Goal: Task Accomplishment & Management: Complete application form

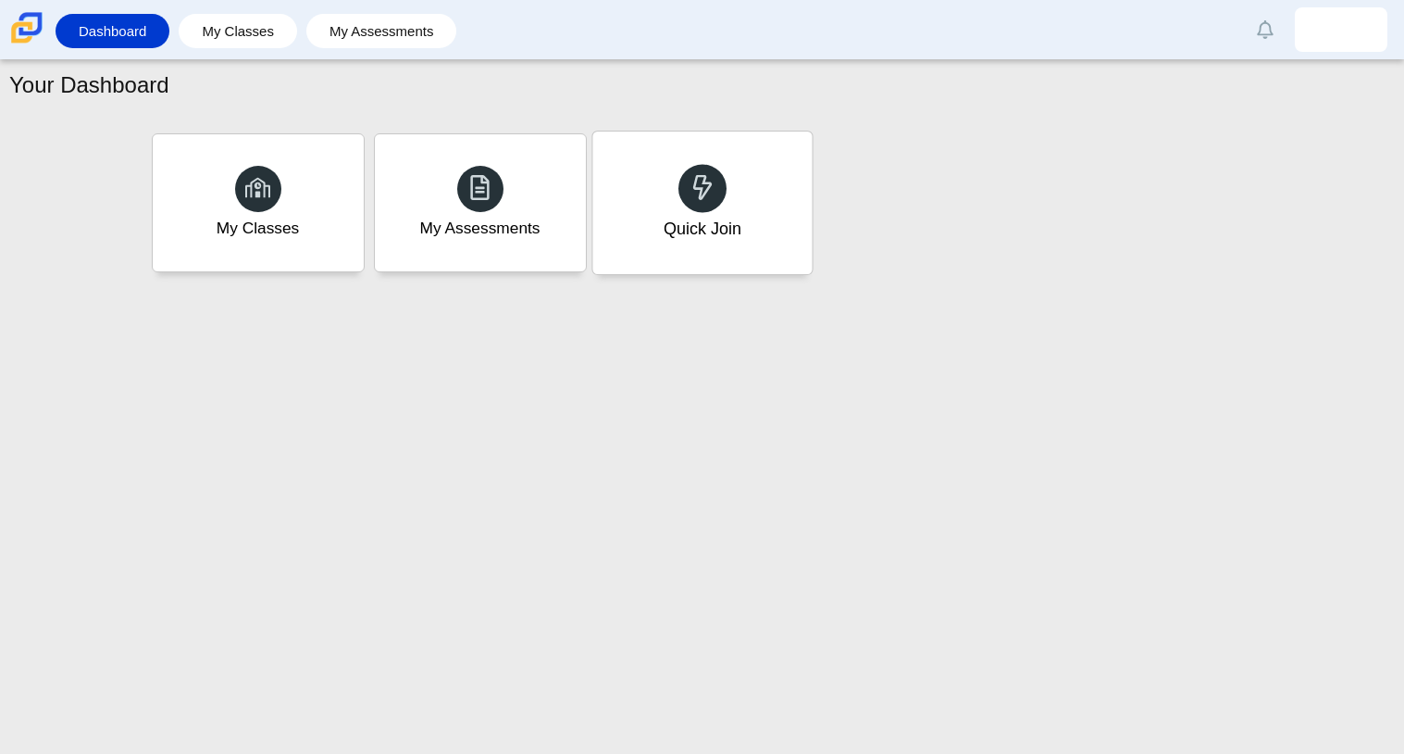
click at [635, 180] on div "Quick Join" at bounding box center [701, 202] width 219 height 143
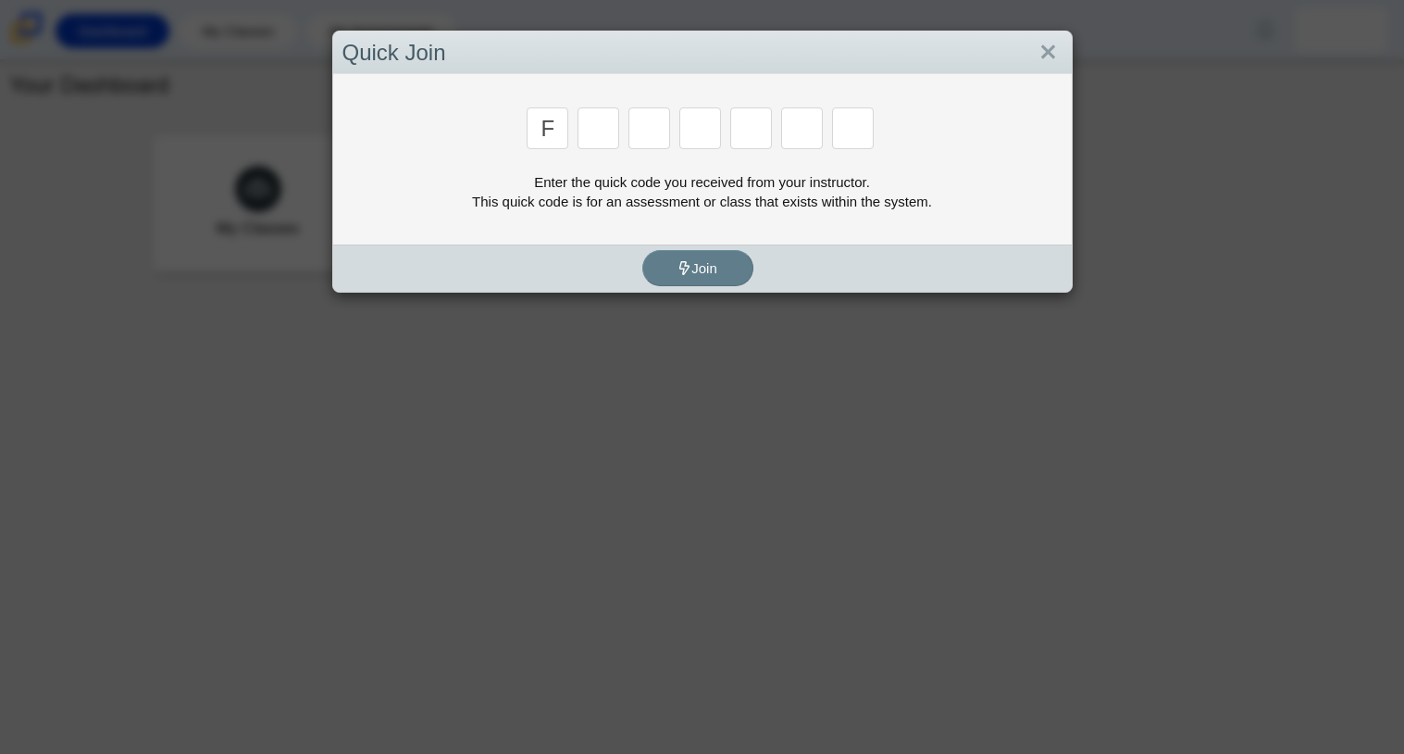
type input "f"
type input "7"
type input "m"
type input "c"
type input "h"
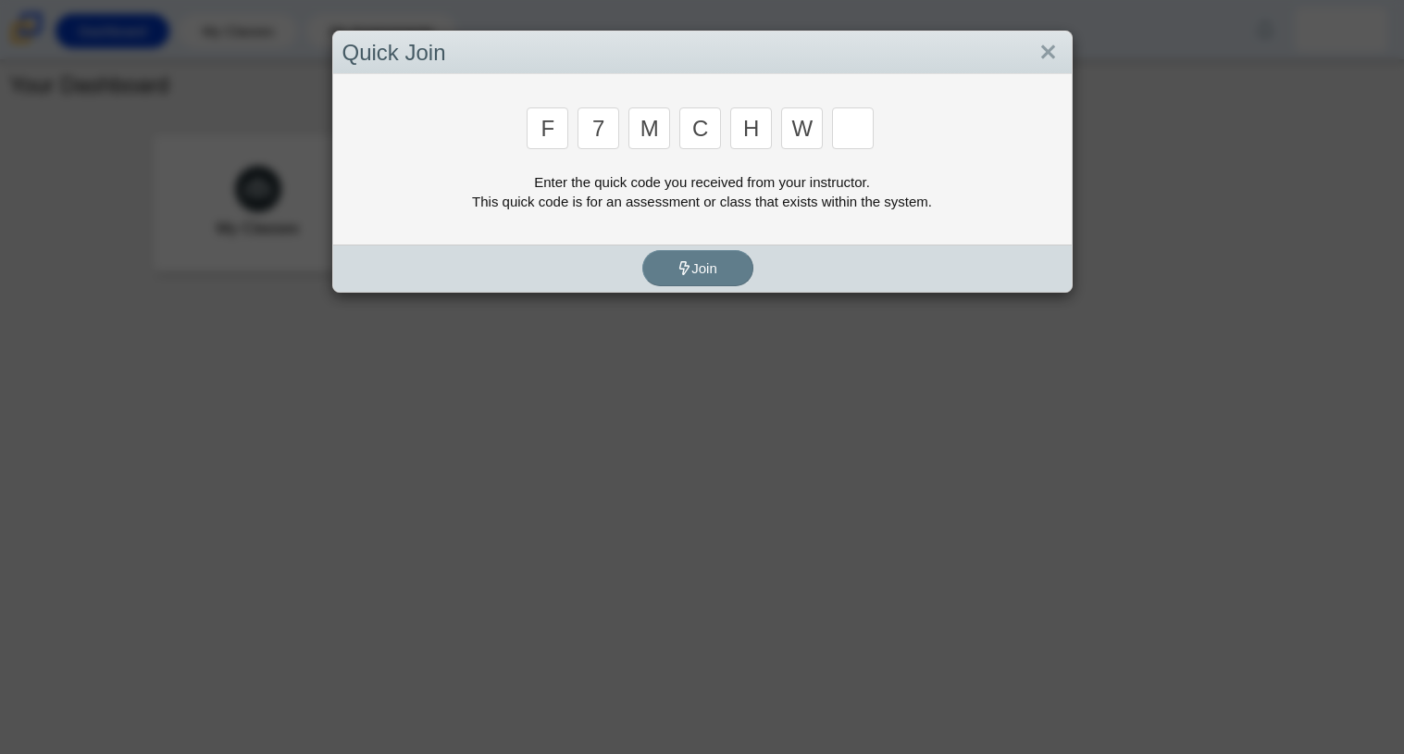
type input "w"
type input "k"
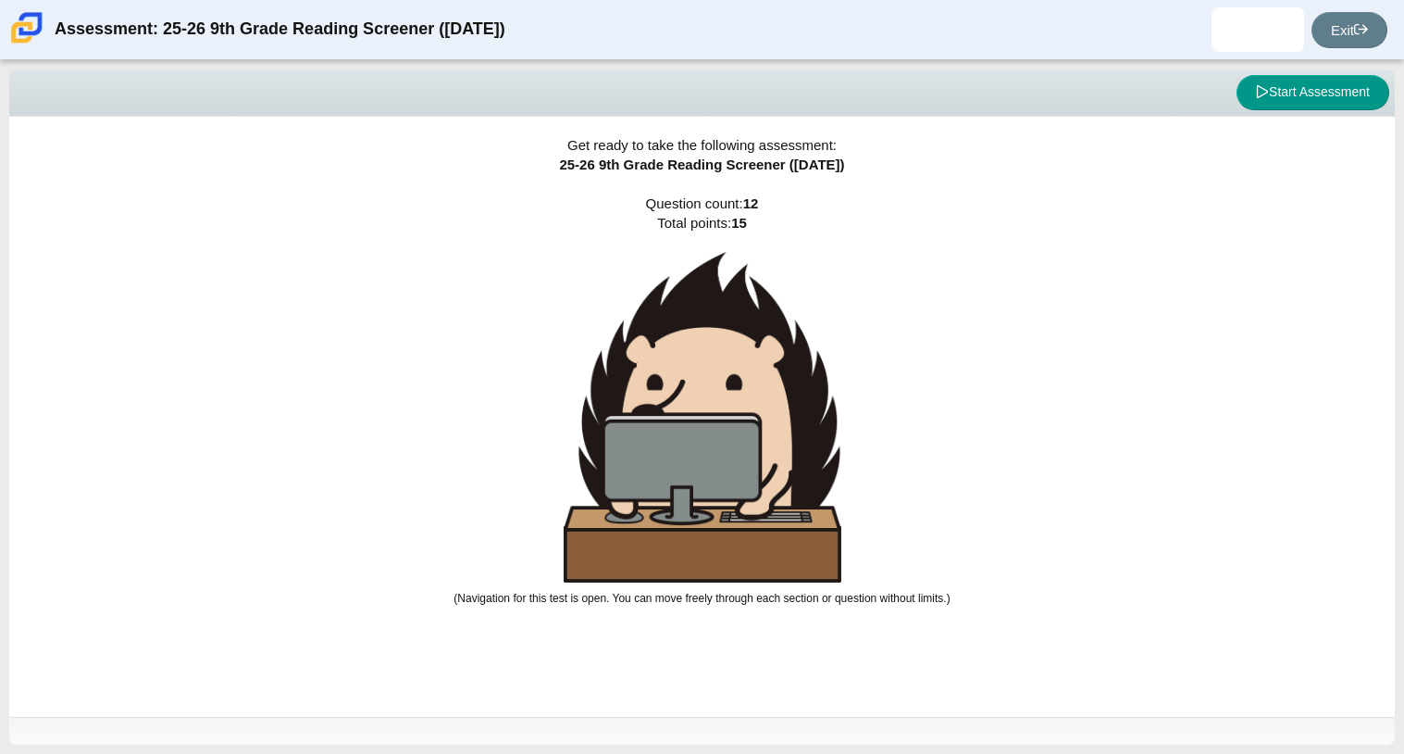
click at [26, 23] on img at bounding box center [26, 27] width 39 height 39
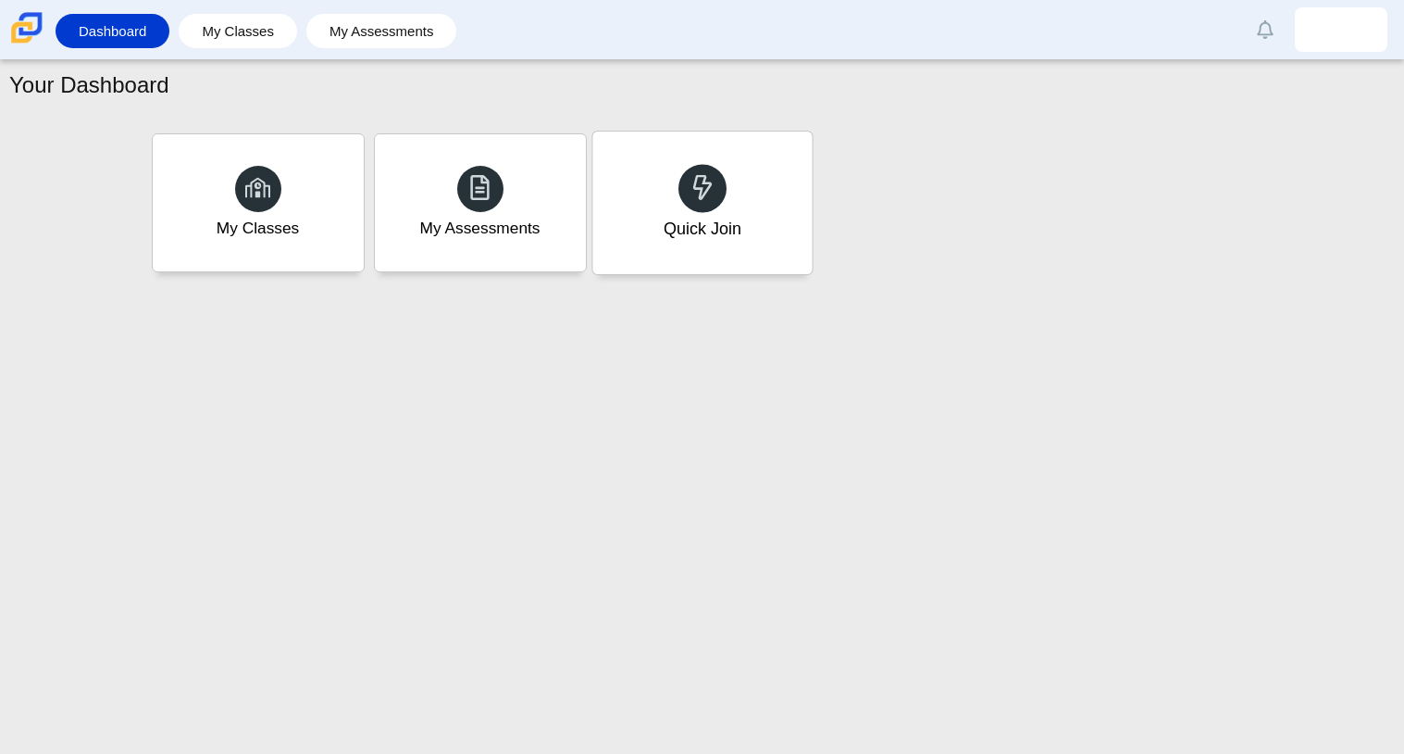
click at [658, 257] on div "Quick Join" at bounding box center [701, 202] width 219 height 143
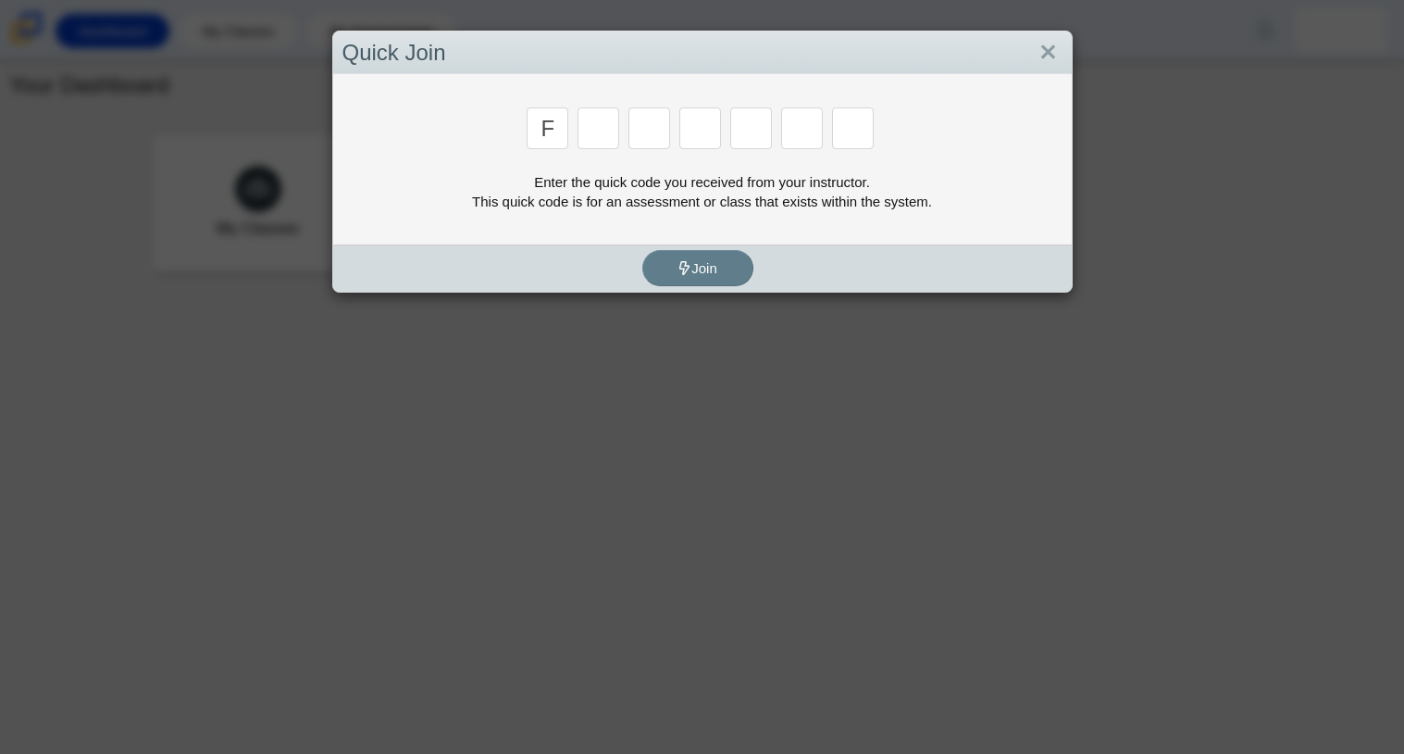
type input "f"
type input "7"
type input "n"
type input "h"
click at [652, 129] on input "n" at bounding box center [650, 128] width 42 height 42
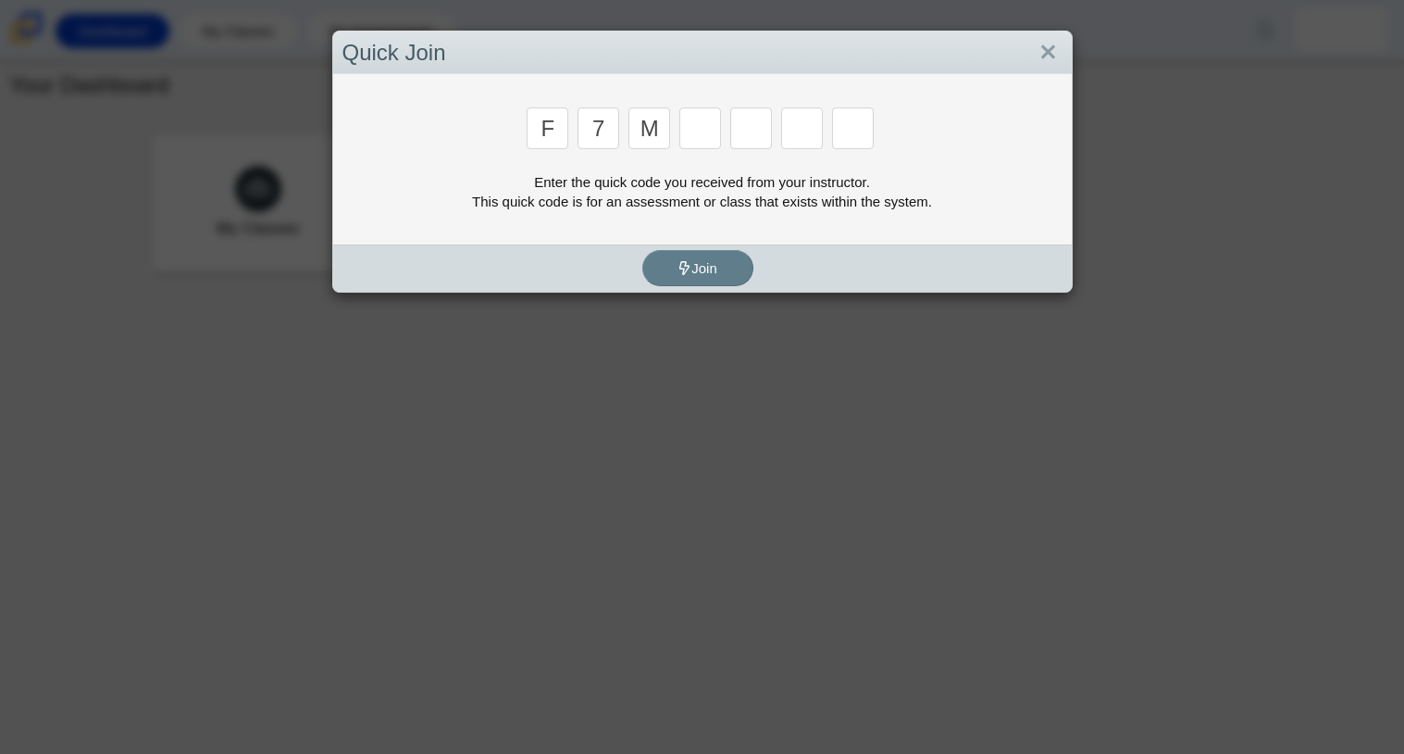
type input "m"
type input "h"
type input "w"
type input "k"
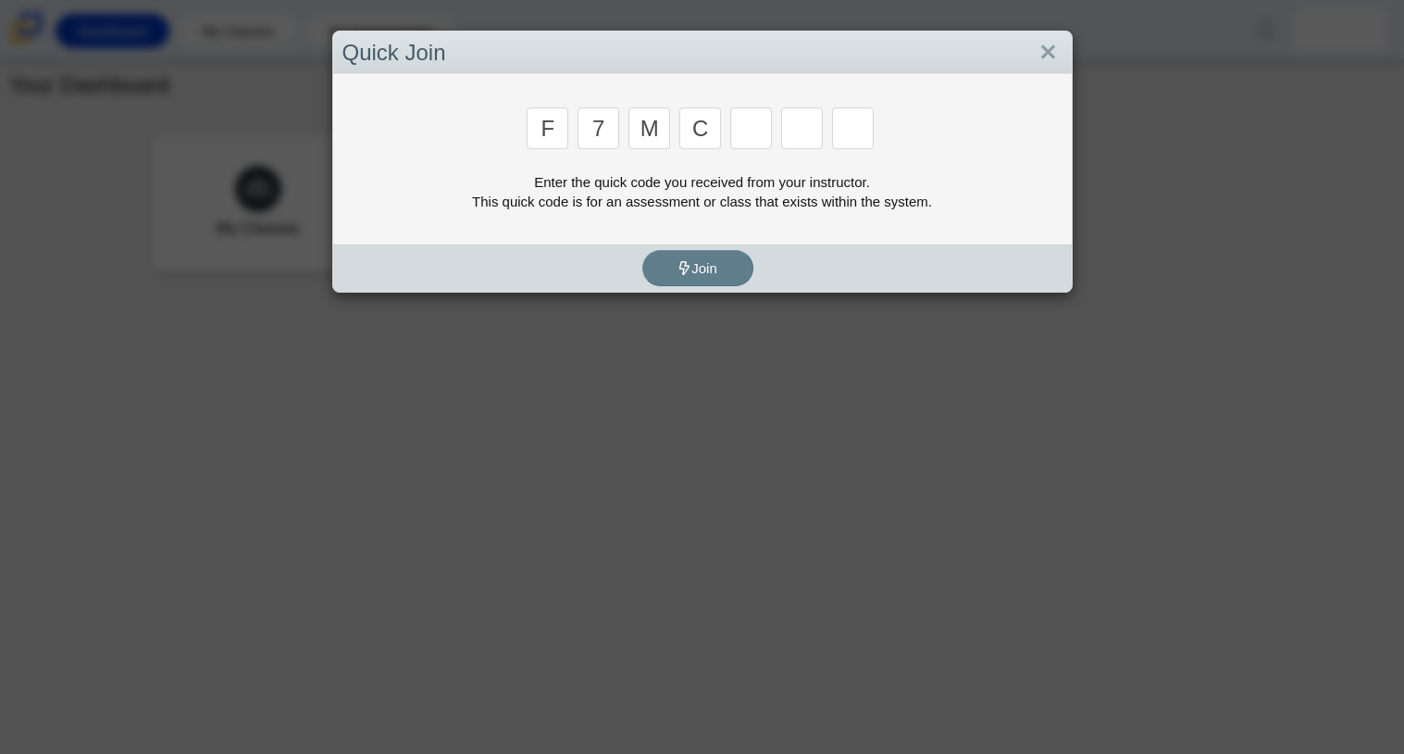
type input "c"
type input "h"
type input "w"
type input "k"
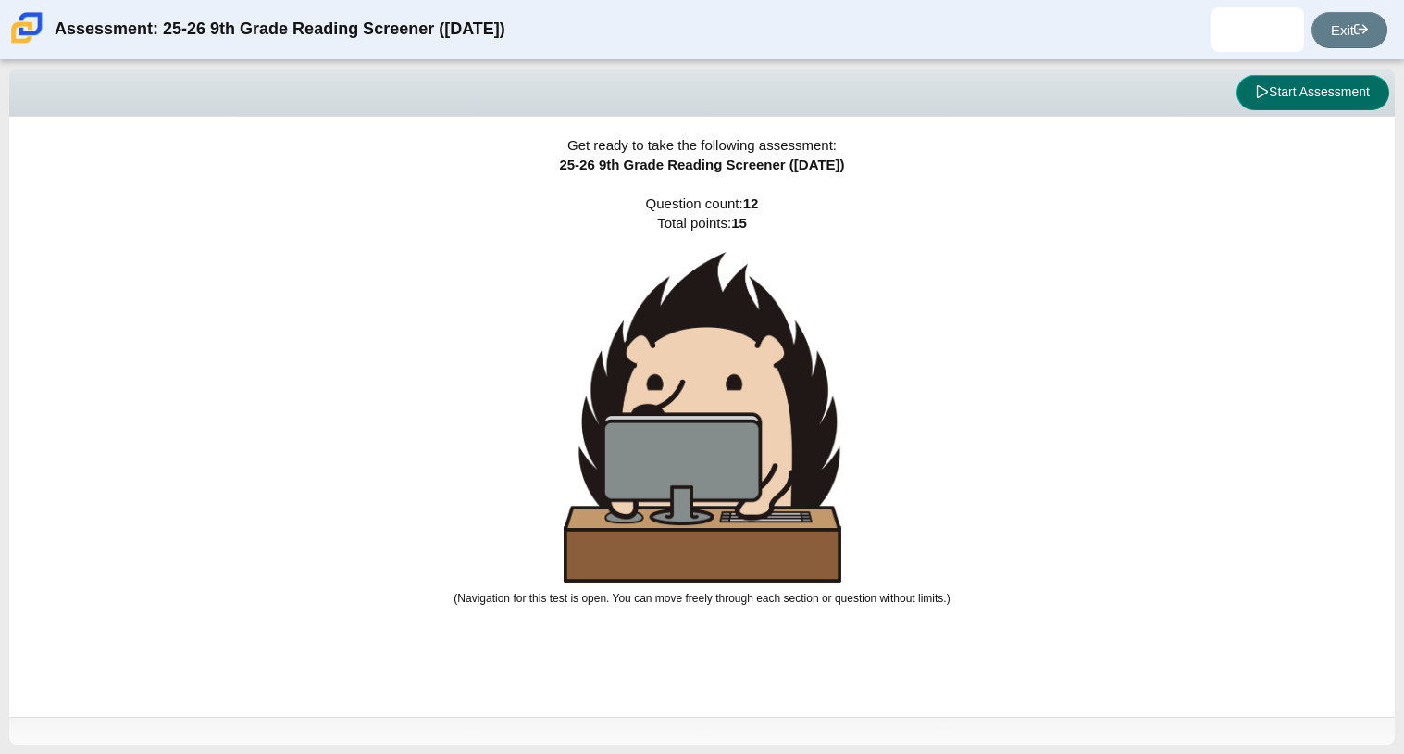
click at [1353, 103] on button "Start Assessment" at bounding box center [1313, 92] width 153 height 35
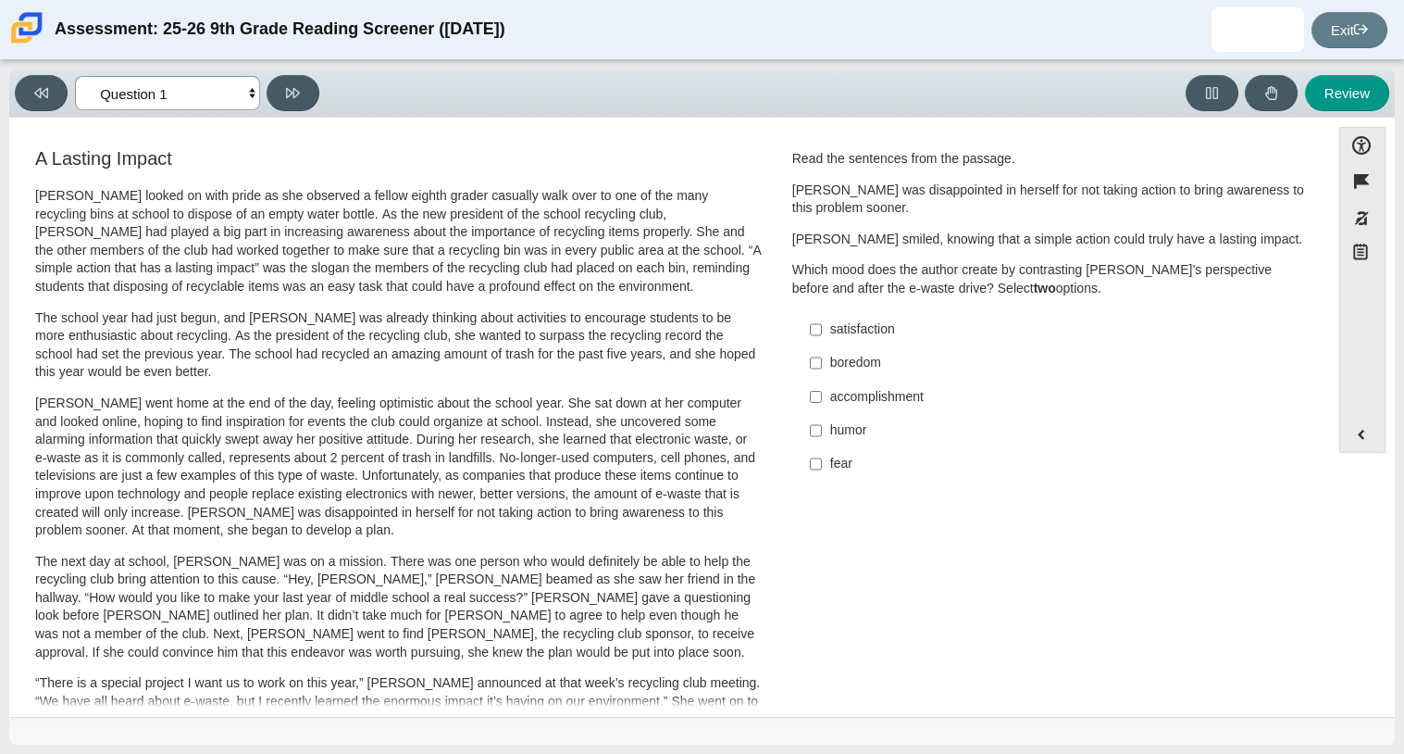
click at [186, 94] on select "Questions Question 1 Question 2 Question 3 Question 4 Question 5 Question 6 Que…" at bounding box center [167, 93] width 185 height 34
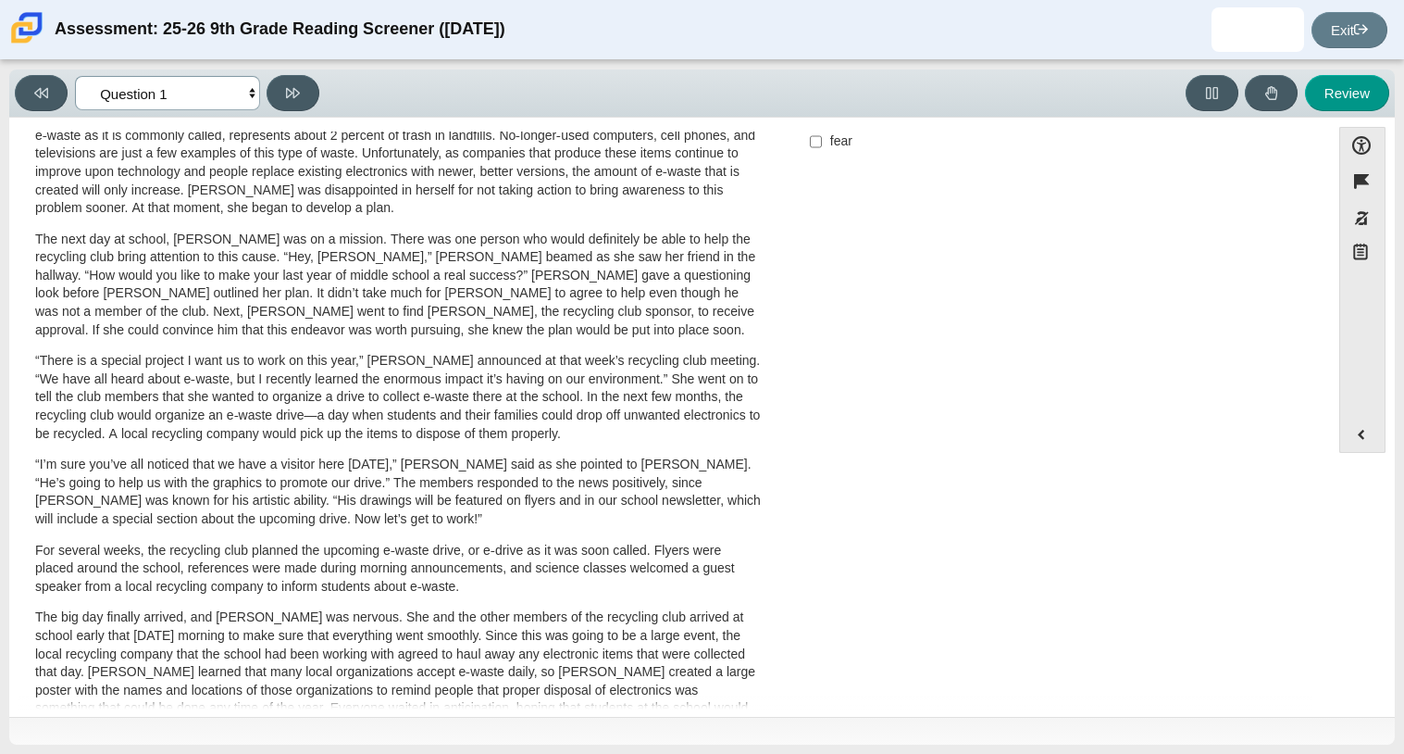
scroll to position [321, 0]
click at [306, 87] on button at bounding box center [293, 93] width 53 height 36
select select "0ff64528-ffd7-428d-b192-babfaadd44e8"
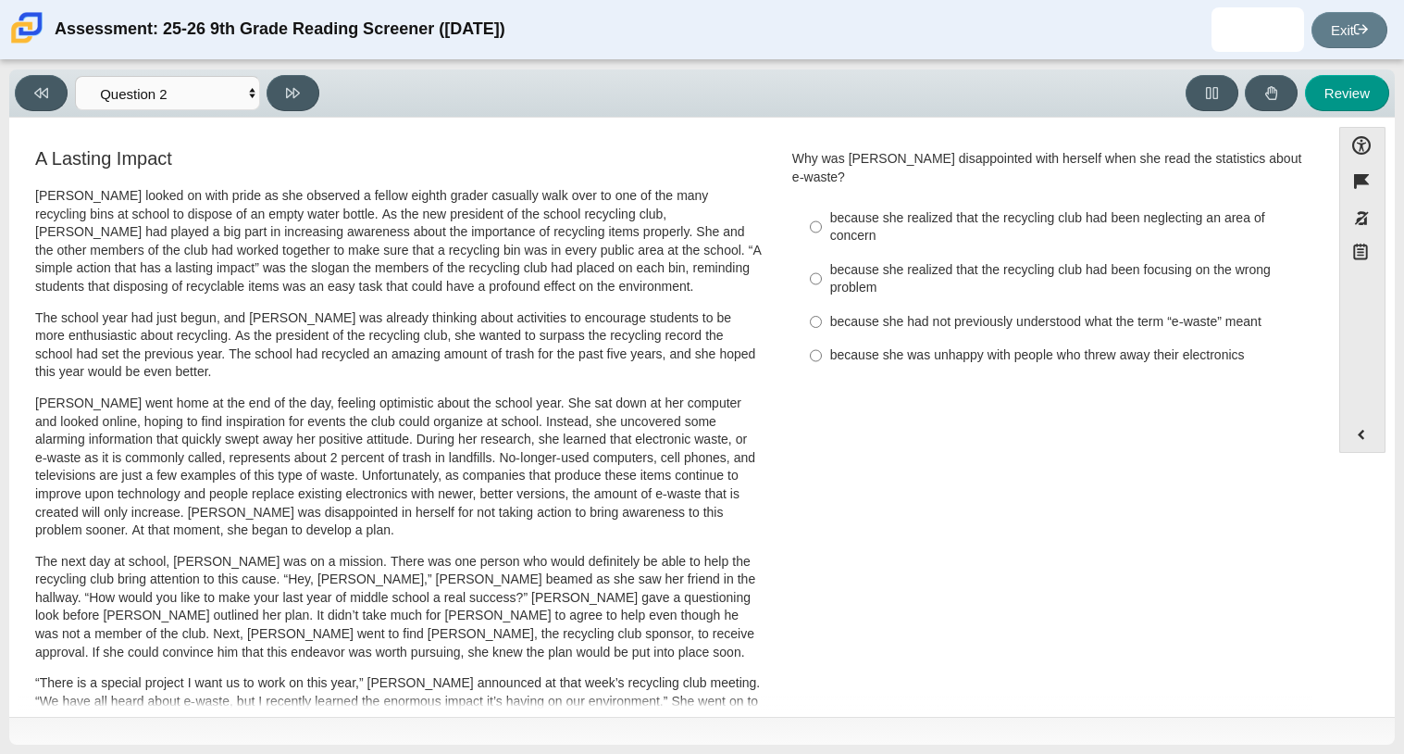
click at [1017, 318] on label "because she had not previously understood what the term “e-waste” meant because…" at bounding box center [1051, 321] width 508 height 33
click at [822, 318] on input "because she had not previously understood what the term “e-waste” meant because…" at bounding box center [816, 321] width 12 height 33
radio input "true"
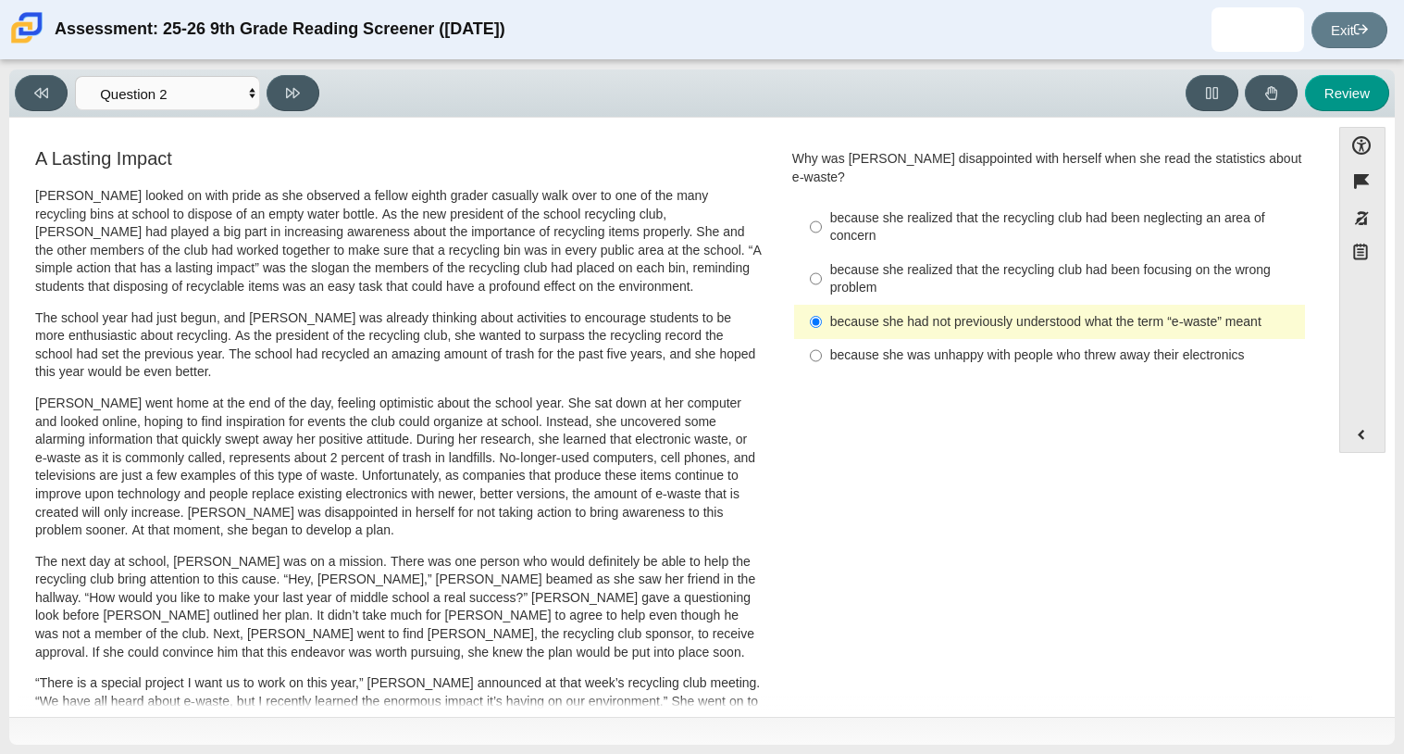
click at [1019, 318] on label "because she had not previously understood what the term “e-waste” meant because…" at bounding box center [1051, 321] width 508 height 33
click at [822, 318] on input "because she had not previously understood what the term “e-waste” meant because…" at bounding box center [816, 321] width 12 height 33
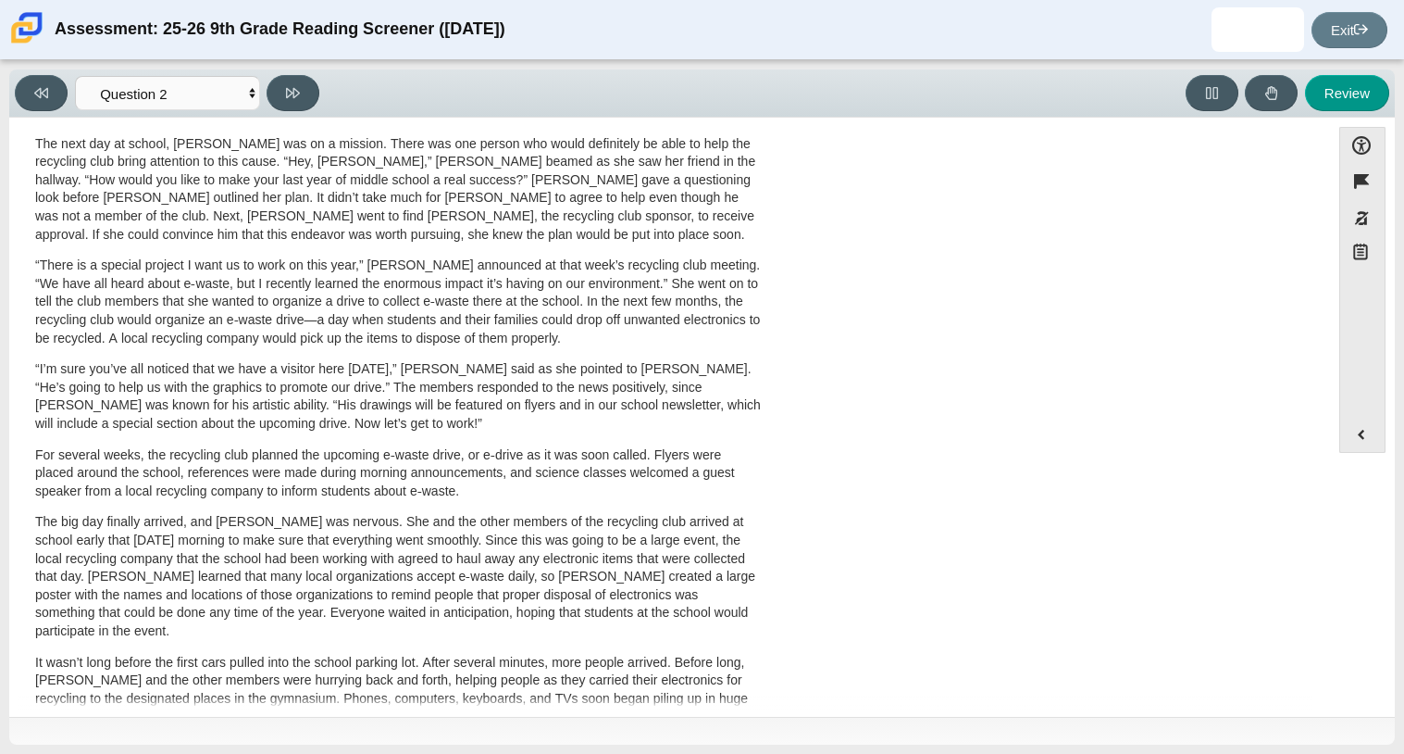
scroll to position [493, 0]
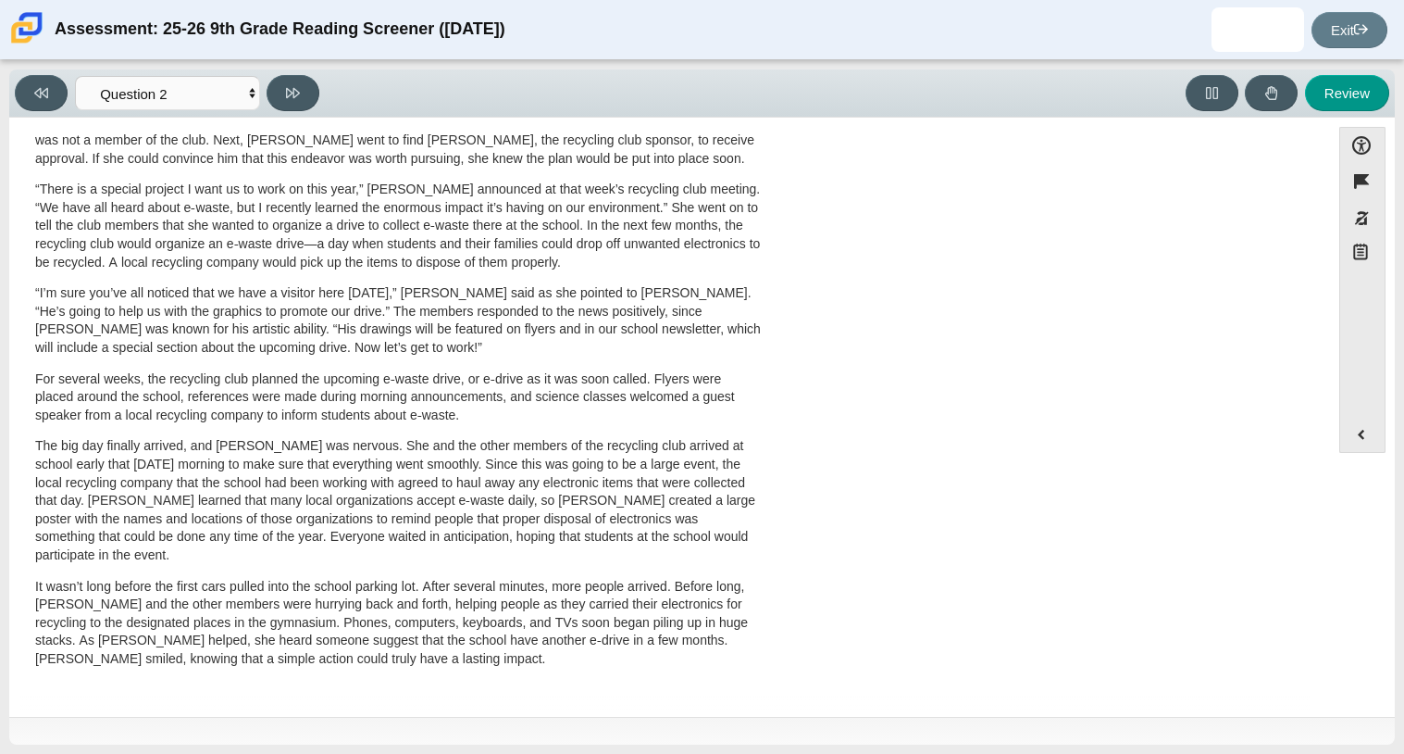
click at [1012, 382] on div "A Lasting Impact Scarlett looked on with pride as she observed a fellow eighth …" at bounding box center [670, 173] width 1303 height 1043
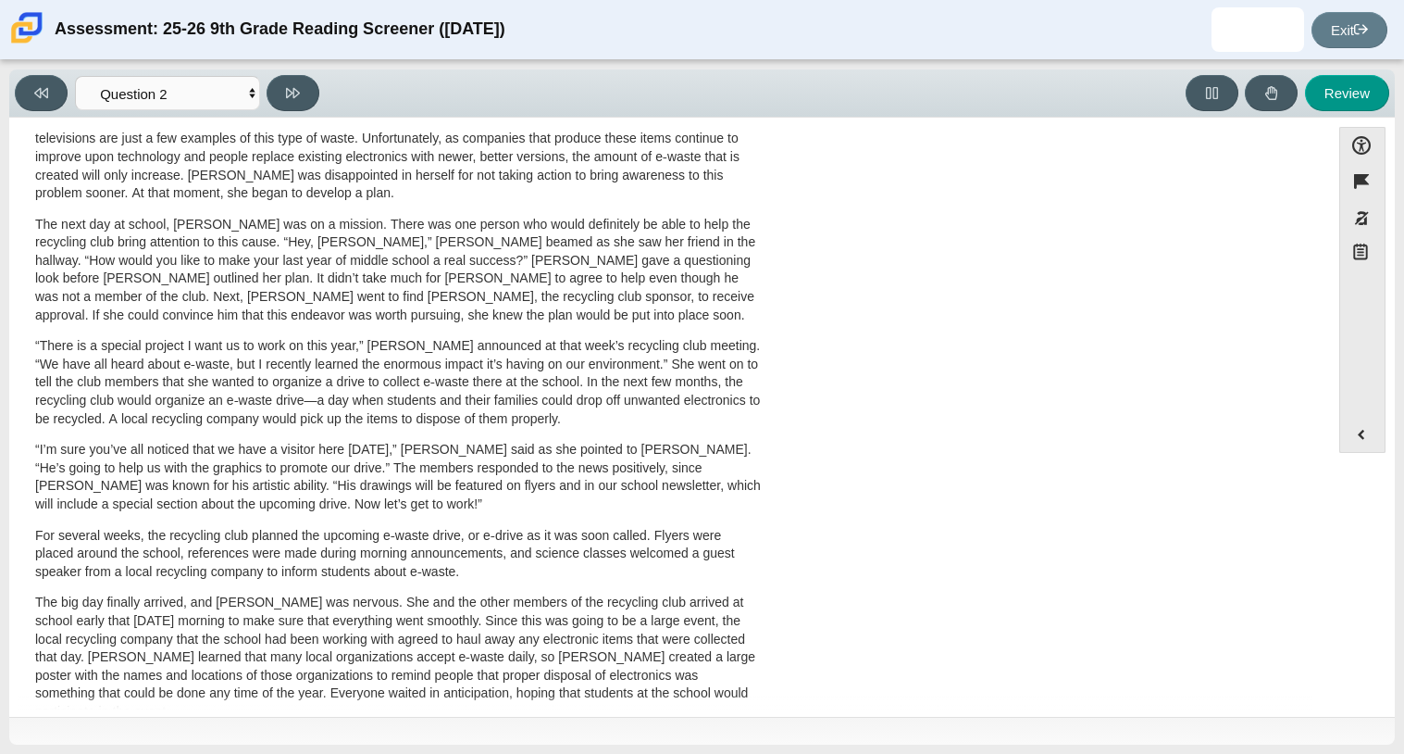
scroll to position [331, 0]
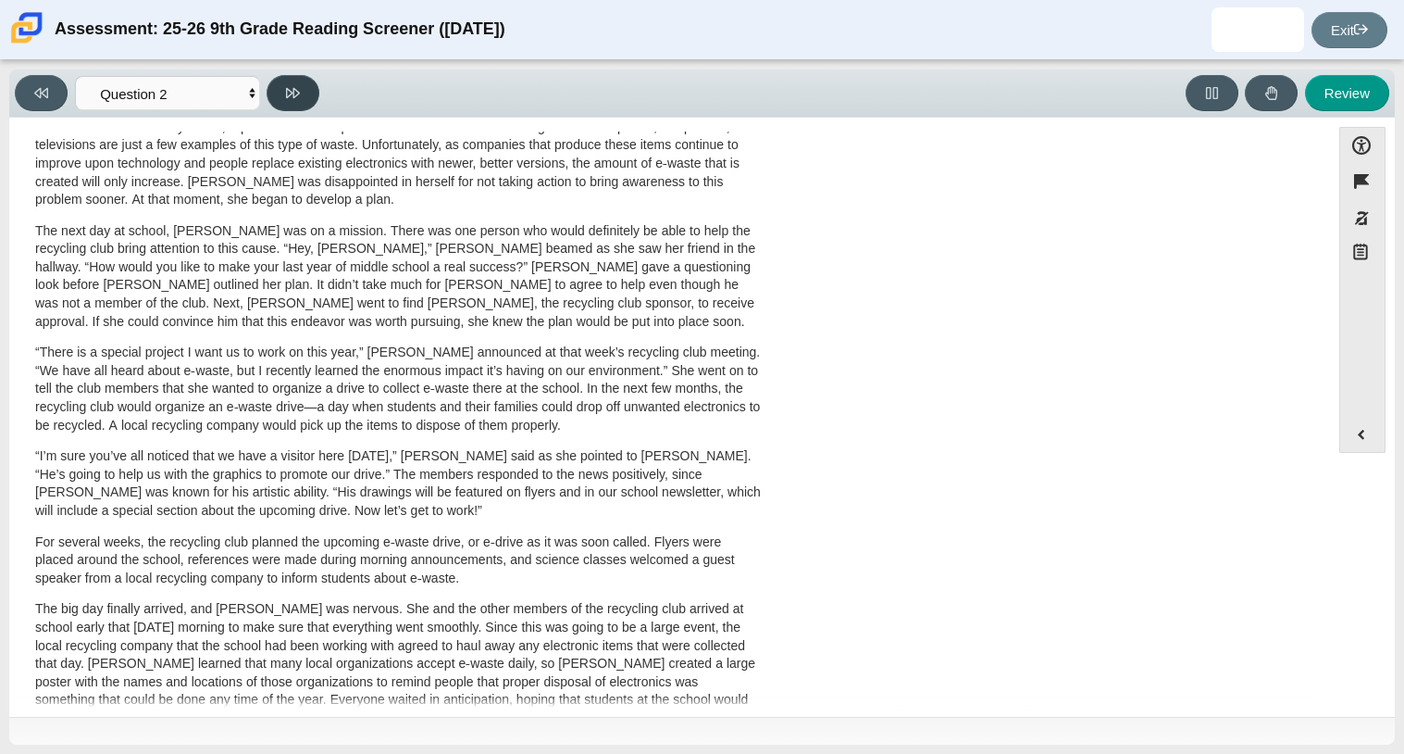
click at [305, 94] on button at bounding box center [293, 93] width 53 height 36
select select "7ce3d843-6974-4858-901c-1ff39630e843"
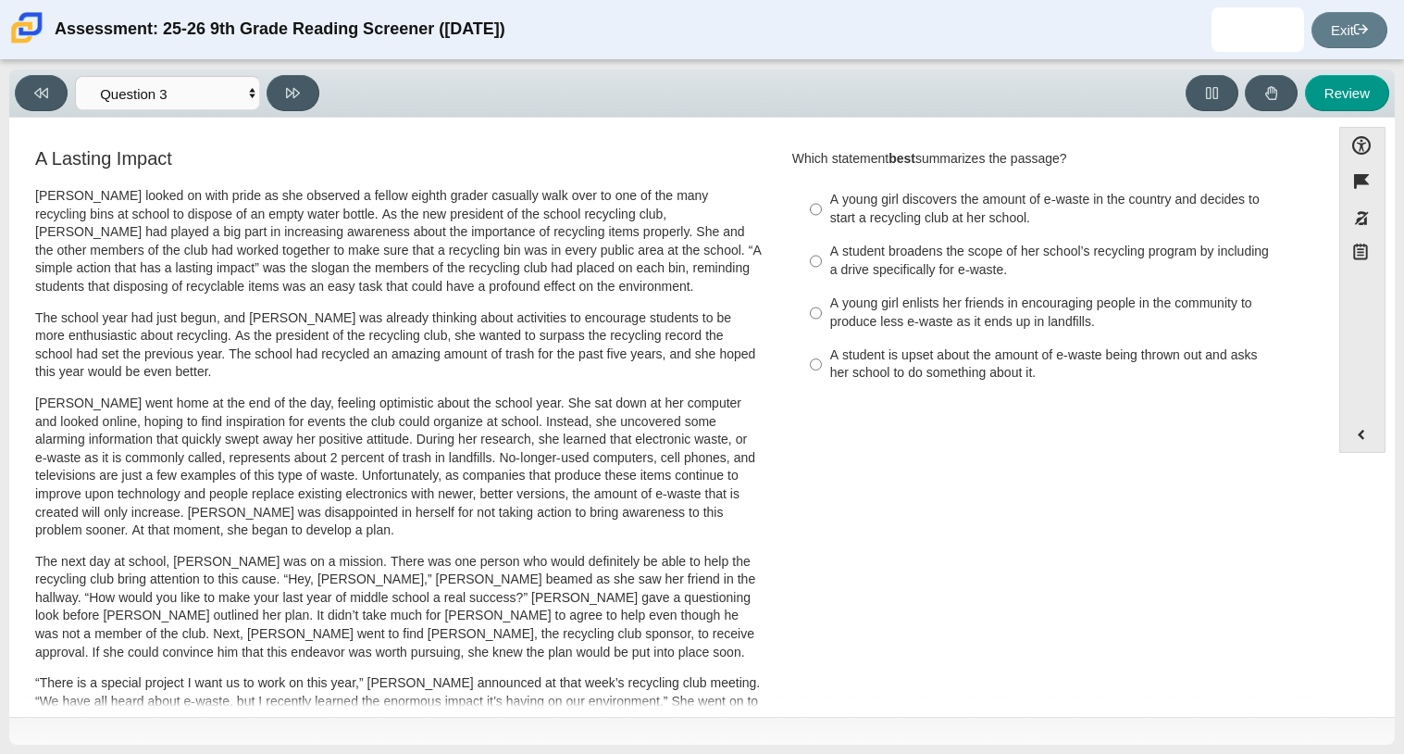
click at [756, 442] on div "A Lasting Impact Scarlett looked on with pride as she observed a fellow eighth …" at bounding box center [398, 661] width 732 height 1032
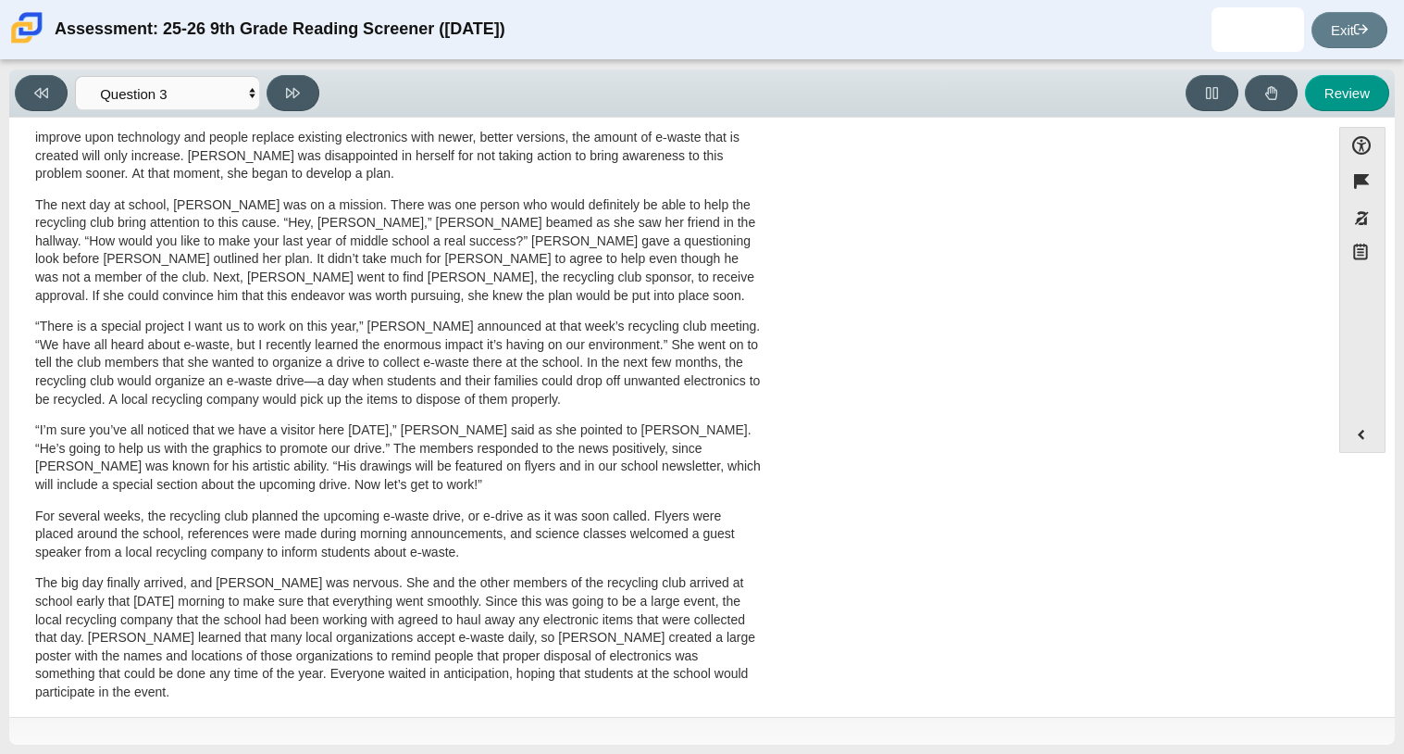
scroll to position [101, 0]
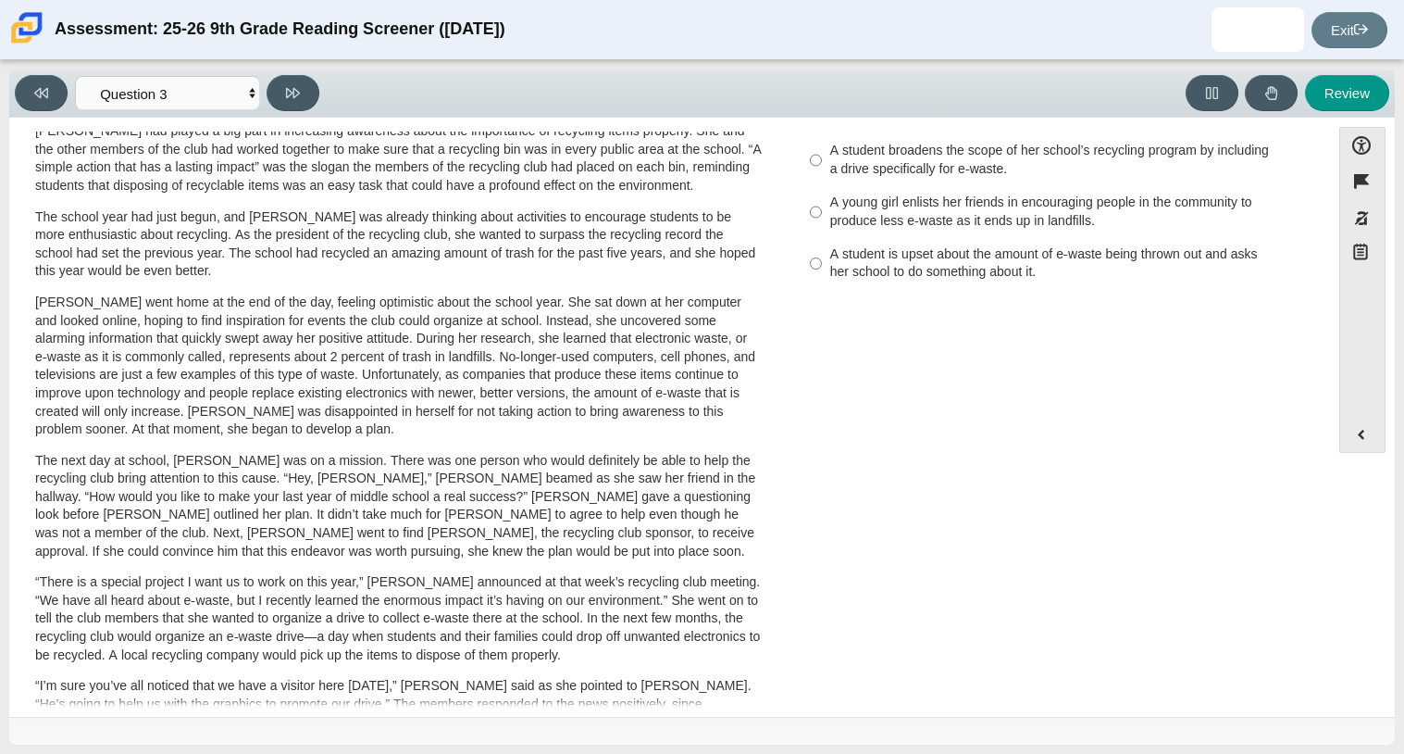
click at [830, 194] on div "A young girl enlists her friends in encouraging people in the community to prod…" at bounding box center [1064, 211] width 468 height 36
click at [822, 194] on input "A young girl enlists her friends in encouraging people in the community to prod…" at bounding box center [816, 212] width 12 height 52
radio input "true"
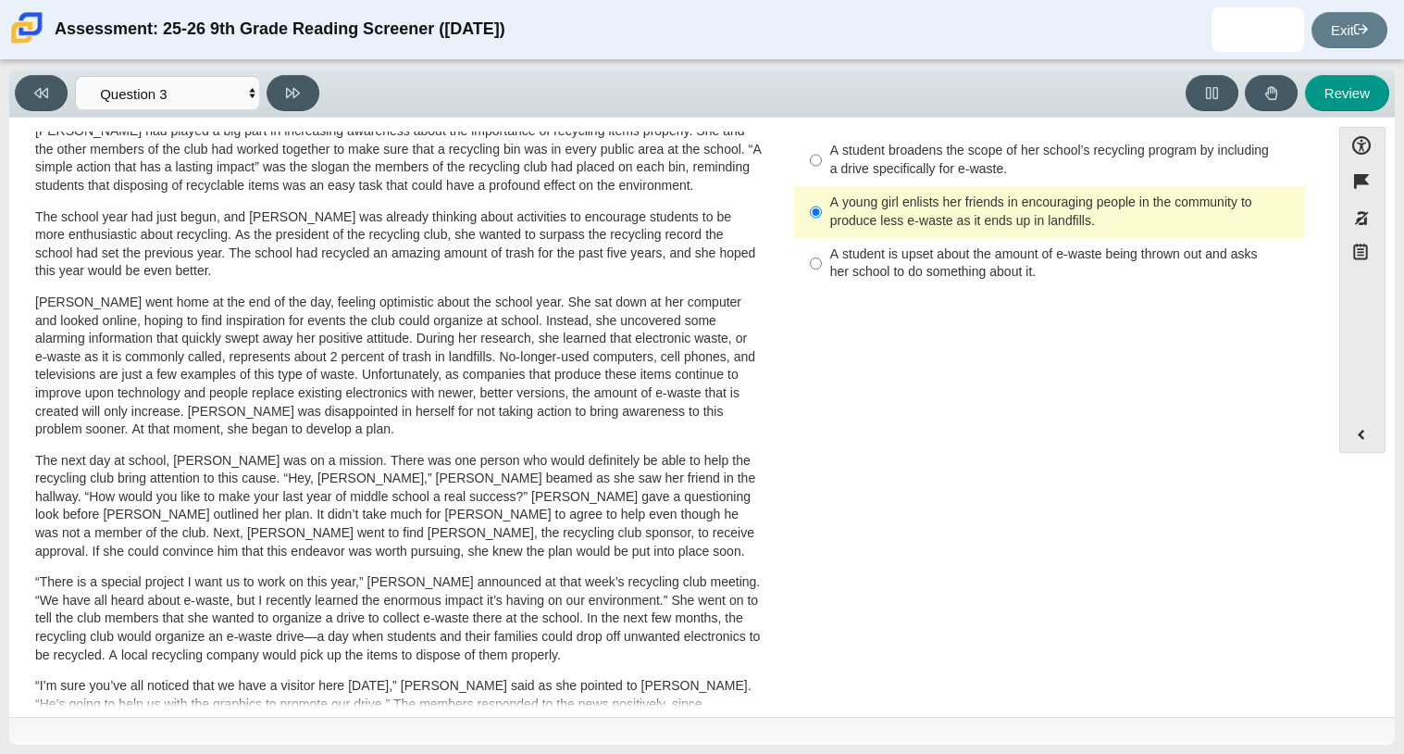
click at [876, 246] on div "A student is upset about the amount of e-waste being thrown out and asks her sc…" at bounding box center [1064, 263] width 468 height 36
click at [822, 246] on input "A student is upset about the amount of e-waste being thrown out and asks her sc…" at bounding box center [816, 264] width 12 height 52
radio input "true"
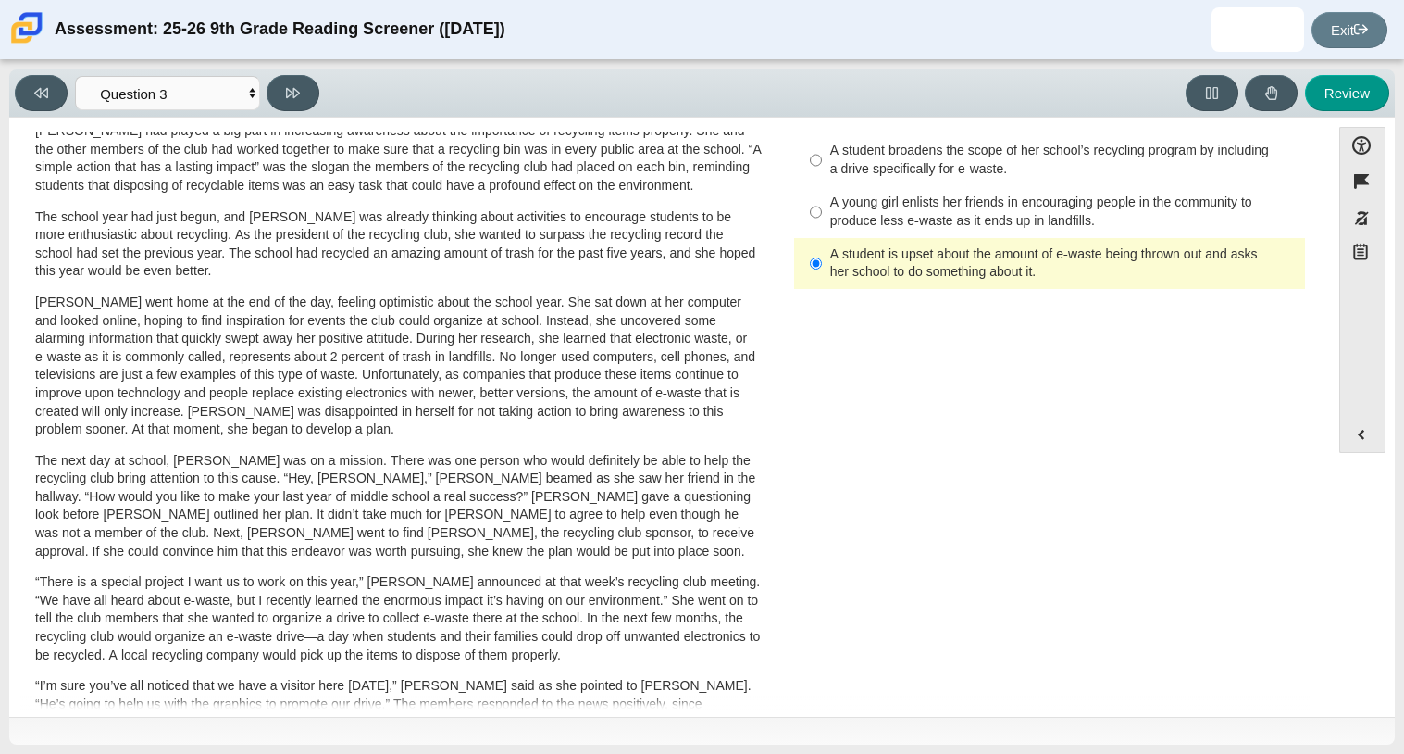
click at [893, 216] on div "A young girl enlists her friends in encouraging people in the community to prod…" at bounding box center [1064, 211] width 468 height 36
click at [822, 216] on input "A young girl enlists her friends in encouraging people in the community to prod…" at bounding box center [816, 212] width 12 height 52
radio input "true"
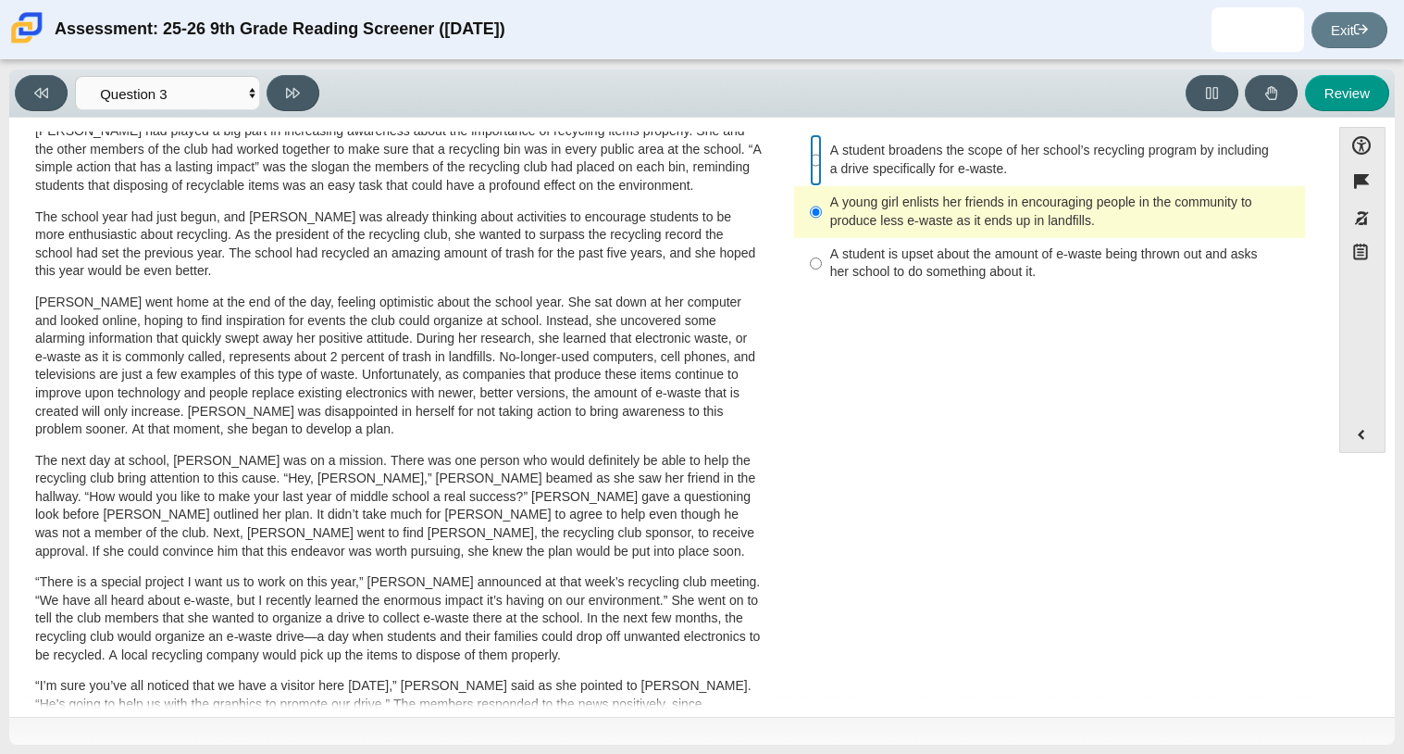
click at [813, 143] on input "A student broadens the scope of her school’s recycling program by including a d…" at bounding box center [816, 160] width 12 height 52
radio input "true"
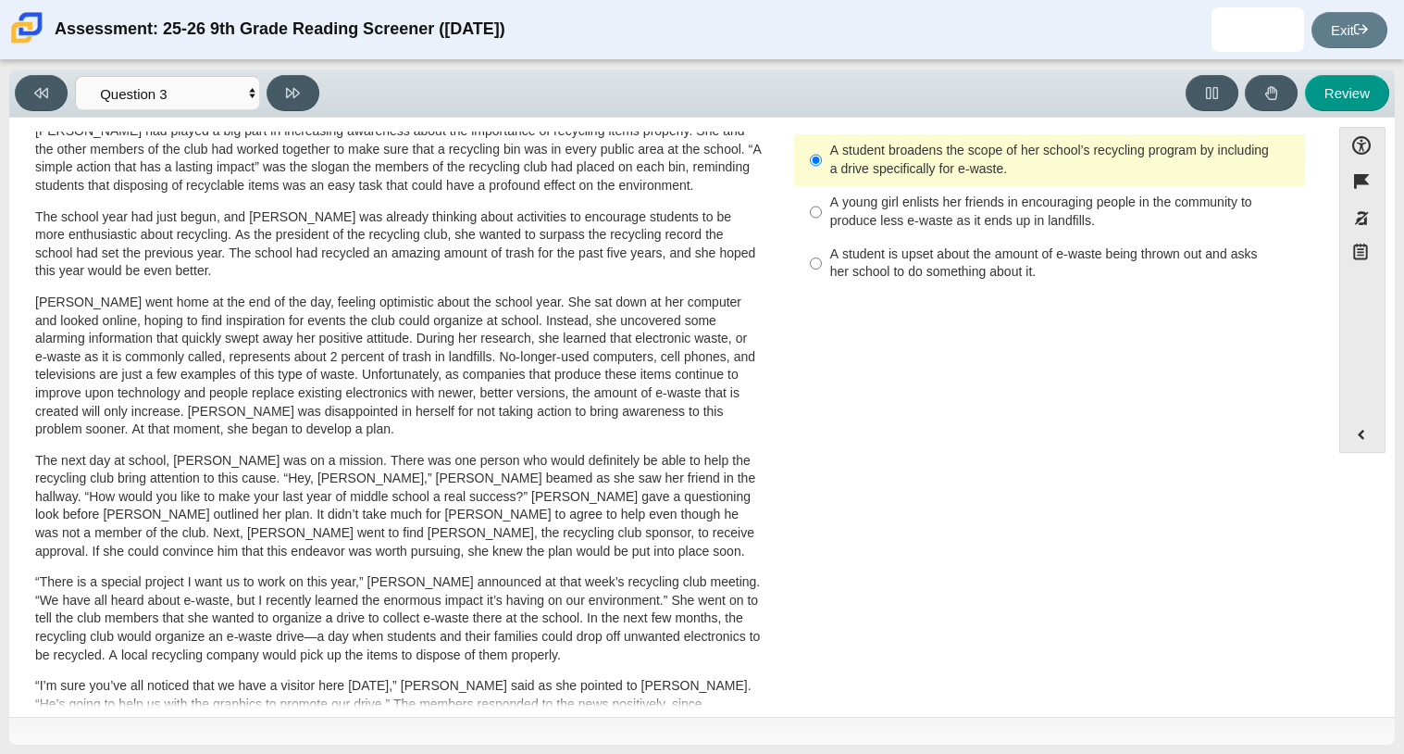
click at [324, 100] on div "Viewing Question 3 of 12 in Pacing Mode Questions Question 1 Question 2 Questio…" at bounding box center [171, 93] width 312 height 36
click at [308, 101] on button at bounding box center [293, 93] width 53 height 36
select select "ca9ea0f1-49c5-4bd1-83b0-472c18652b42"
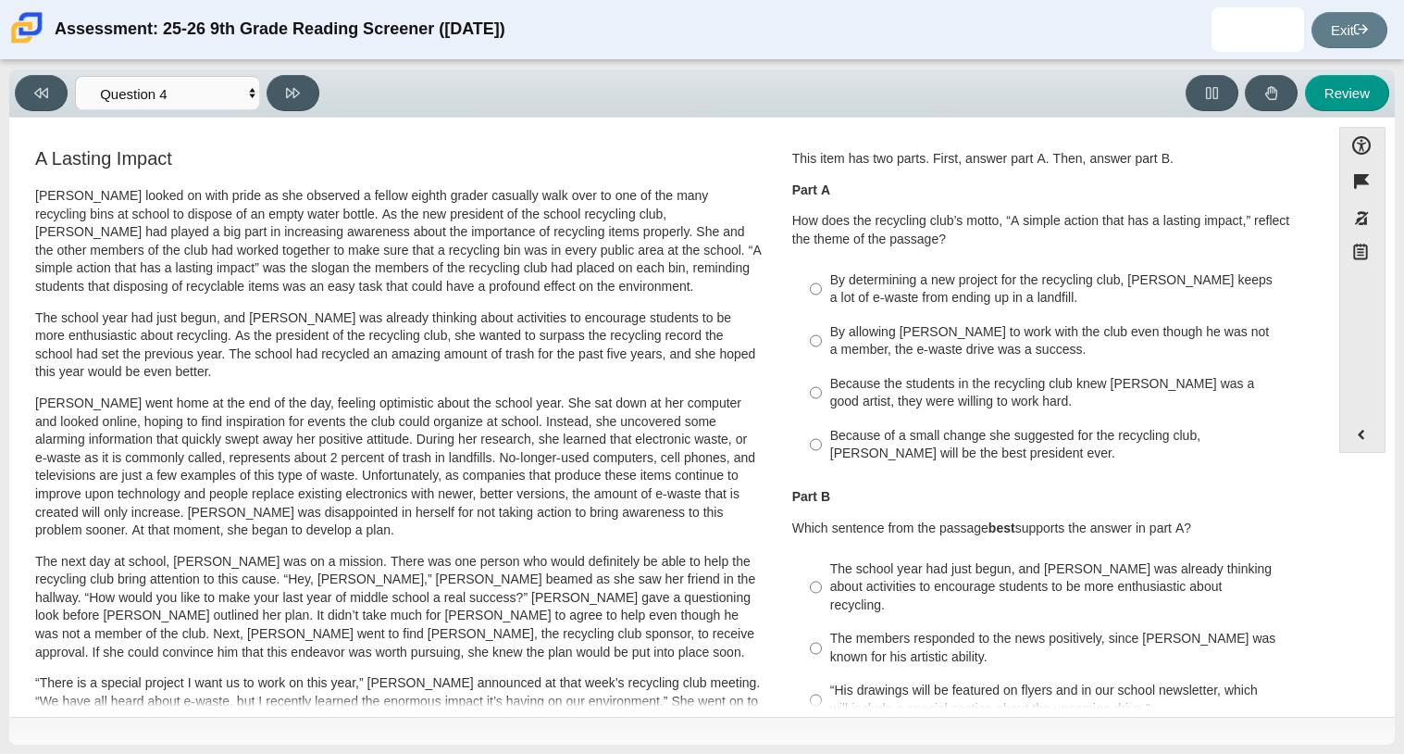
click at [817, 297] on label "By determining a new project for the recycling club, Scarlett keeps a lot of e-…" at bounding box center [1051, 289] width 508 height 52
click at [817, 297] on input "By determining a new project for the recycling club, Scarlett keeps a lot of e-…" at bounding box center [816, 289] width 12 height 52
radio input "true"
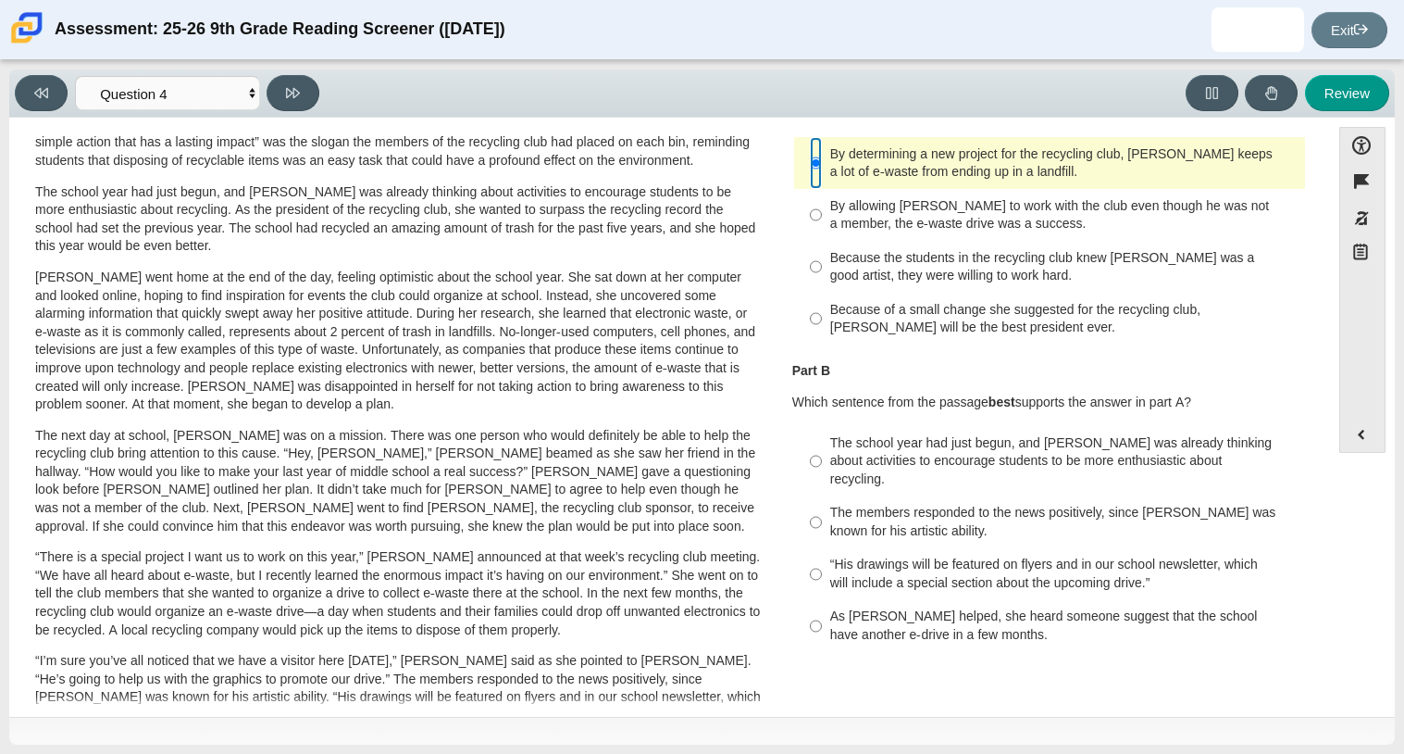
scroll to position [125, 0]
click at [810, 442] on input "The school year had just begun, and Scarlett was already thinking about activit…" at bounding box center [816, 462] width 12 height 70
radio input "true"
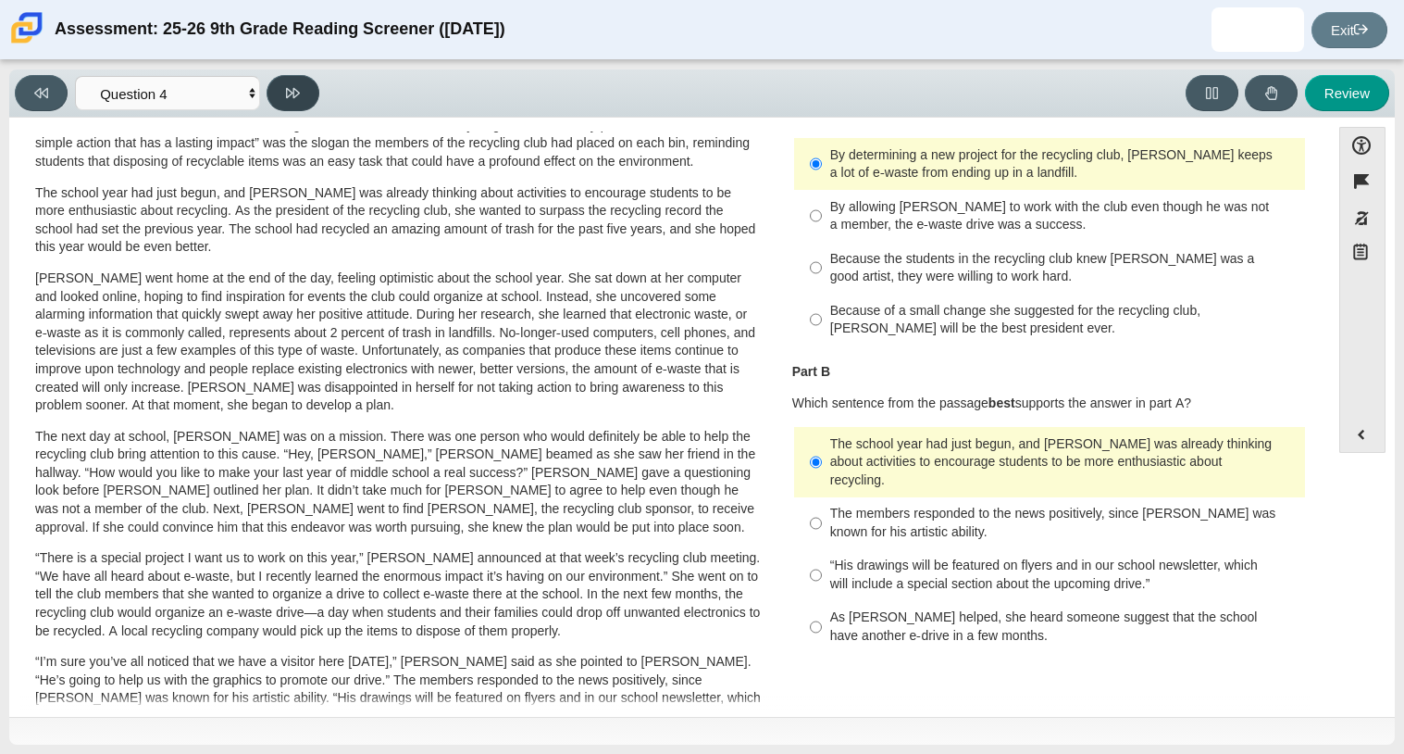
click at [307, 95] on button at bounding box center [293, 93] width 53 height 36
select select "e41f1a79-e29f-4095-8030-a53364015bed"
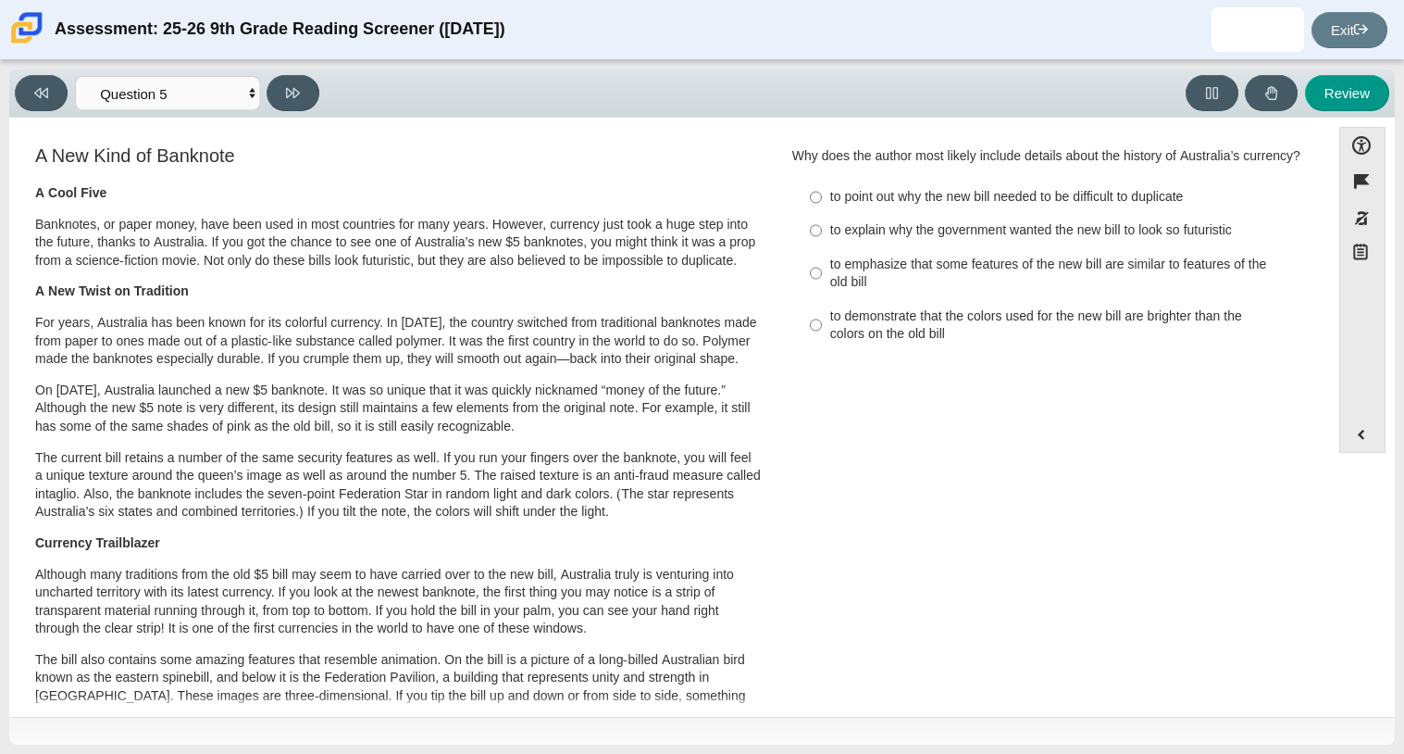
scroll to position [0, 0]
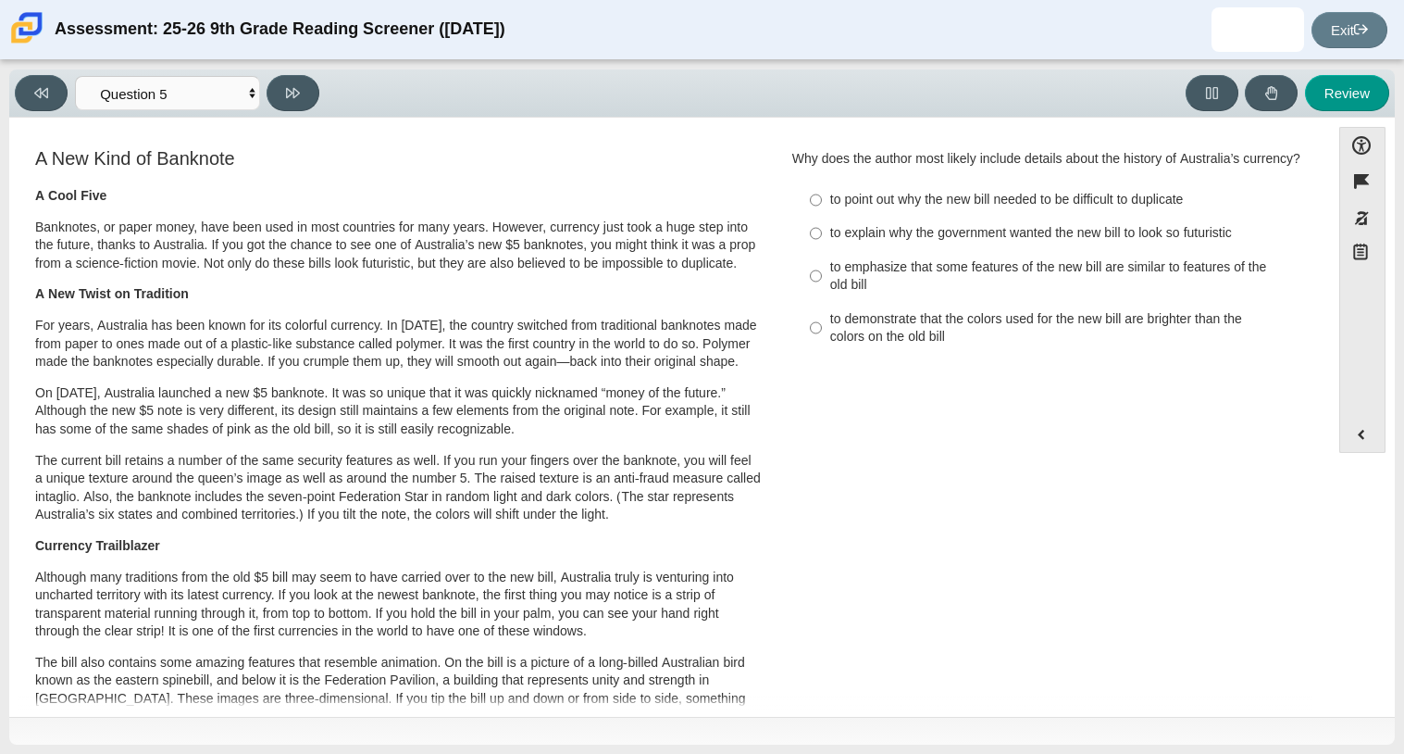
click at [799, 287] on label "to emphasize that some features of the new bill are similar to features of the …" at bounding box center [1051, 276] width 508 height 52
click at [810, 287] on input "to emphasize that some features of the new bill are similar to features of the …" at bounding box center [816, 276] width 12 height 52
radio input "true"
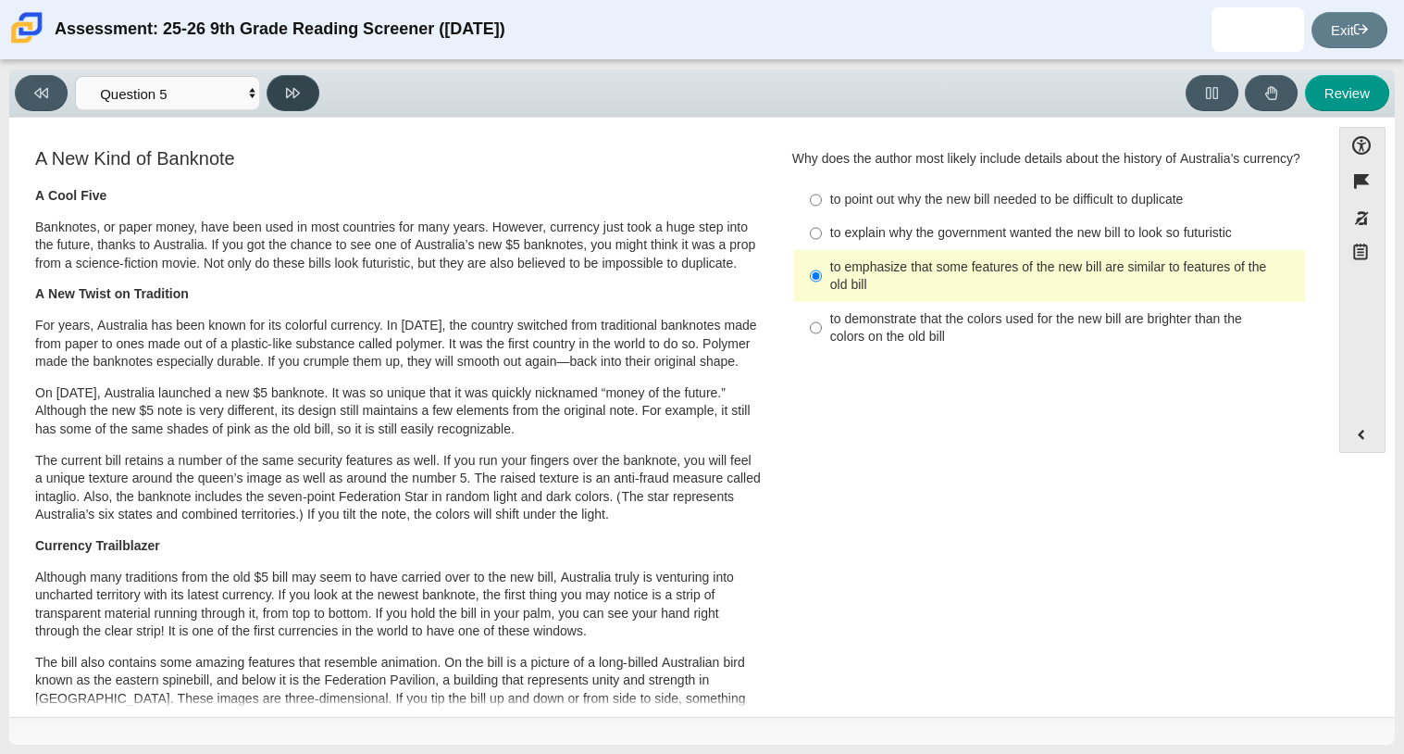
click at [300, 94] on button at bounding box center [293, 93] width 53 height 36
select select "69146e31-7b3d-4a3e-9ce6-f30c24342ae0"
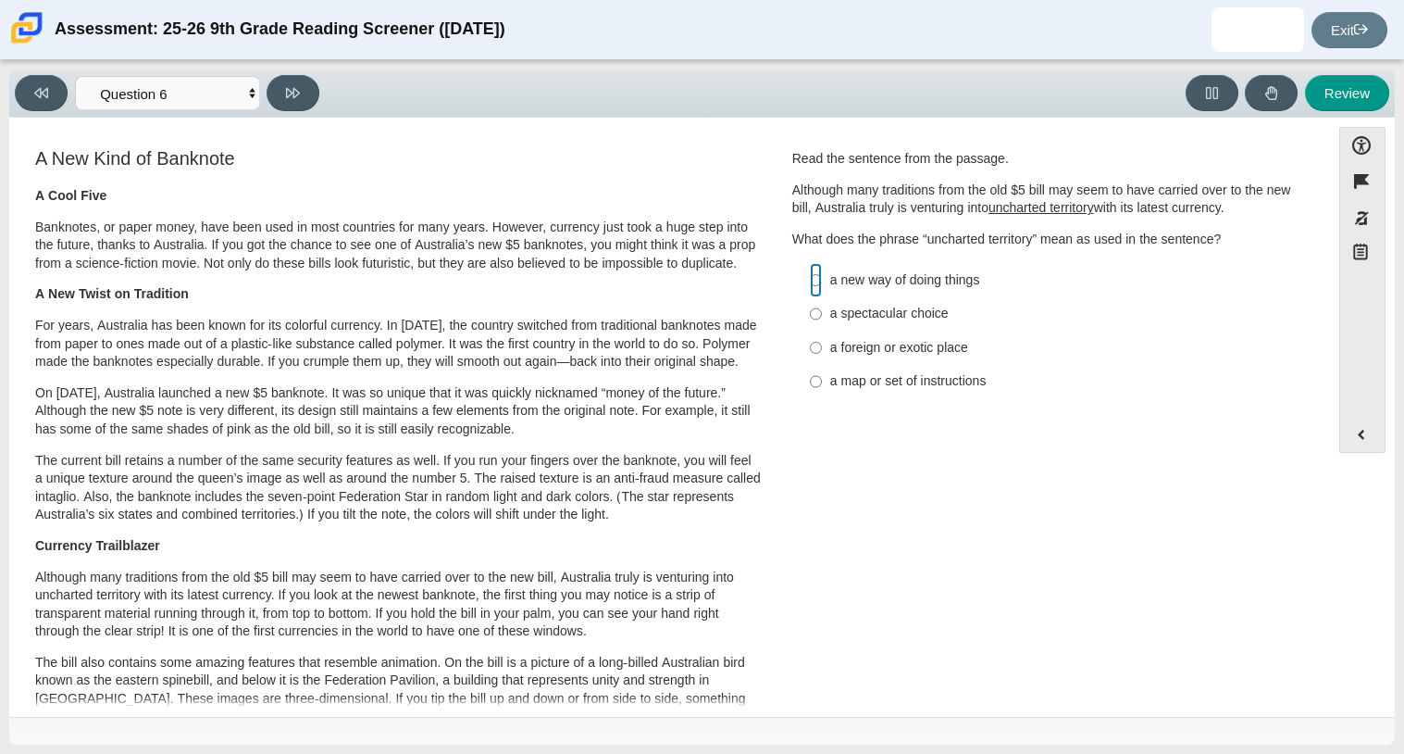
click at [814, 282] on input "a new way of doing things a new way of doing things" at bounding box center [816, 279] width 12 height 33
radio input "true"
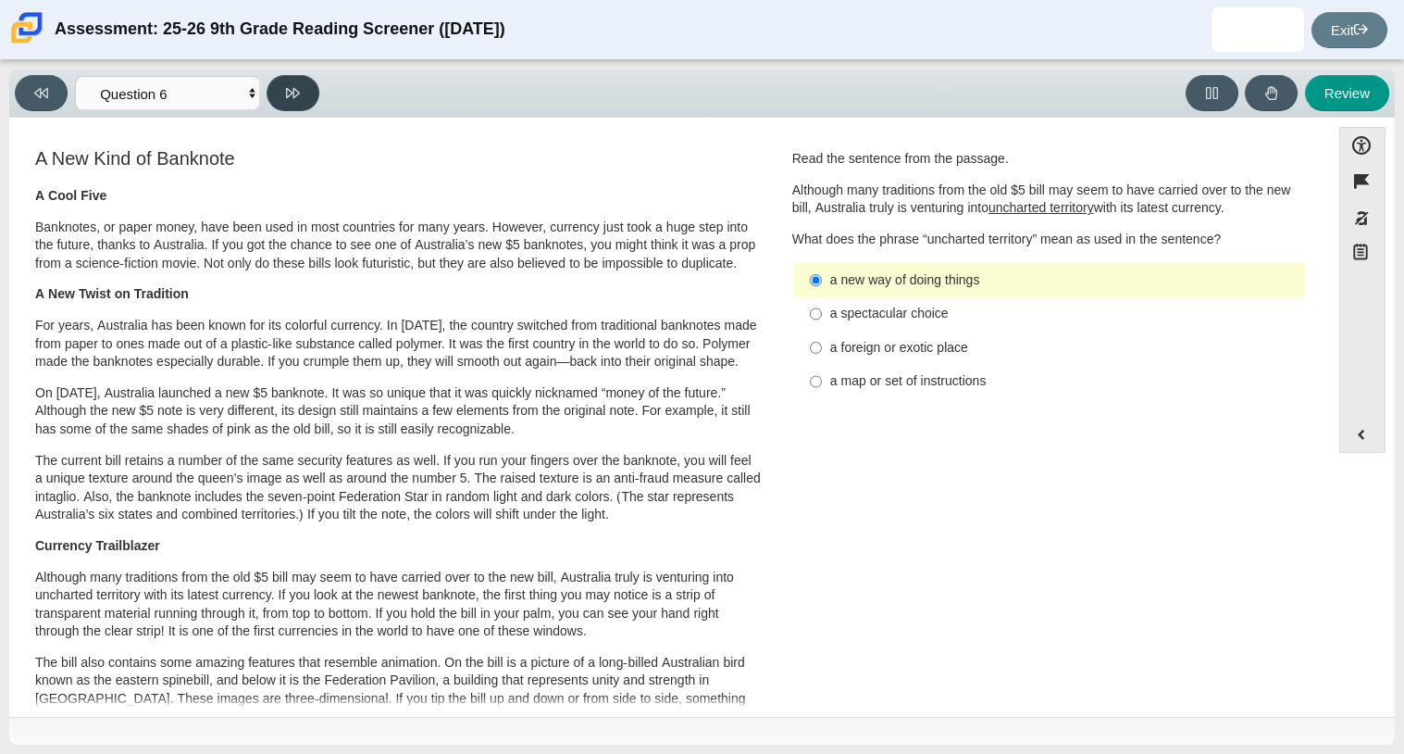
click at [317, 99] on button at bounding box center [293, 93] width 53 height 36
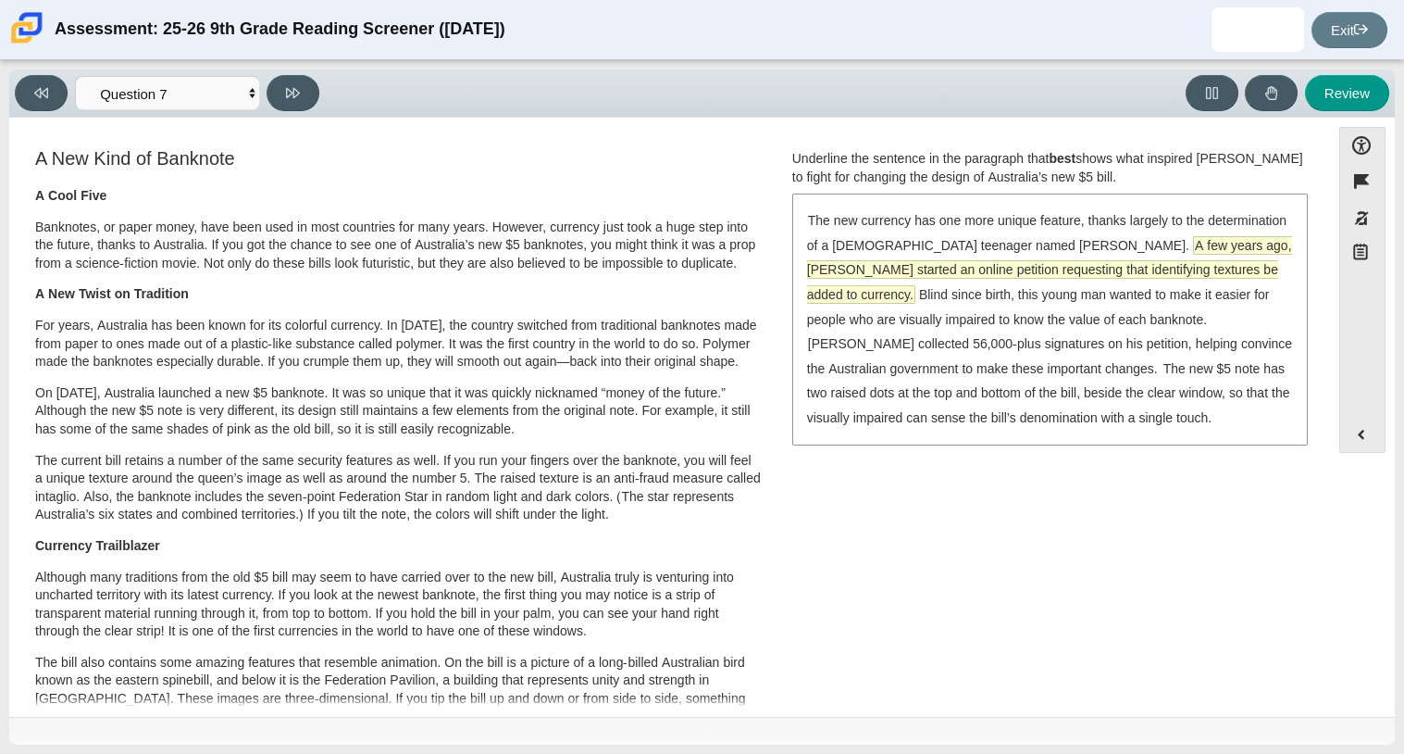
click at [1215, 254] on span "A few years ago, McLeod started an online petition requesting that identifying …" at bounding box center [1049, 270] width 485 height 66
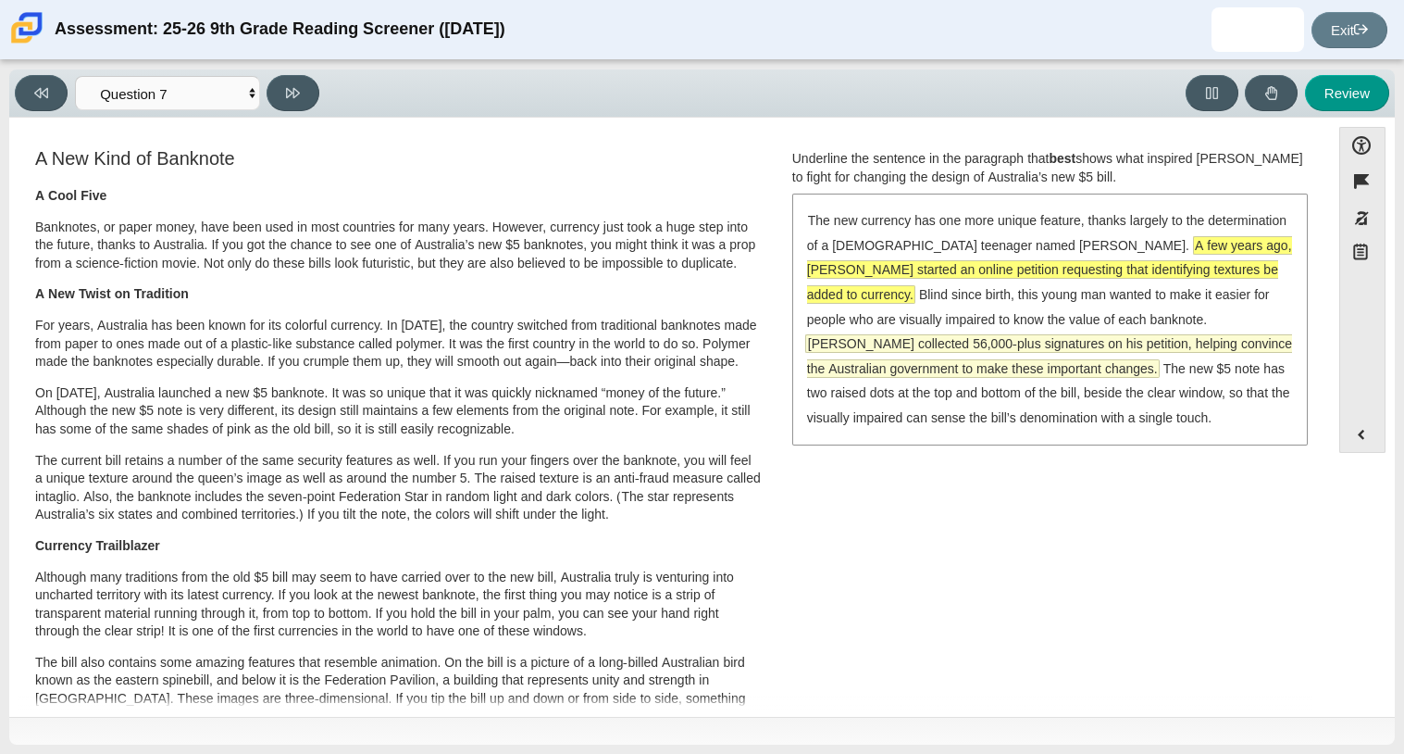
click at [1166, 334] on span "McLeod collected 56,000-plus signatures on his petition, helping convince the A…" at bounding box center [1048, 356] width 487 height 44
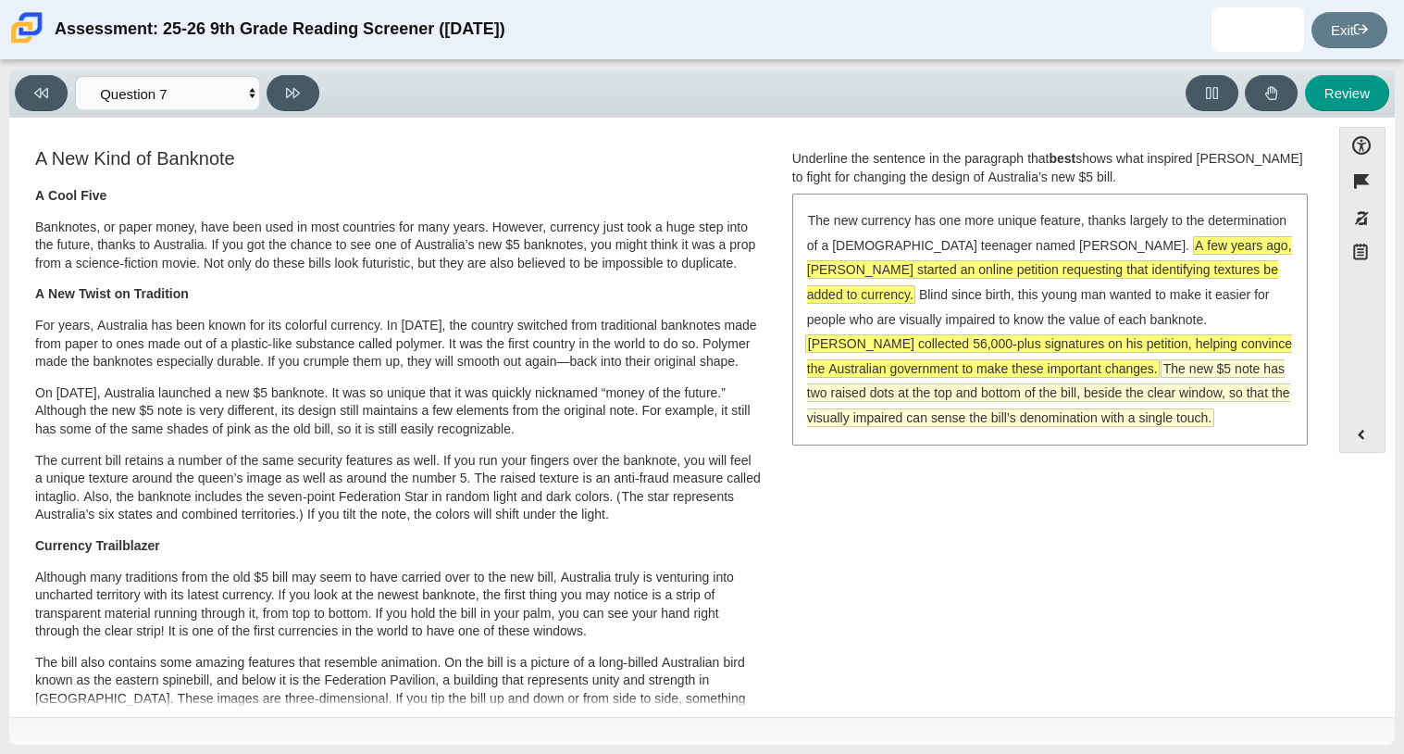
click at [1216, 370] on span "The new $5 note has two raised dots at the top and bottom of the bill, beside t…" at bounding box center [1048, 393] width 483 height 66
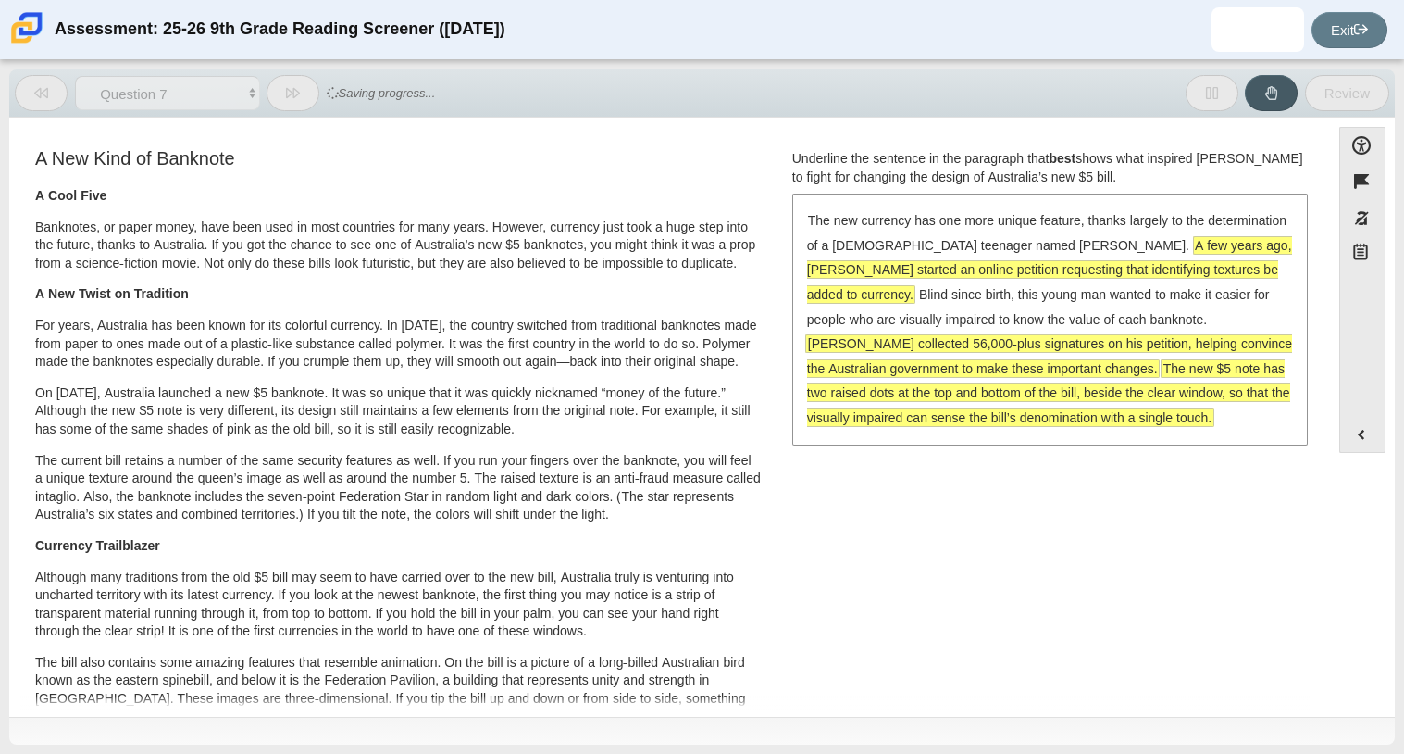
click at [1221, 395] on span "The new $5 note has two raised dots at the top and bottom of the bill, beside t…" at bounding box center [1048, 393] width 483 height 66
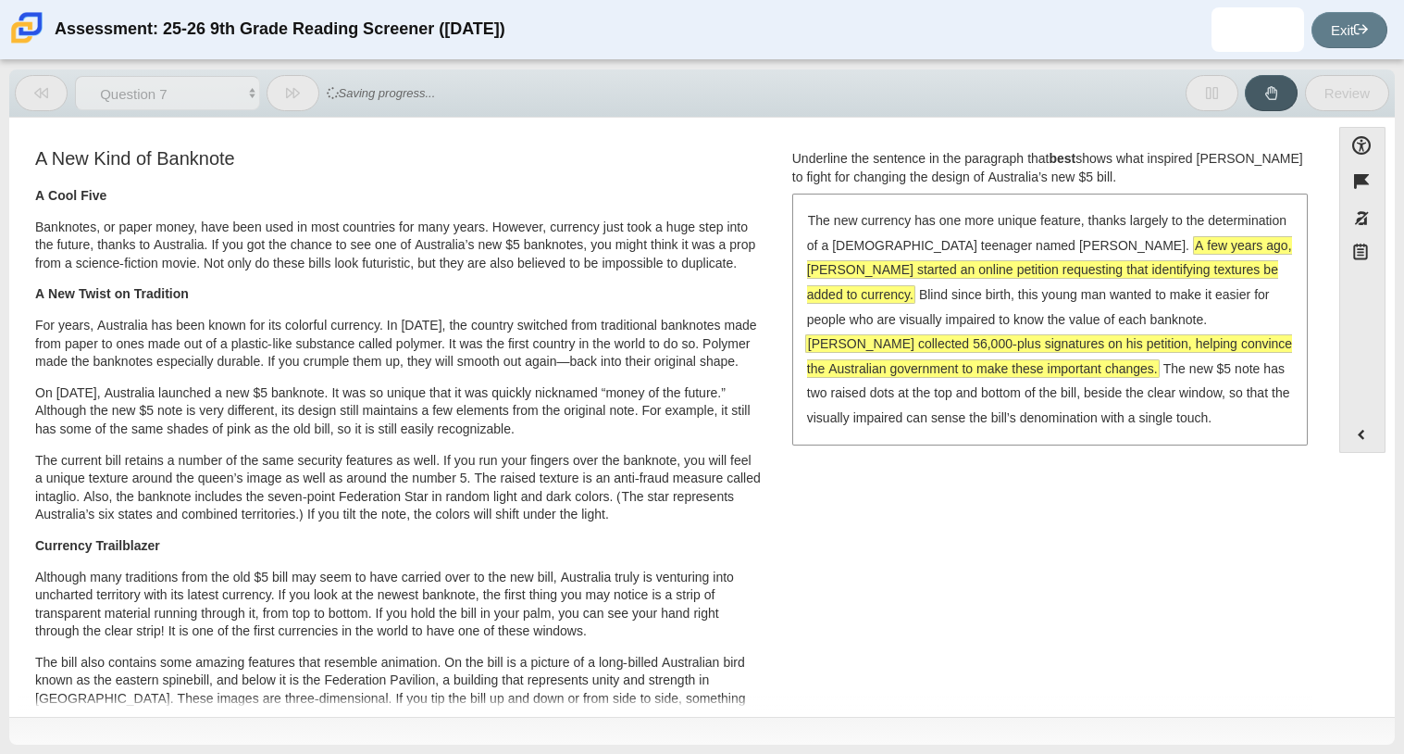
click at [1178, 427] on div "The new currency has one more unique feature, thanks largely to the determinati…" at bounding box center [1050, 318] width 512 height 247
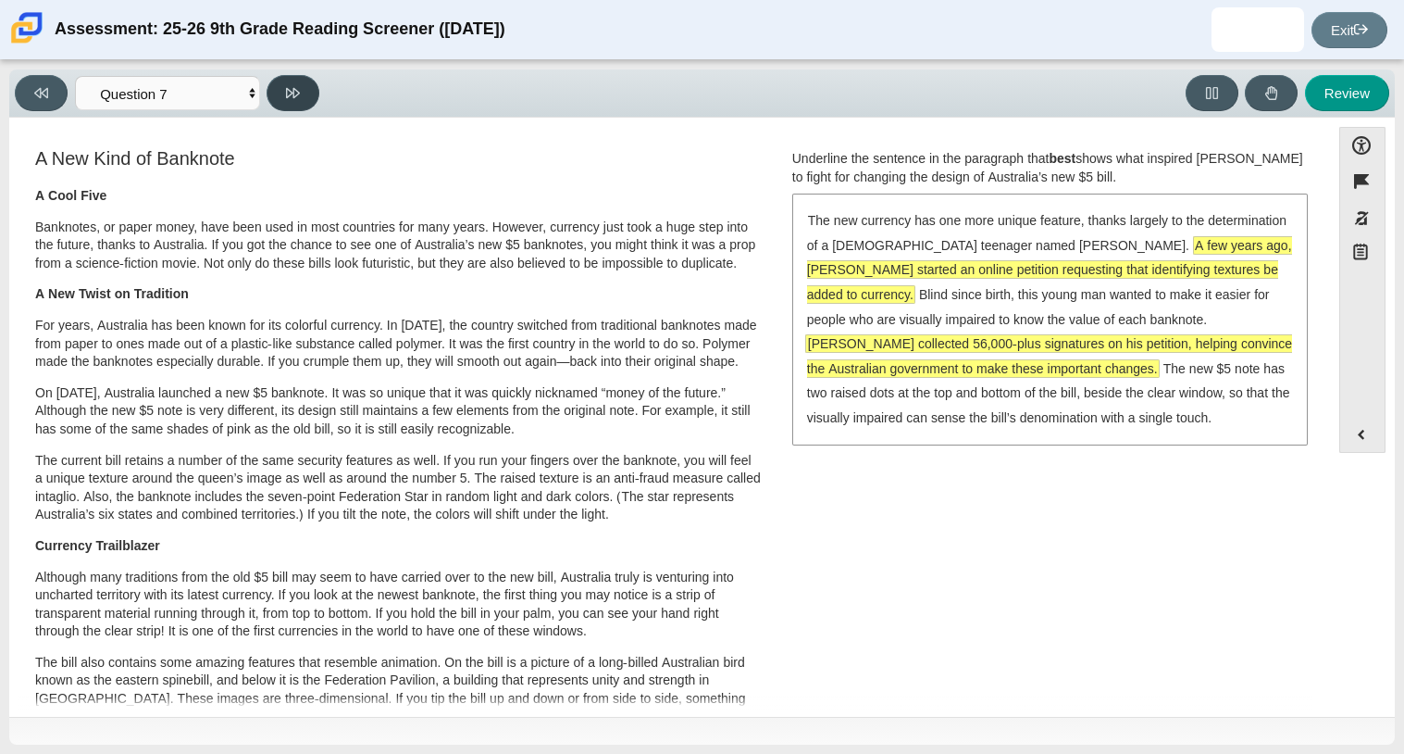
click at [301, 93] on button at bounding box center [293, 93] width 53 height 36
select select "ea8338c2-a6a3-418e-a305-2b963b54a290"
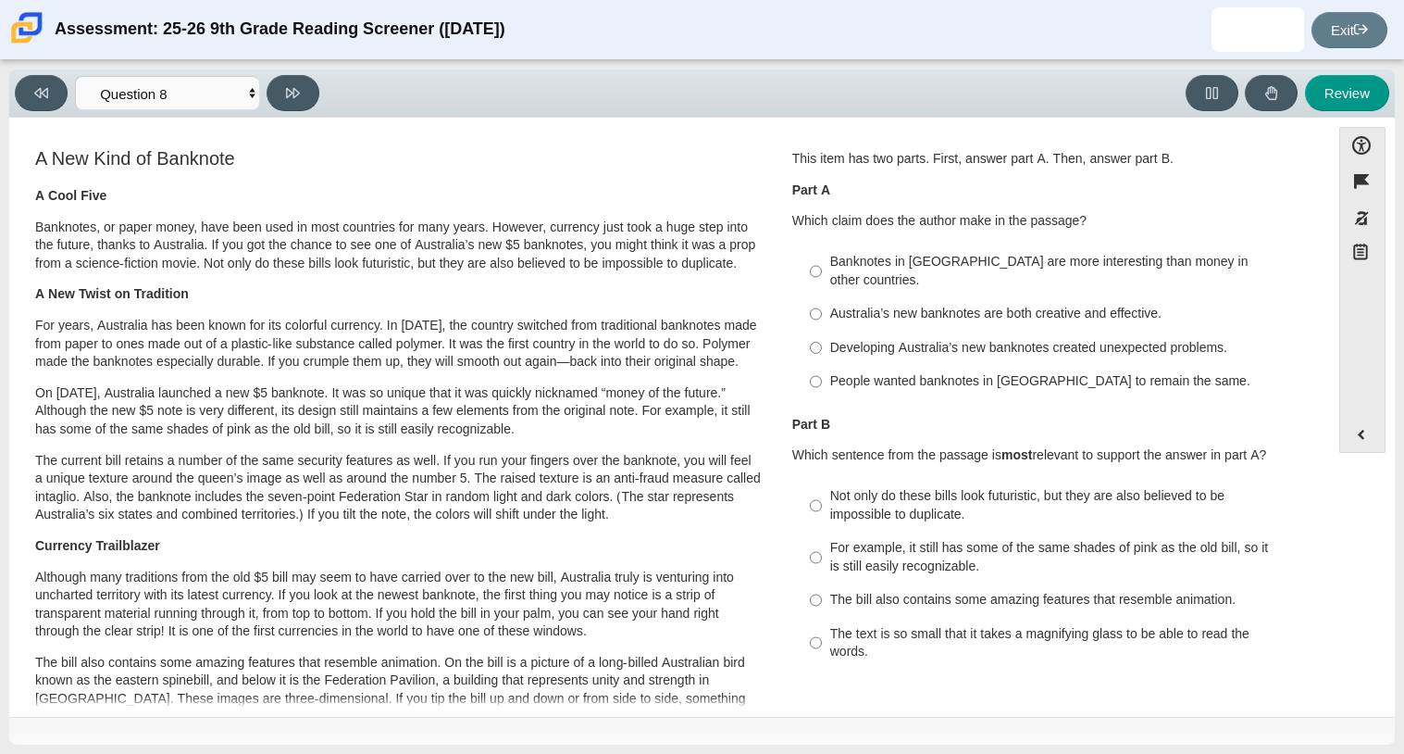
click at [946, 260] on div "Banknotes in Australia are more interesting than money in other countries." at bounding box center [1064, 271] width 468 height 36
click at [822, 260] on input "Banknotes in Australia are more interesting than money in other countries. Bank…" at bounding box center [816, 271] width 12 height 52
radio input "true"
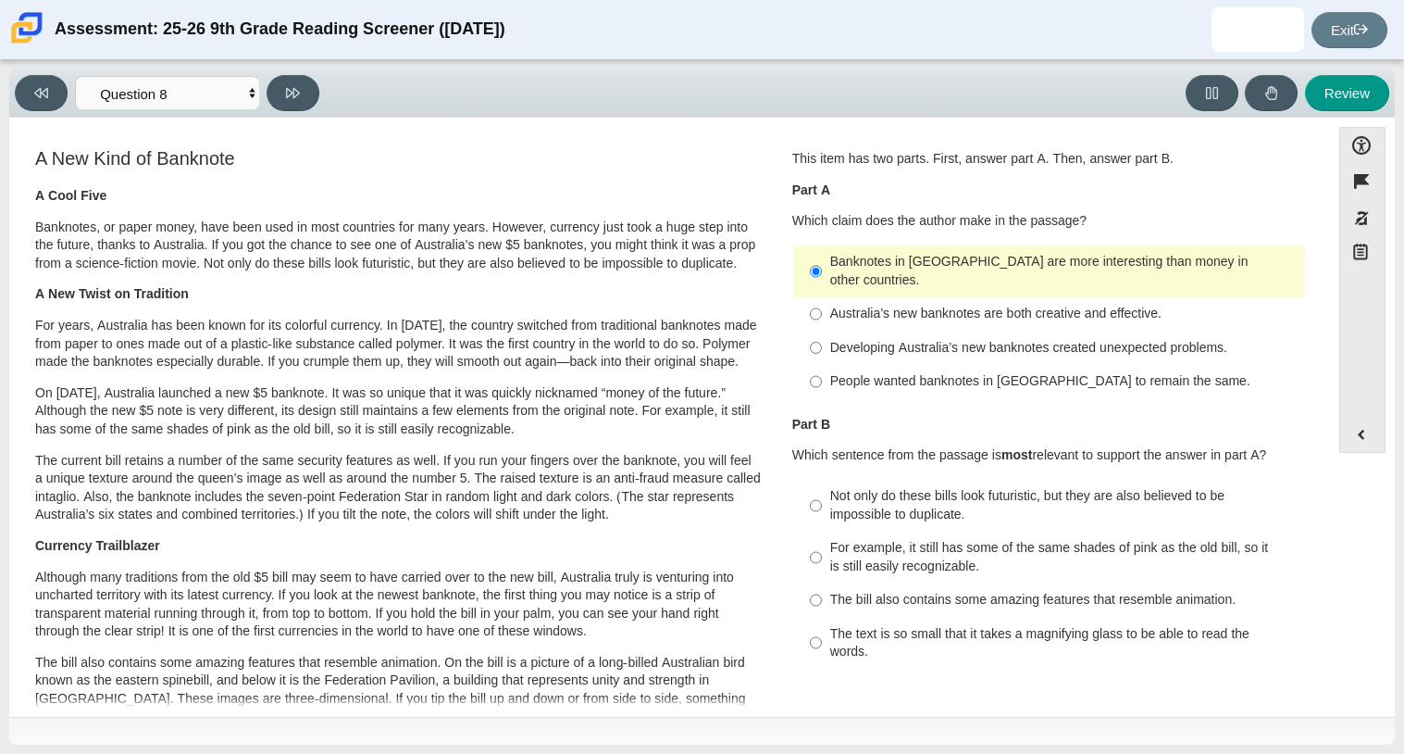
click at [950, 305] on div "Australia’s new banknotes are both creative and effective." at bounding box center [1064, 314] width 468 height 19
click at [822, 298] on input "Australia’s new banknotes are both creative and effective. Australia’s new bank…" at bounding box center [816, 313] width 12 height 33
radio input "true"
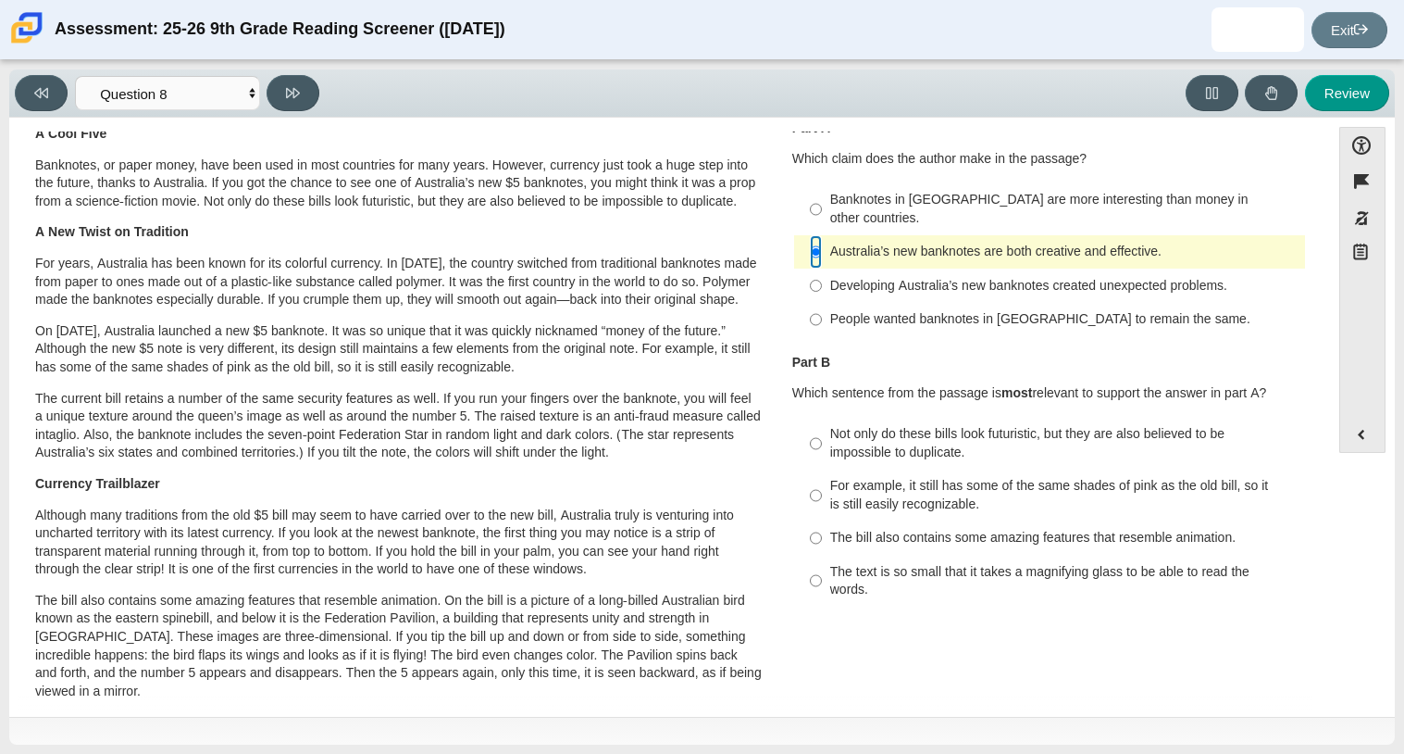
scroll to position [63, 0]
click at [867, 436] on div "Not only do these bills look futuristic, but they are also believed to be impos…" at bounding box center [1064, 442] width 468 height 36
click at [822, 436] on input "Not only do these bills look futuristic, but they are also believed to be impos…" at bounding box center [816, 443] width 12 height 52
radio input "true"
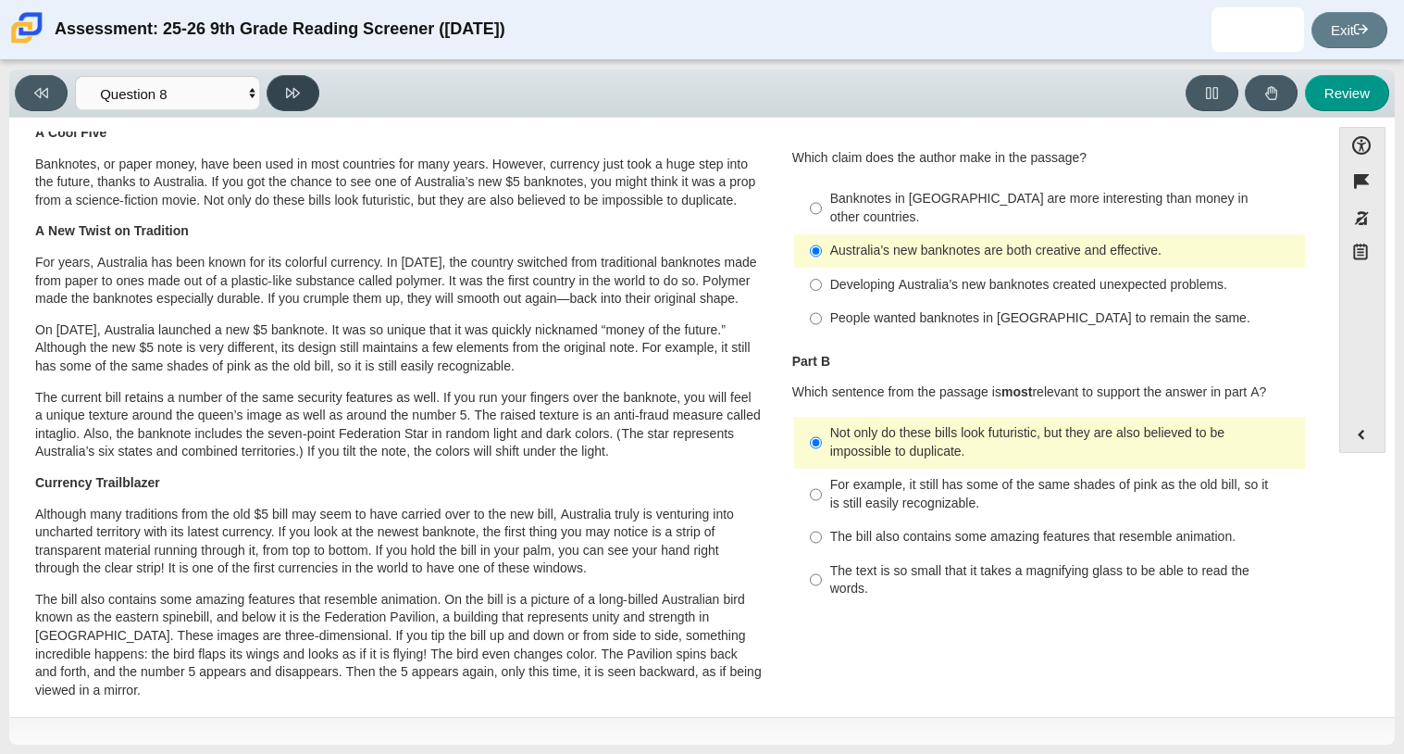
click at [306, 91] on button at bounding box center [293, 93] width 53 height 36
select select "89f058d6-b15c-4ef5-a4b3-fdaffb8868b6"
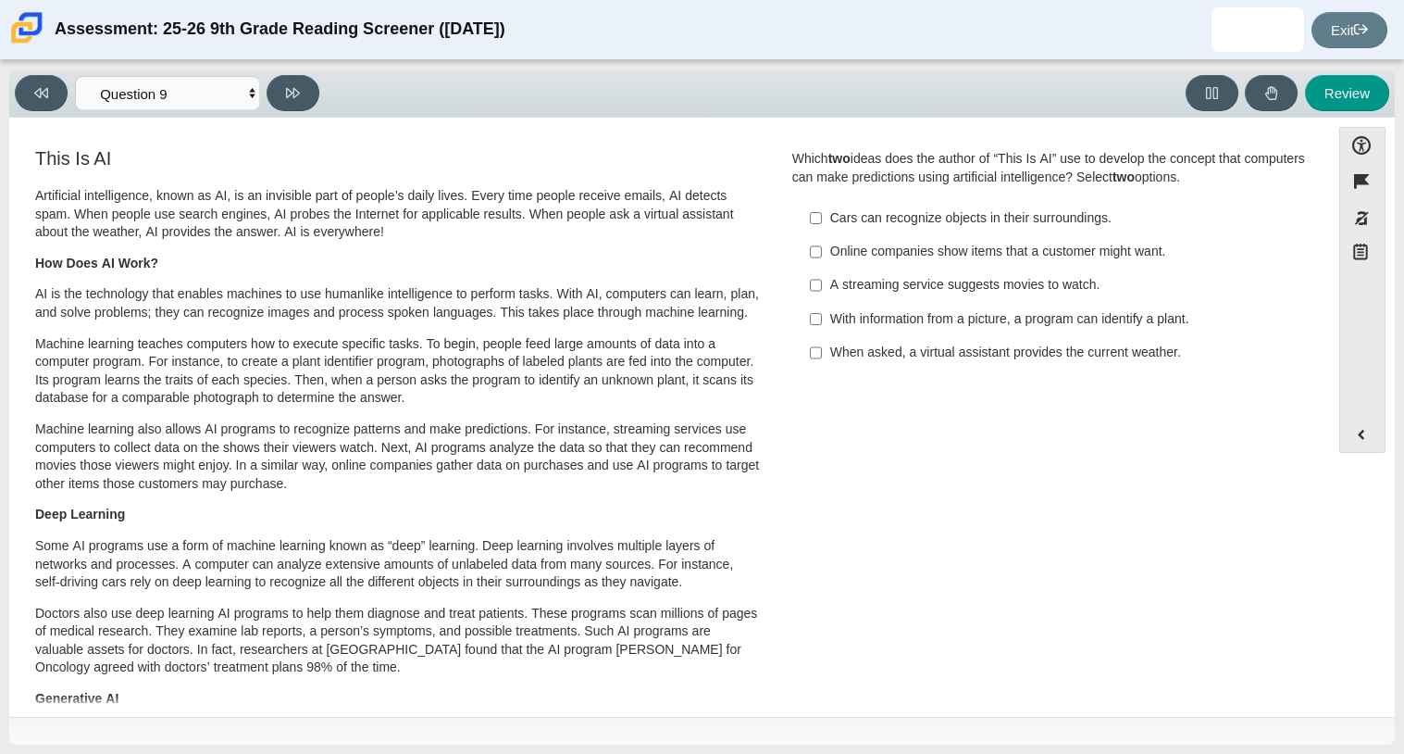
click at [799, 269] on label "A streaming service suggests movies to watch. A streaming service suggests movi…" at bounding box center [1051, 284] width 508 height 33
click at [810, 269] on input "A streaming service suggests movies to watch. A streaming service suggests movi…" at bounding box center [816, 284] width 12 height 33
checkbox input "true"
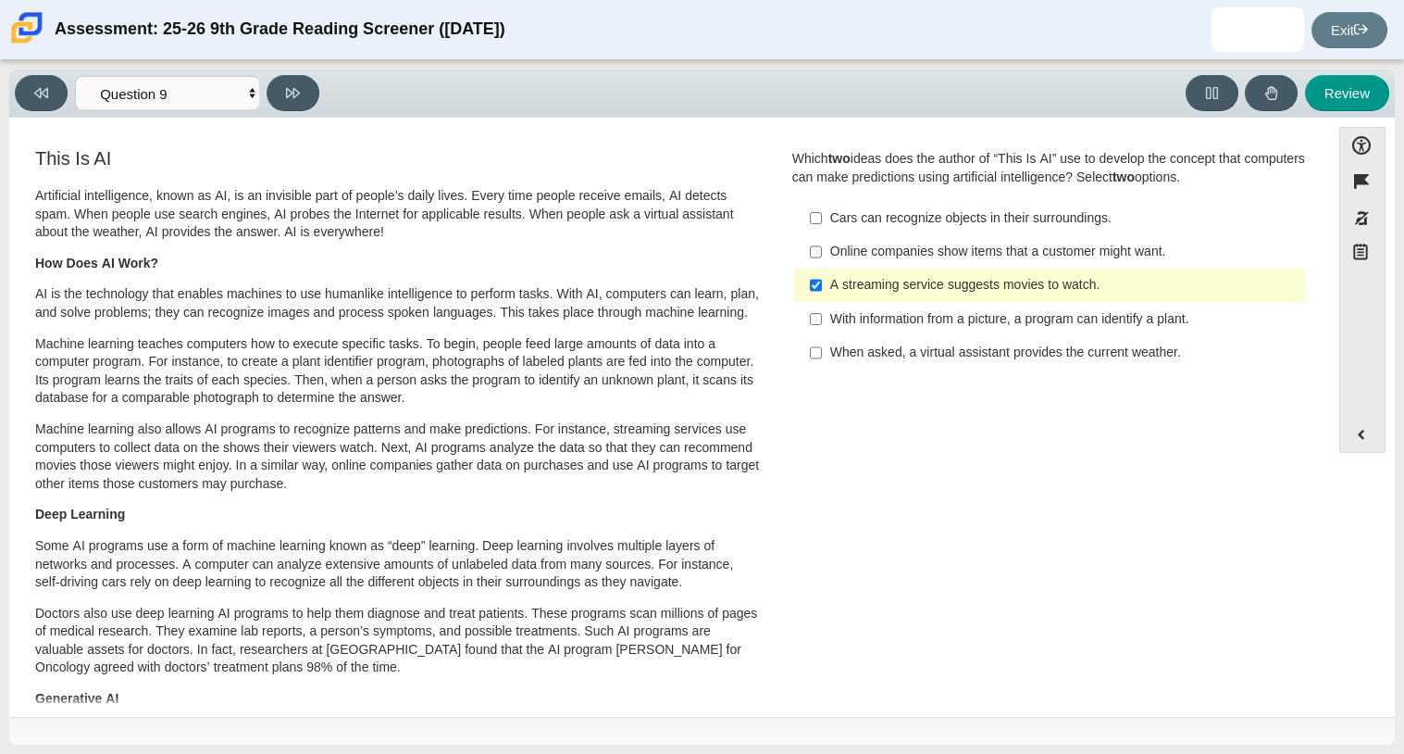
click at [802, 249] on label "Online companies show items that a customer might want. Online companies show i…" at bounding box center [1051, 251] width 508 height 33
click at [810, 249] on input "Online companies show items that a customer might want. Online companies show i…" at bounding box center [816, 251] width 12 height 33
checkbox input "true"
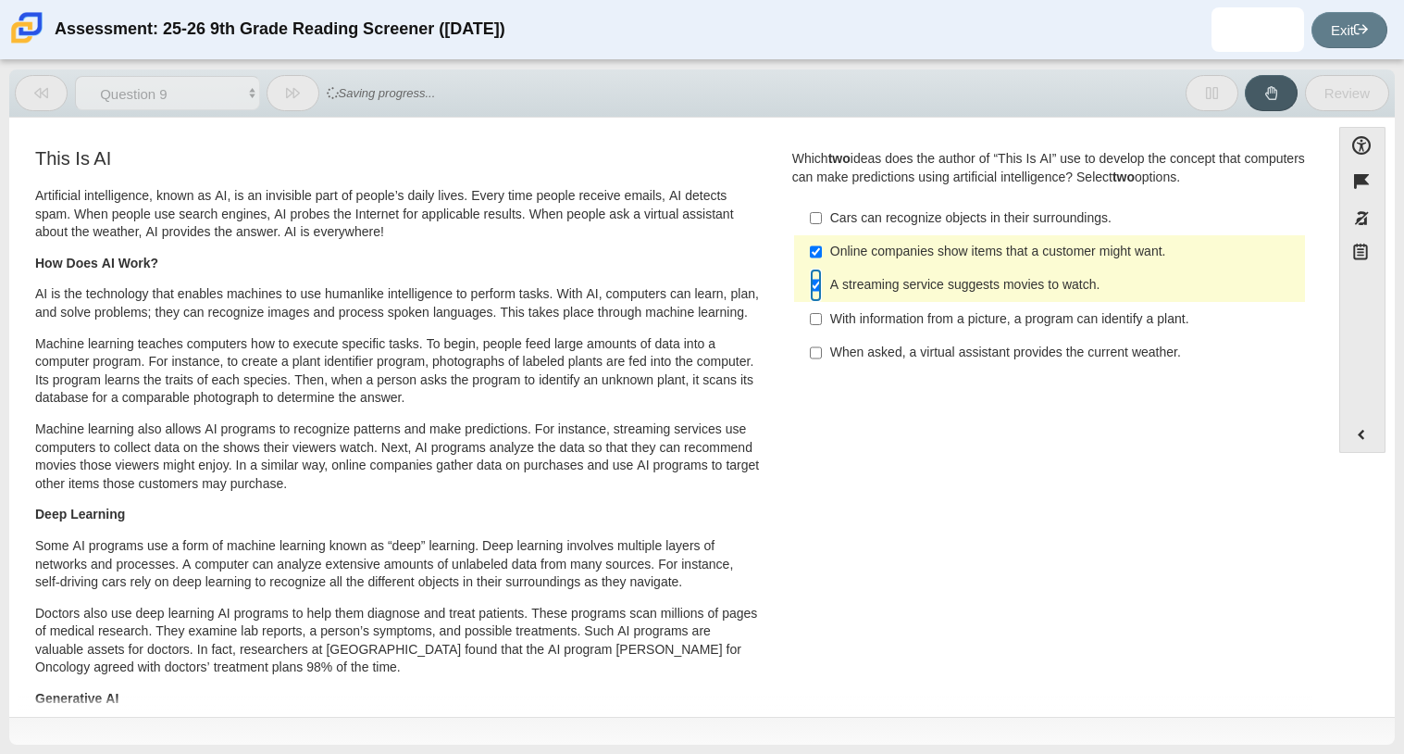
click at [810, 281] on input "A streaming service suggests movies to watch. A streaming service suggests movi…" at bounding box center [816, 284] width 12 height 33
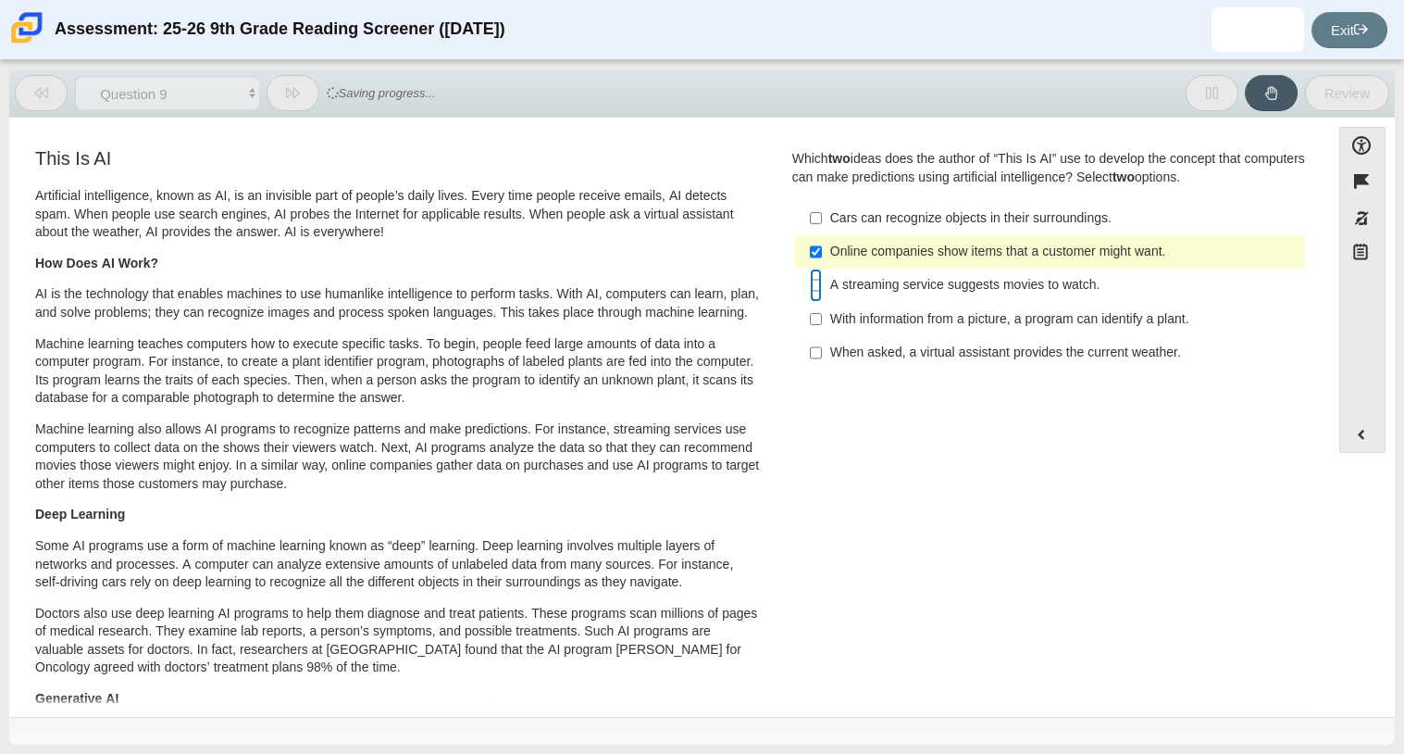
click at [810, 282] on input "A streaming service suggests movies to watch. A streaming service suggests movi…" at bounding box center [816, 284] width 12 height 33
checkbox input "true"
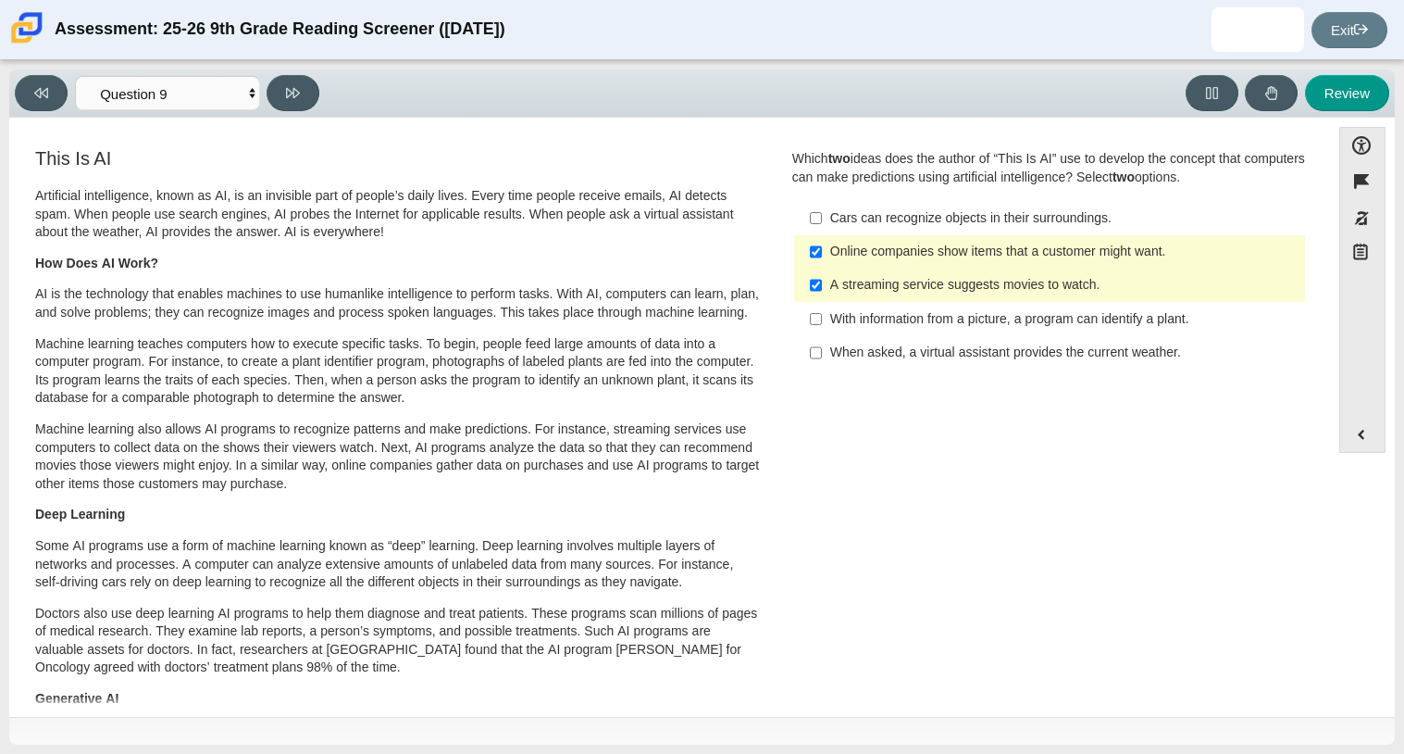
click at [799, 243] on label "Online companies show items that a customer might want. Online companies show i…" at bounding box center [1051, 251] width 508 height 33
click at [810, 243] on input "Online companies show items that a customer might want. Online companies show i…" at bounding box center [816, 251] width 12 height 33
checkbox input "false"
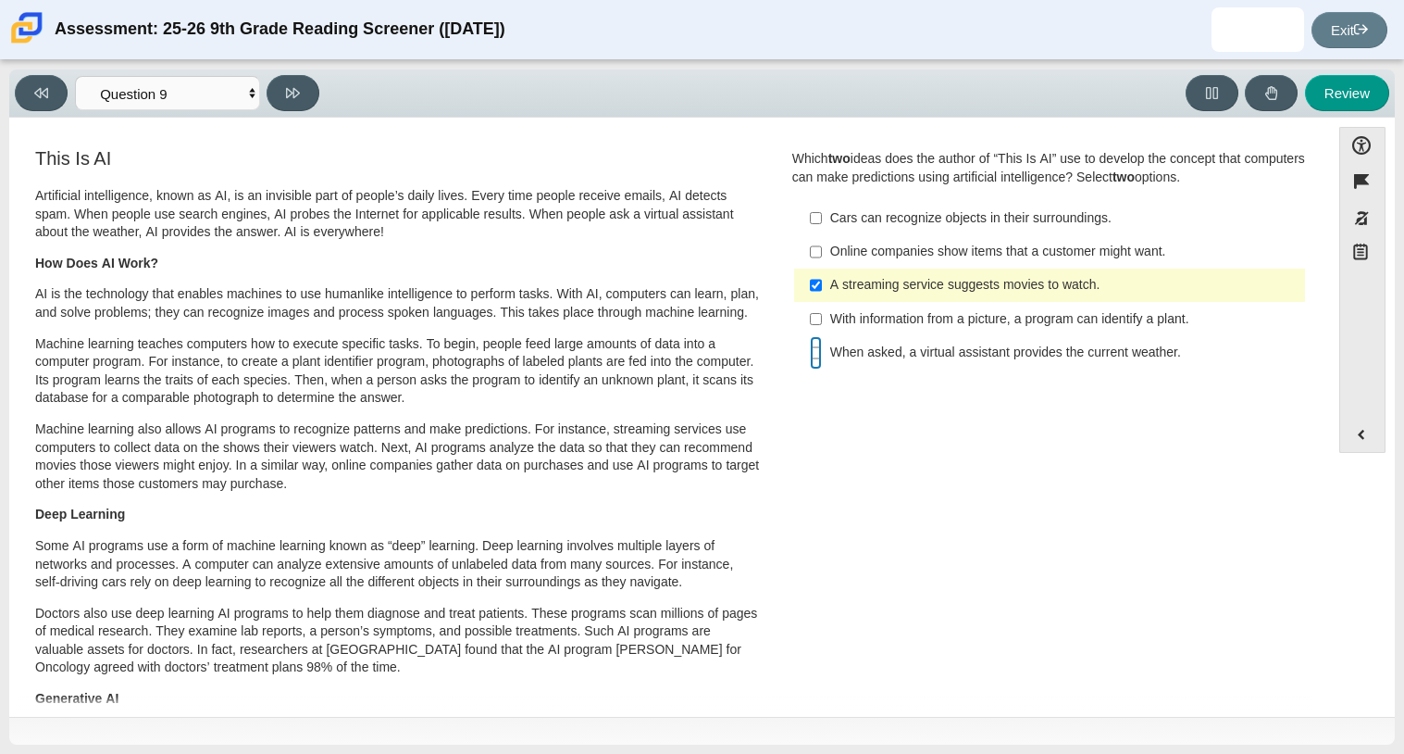
click at [810, 353] on input "When asked, a virtual assistant provides the current weather. When asked, a vir…" at bounding box center [816, 352] width 12 height 33
checkbox input "true"
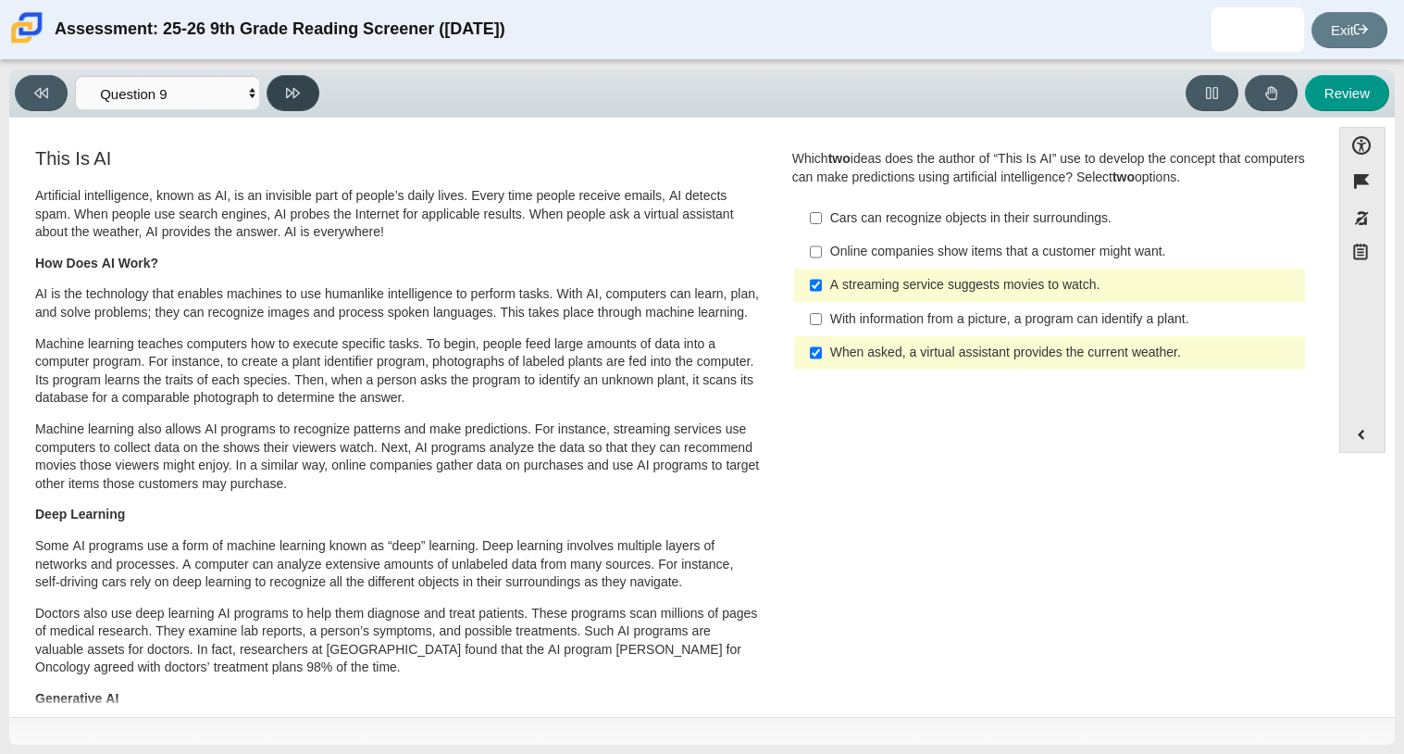
click at [270, 93] on button at bounding box center [293, 93] width 53 height 36
select select "cdf3c14e-a918-44d1-9b63-3db0fa81641e"
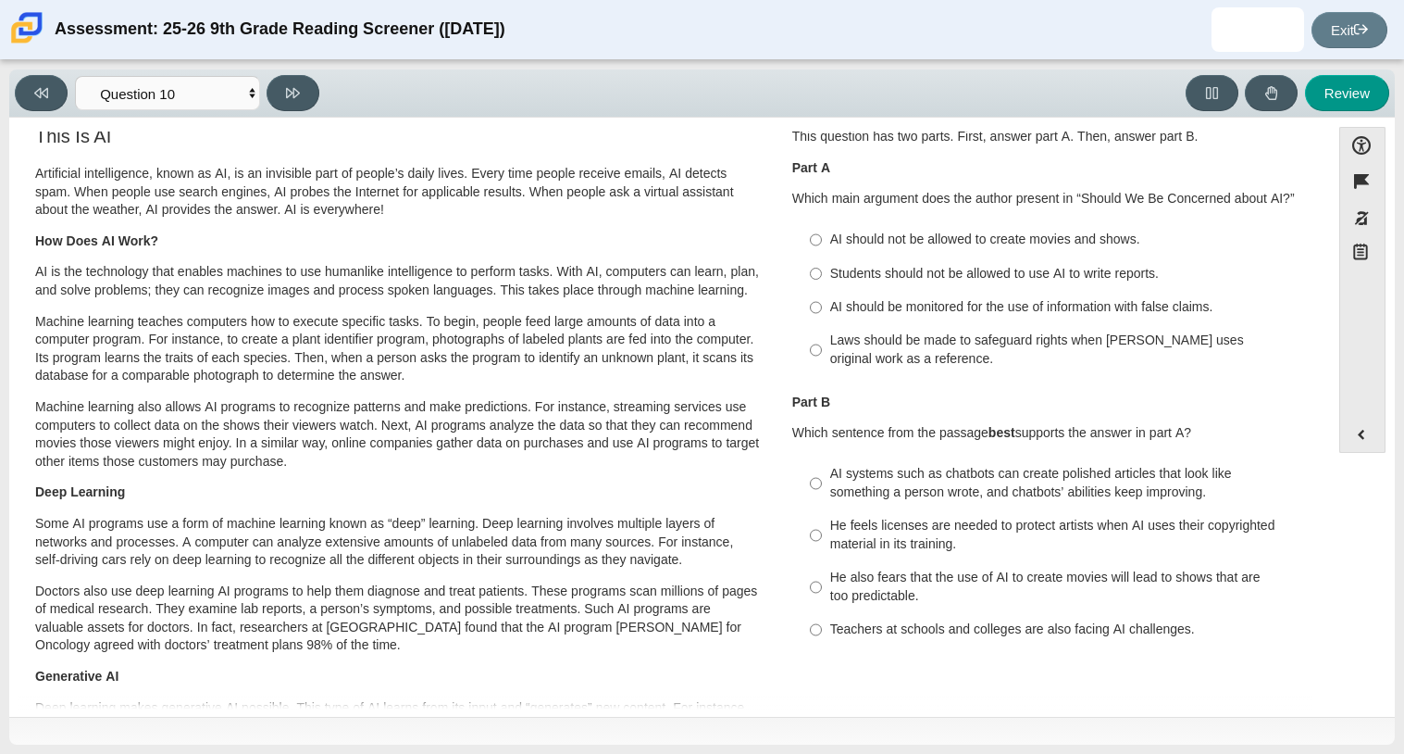
scroll to position [0, 0]
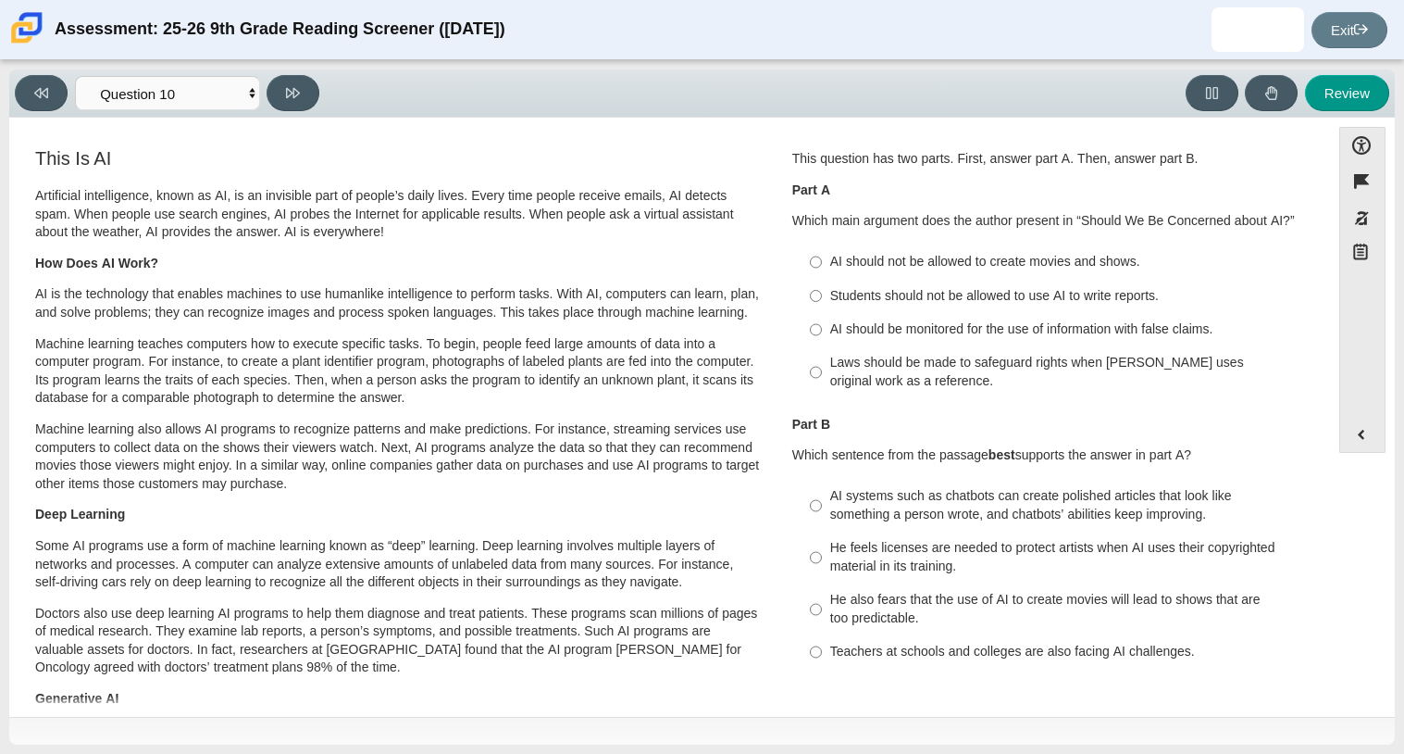
click at [922, 329] on div "AI should be monitored for the use of information with false claims." at bounding box center [1064, 329] width 468 height 19
click at [822, 329] on input "AI should be monitored for the use of information with false claims. AI should …" at bounding box center [816, 329] width 12 height 33
radio input "true"
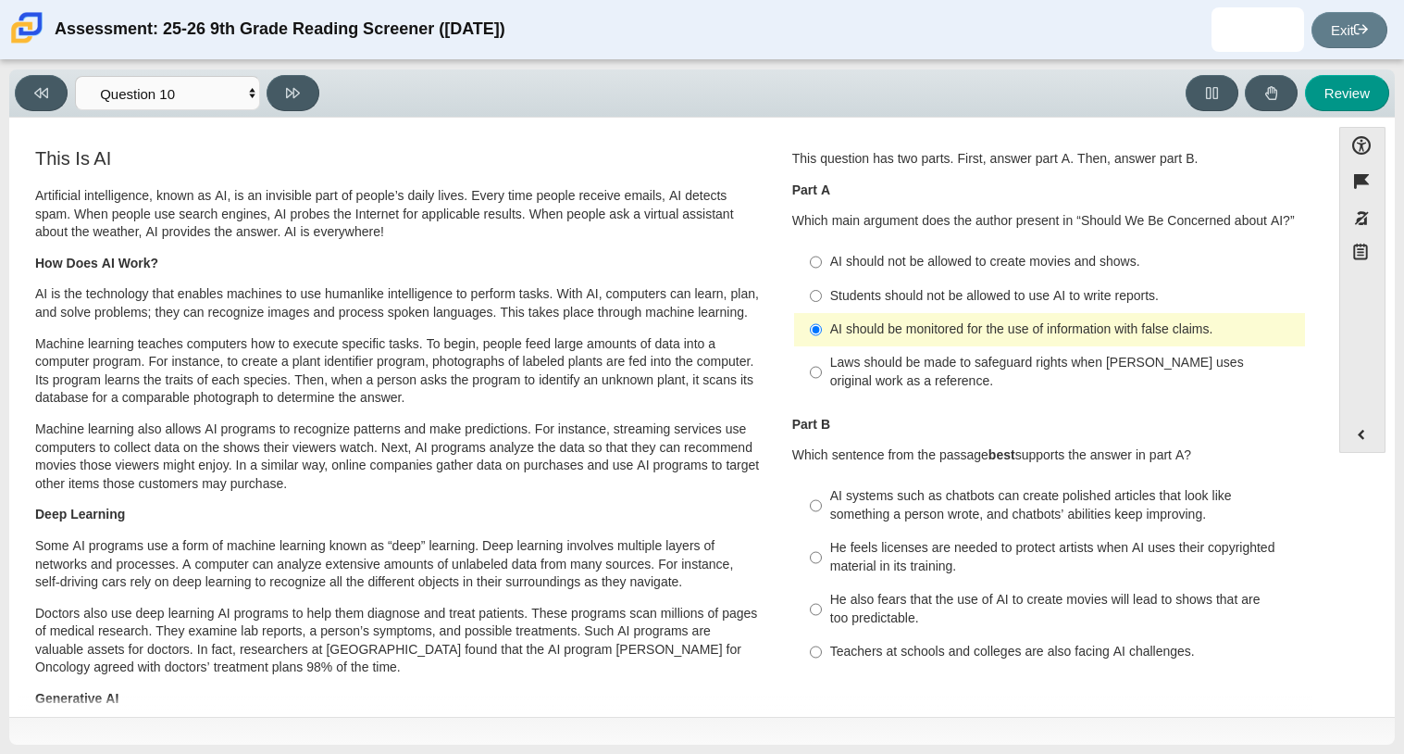
click at [1057, 378] on div "Laws should be made to safeguard rights when AI uses original work as a referen…" at bounding box center [1064, 372] width 468 height 36
click at [822, 378] on input "Laws should be made to safeguard rights when AI uses original work as a referen…" at bounding box center [816, 372] width 12 height 52
radio input "true"
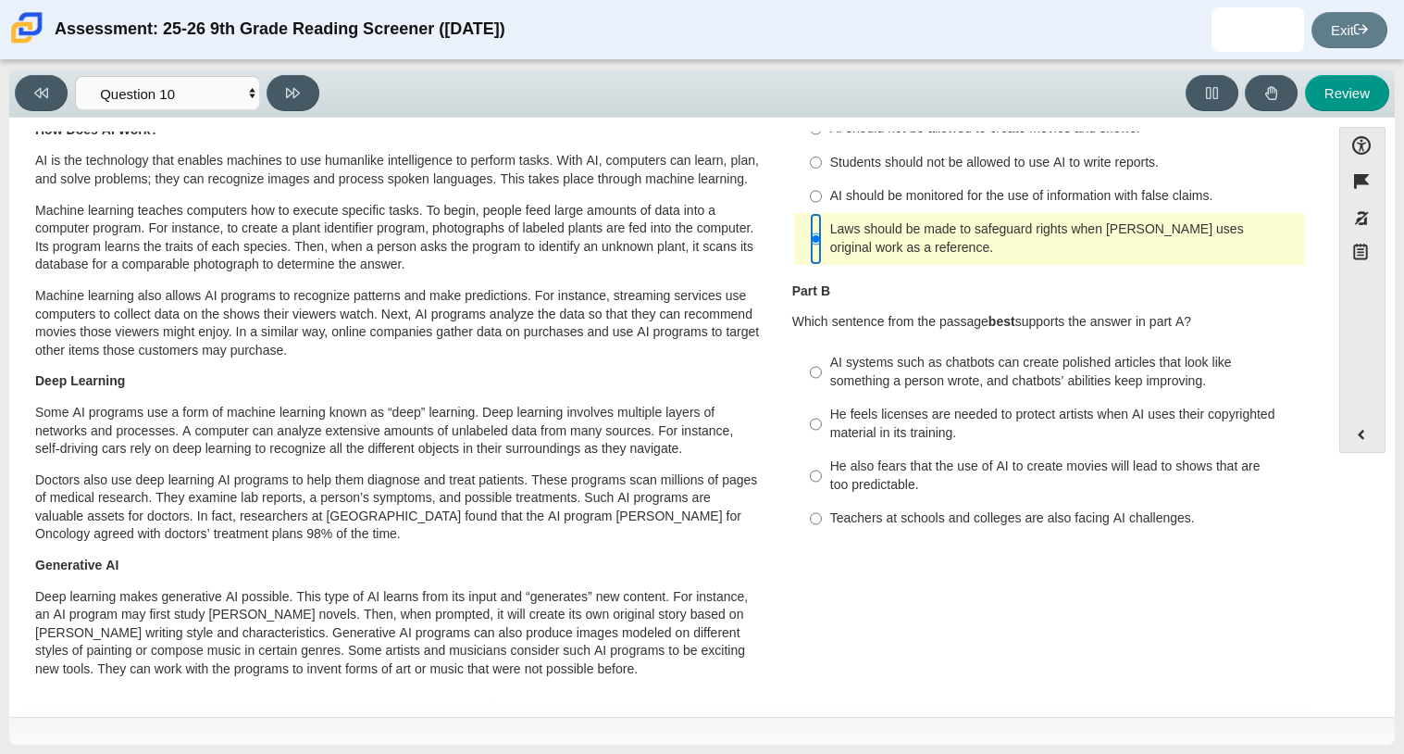
scroll to position [140, 0]
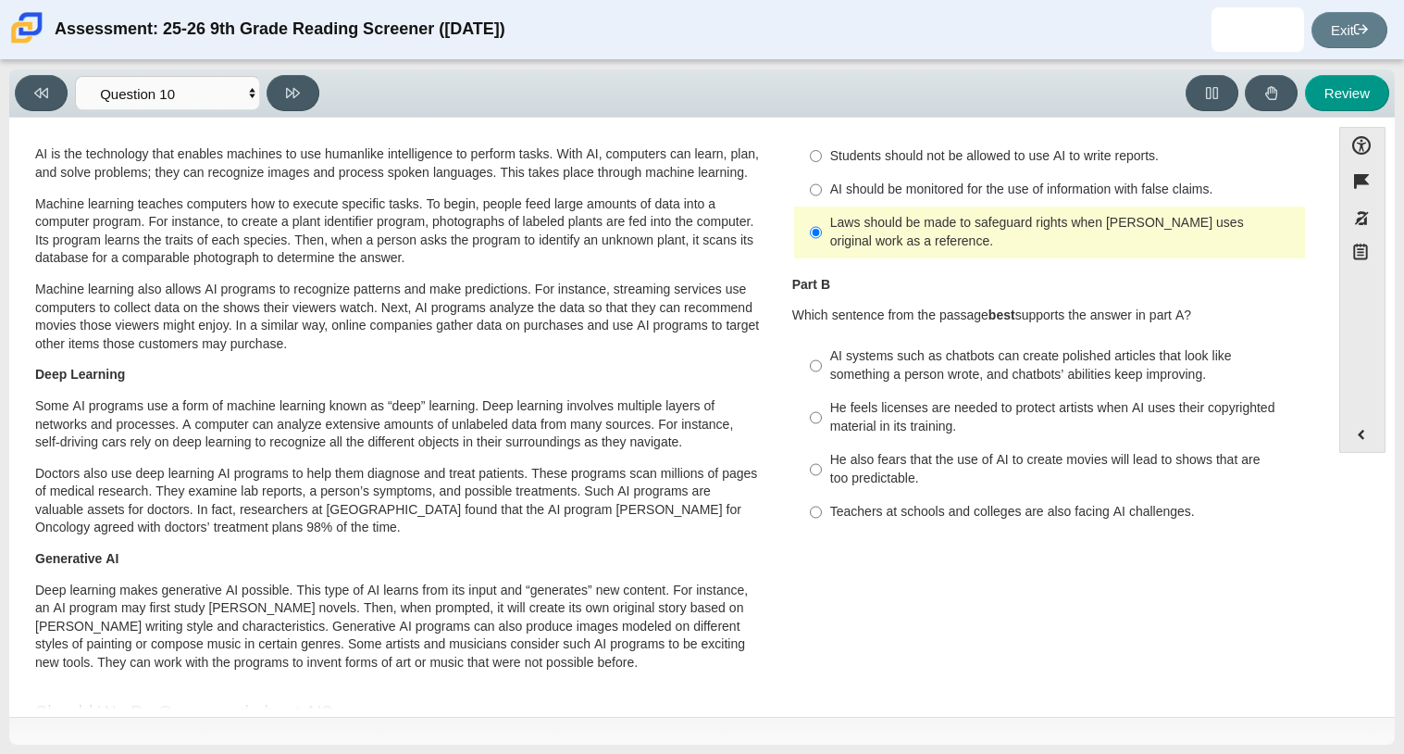
click at [821, 409] on label "He feels licenses are needed to protect artists when AI uses their copyrighted …" at bounding box center [1051, 418] width 508 height 52
click at [821, 409] on input "He feels licenses are needed to protect artists when AI uses their copyrighted …" at bounding box center [816, 418] width 12 height 52
radio input "true"
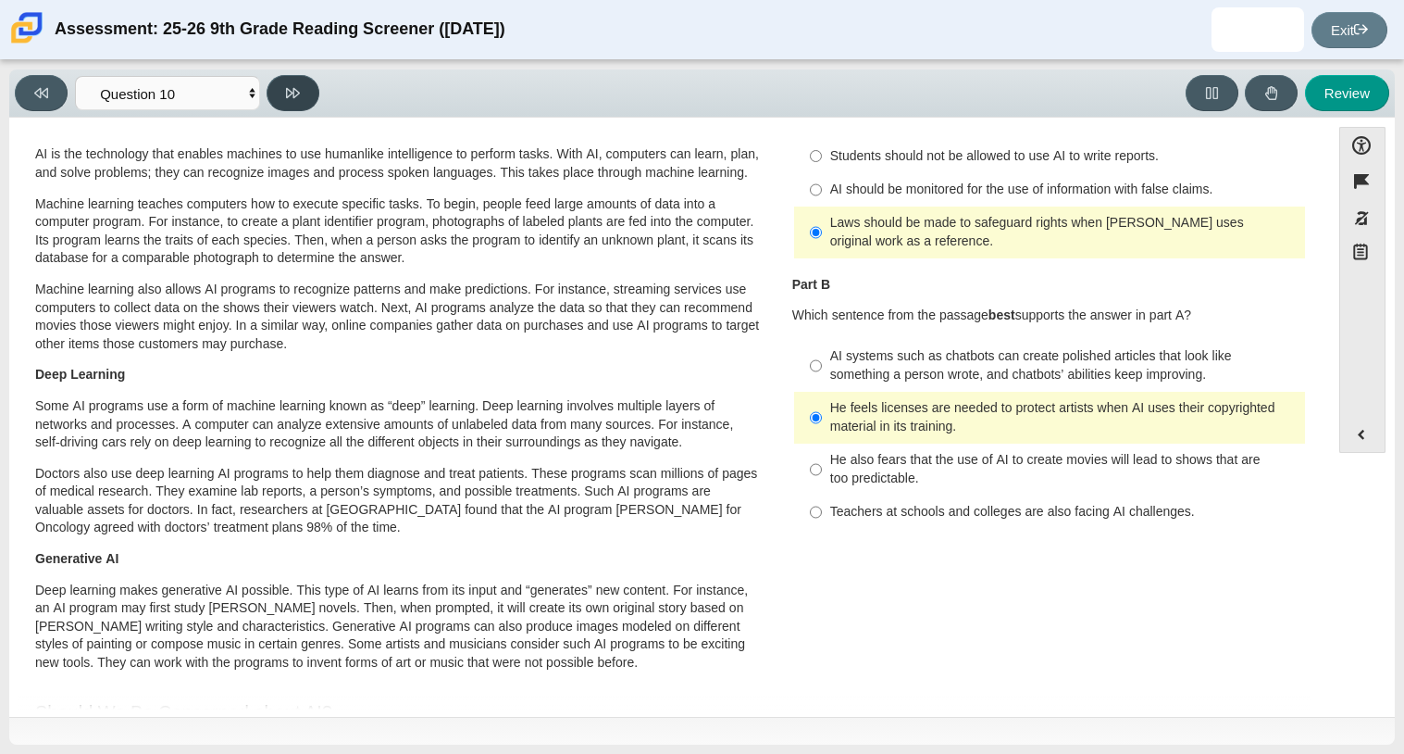
click at [309, 84] on button at bounding box center [293, 93] width 53 height 36
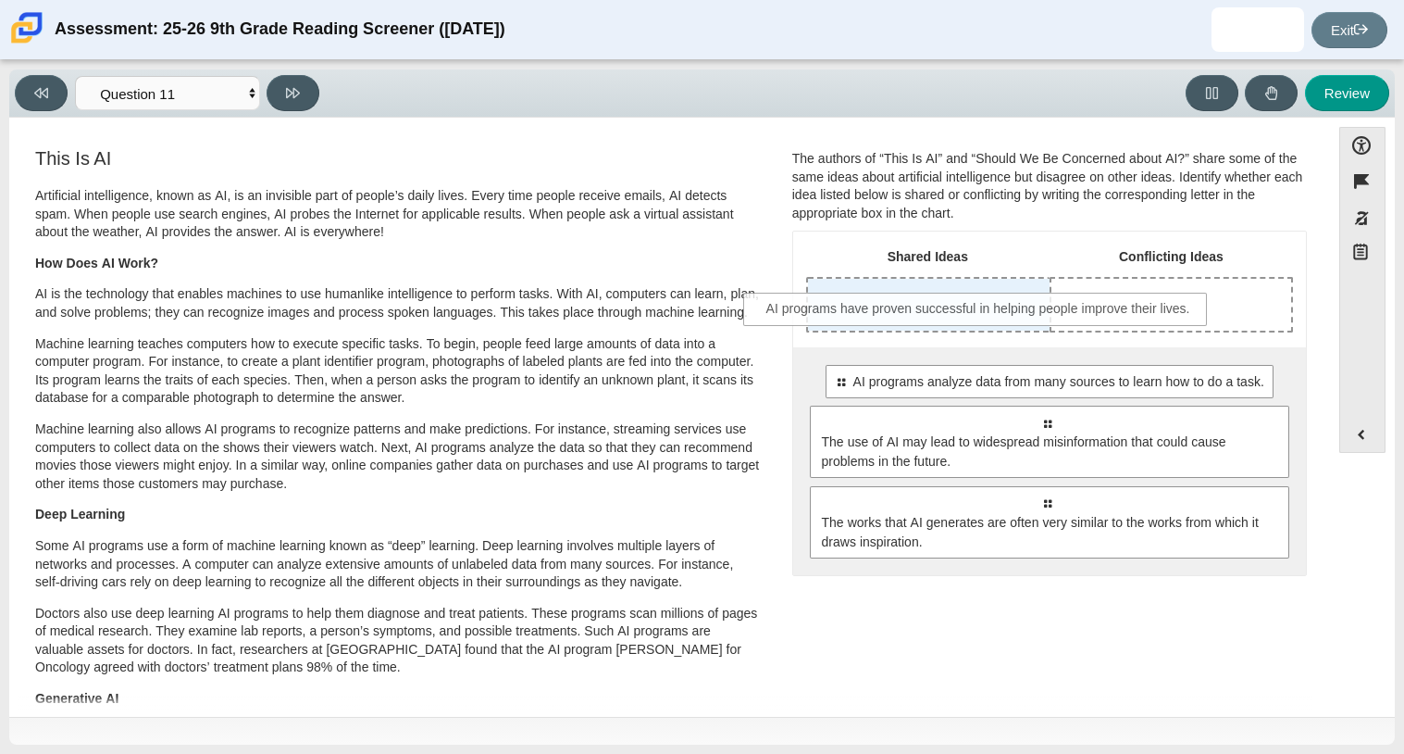
drag, startPoint x: 1066, startPoint y: 398, endPoint x: 999, endPoint y: 325, distance: 99.0
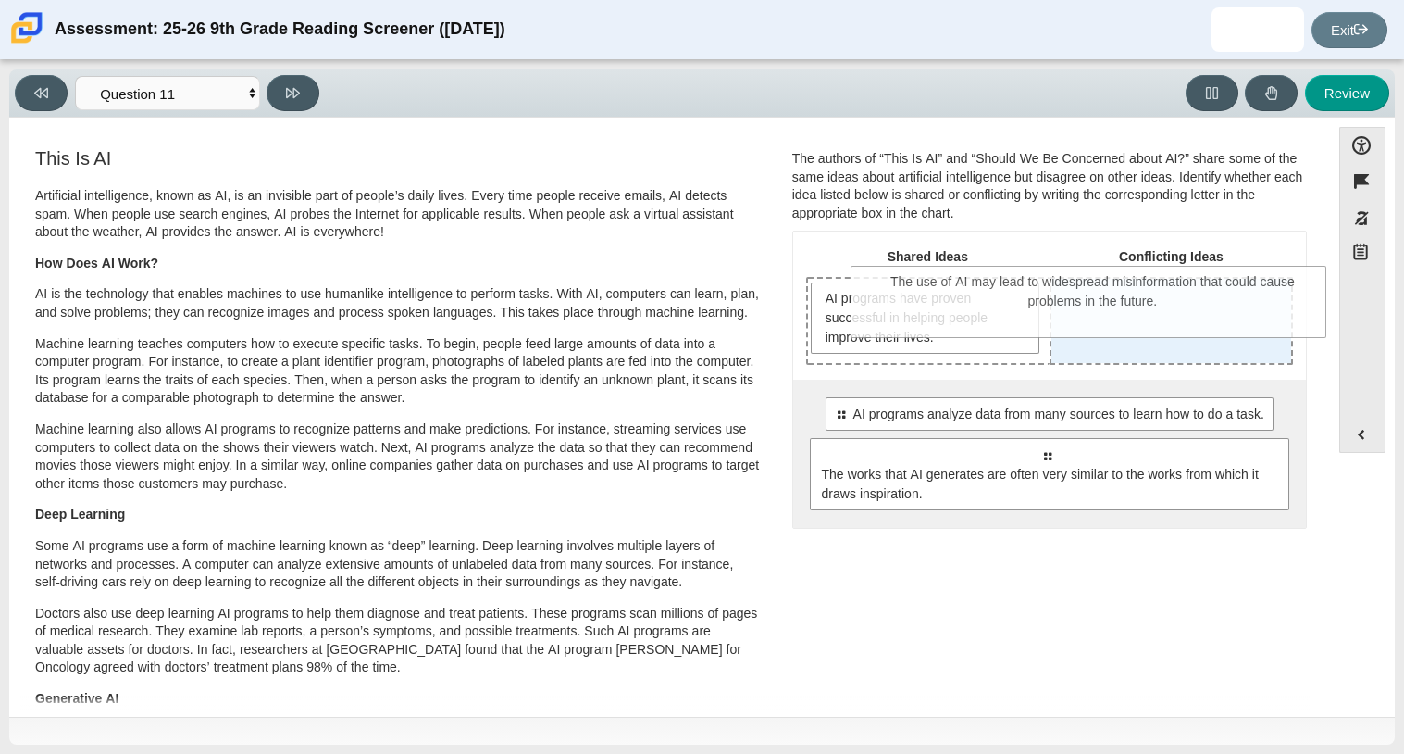
drag, startPoint x: 1161, startPoint y: 494, endPoint x: 1207, endPoint y: 323, distance: 177.4
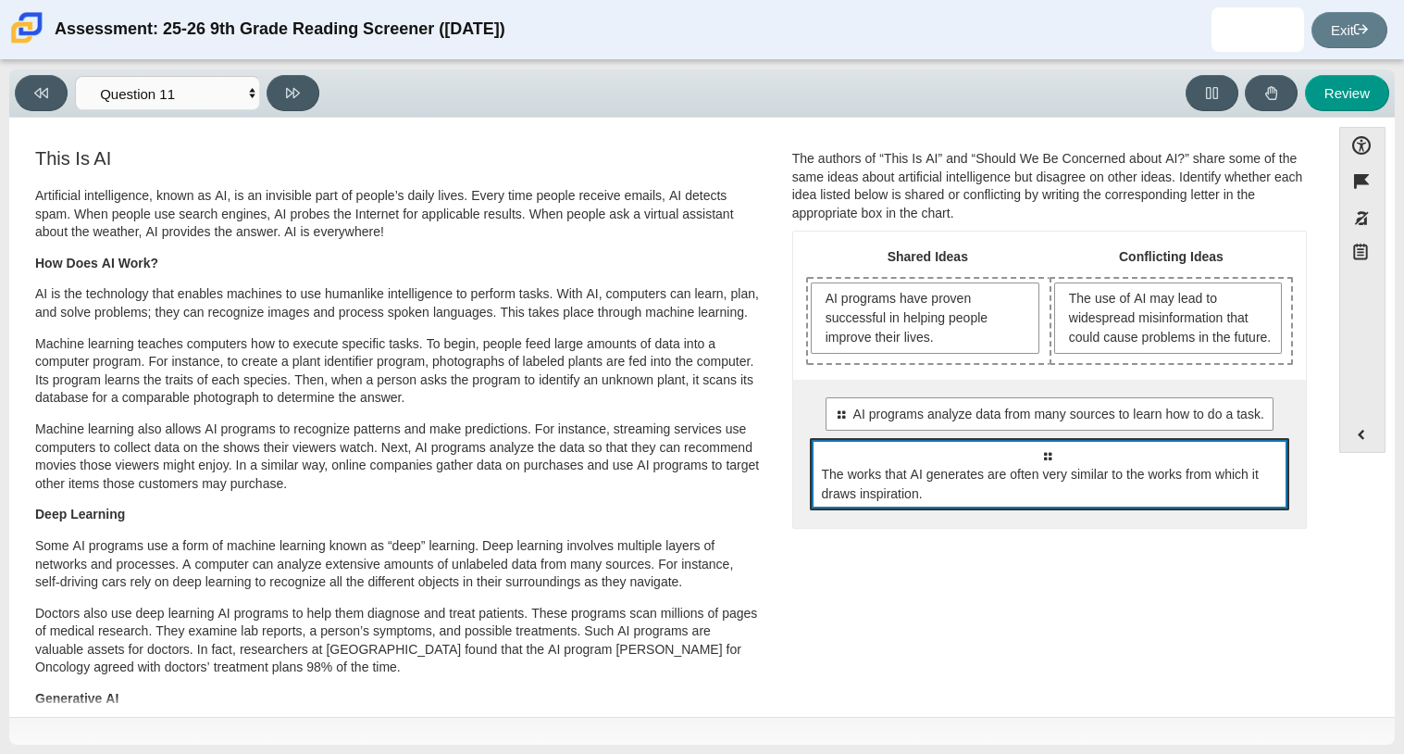
click at [1142, 504] on span "The works that AI generates are often very similar to the works from which it d…" at bounding box center [1051, 484] width 458 height 39
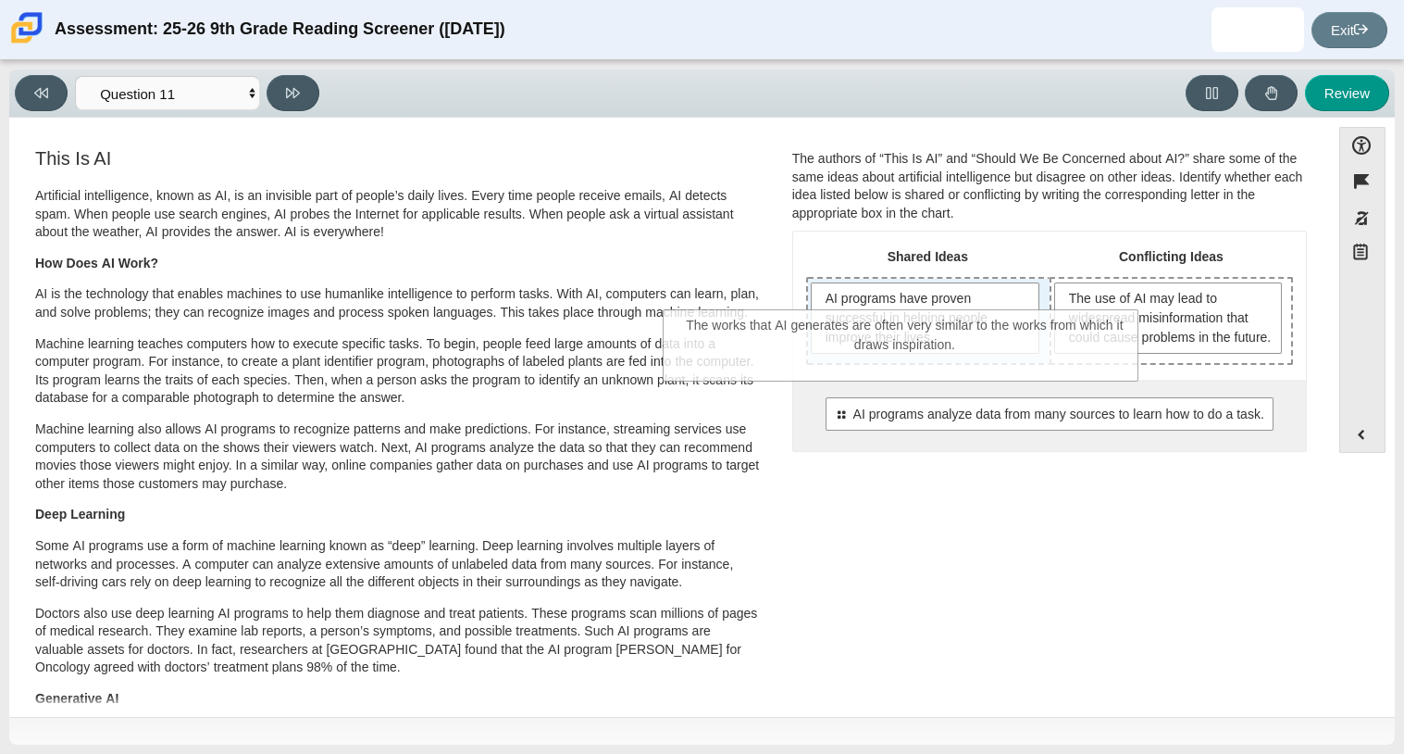
drag, startPoint x: 1146, startPoint y: 515, endPoint x: 1004, endPoint y: 368, distance: 204.3
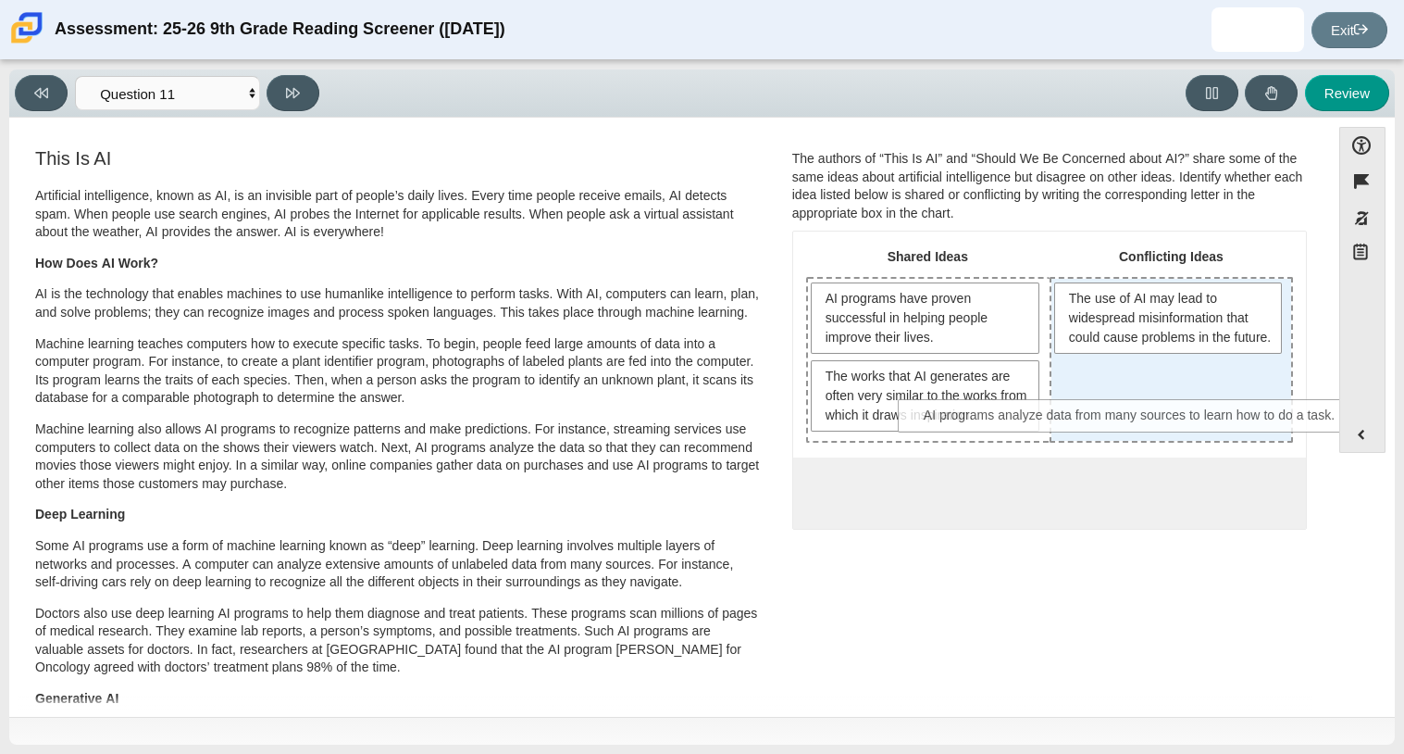
drag, startPoint x: 1054, startPoint y: 495, endPoint x: 1139, endPoint y: 419, distance: 114.1
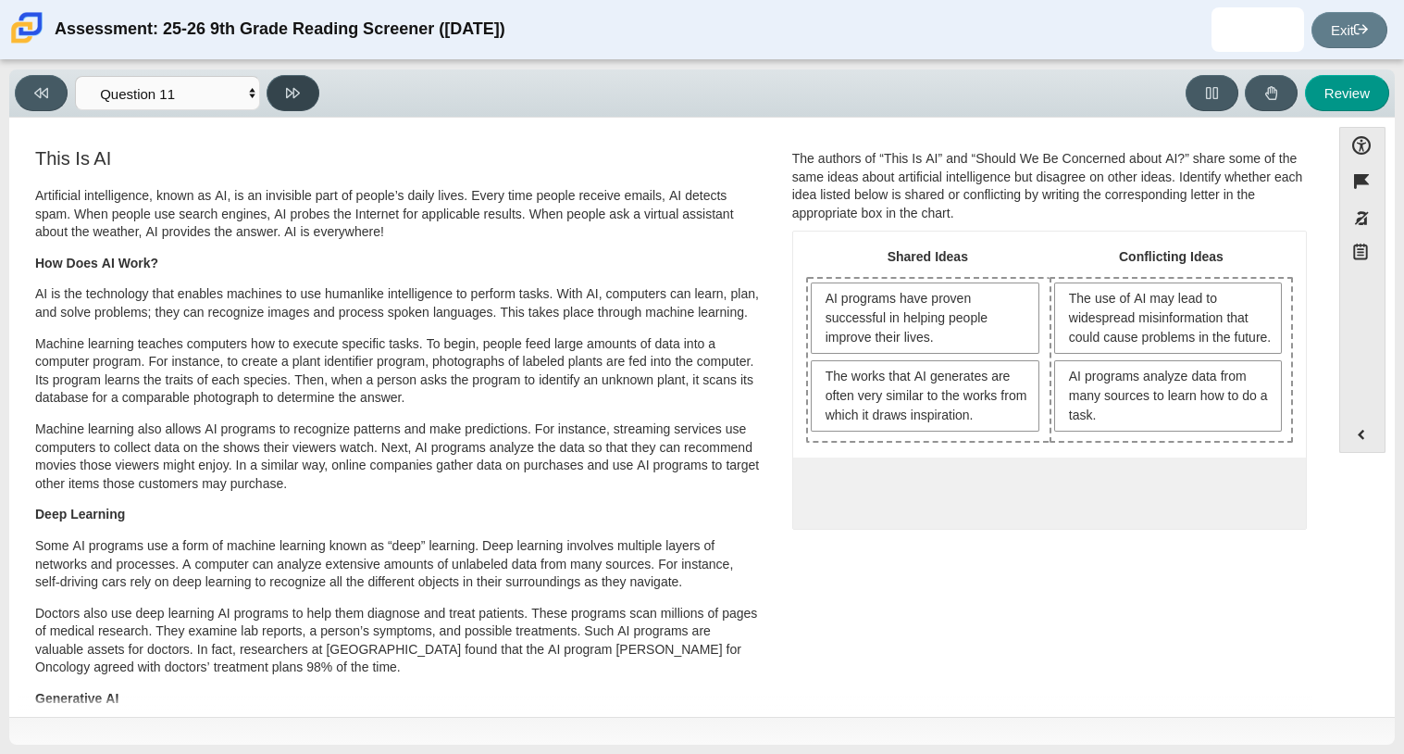
click at [312, 90] on button at bounding box center [293, 93] width 53 height 36
select select "c3effed4-44ce-4a19-bd96-1787f34e9b4c"
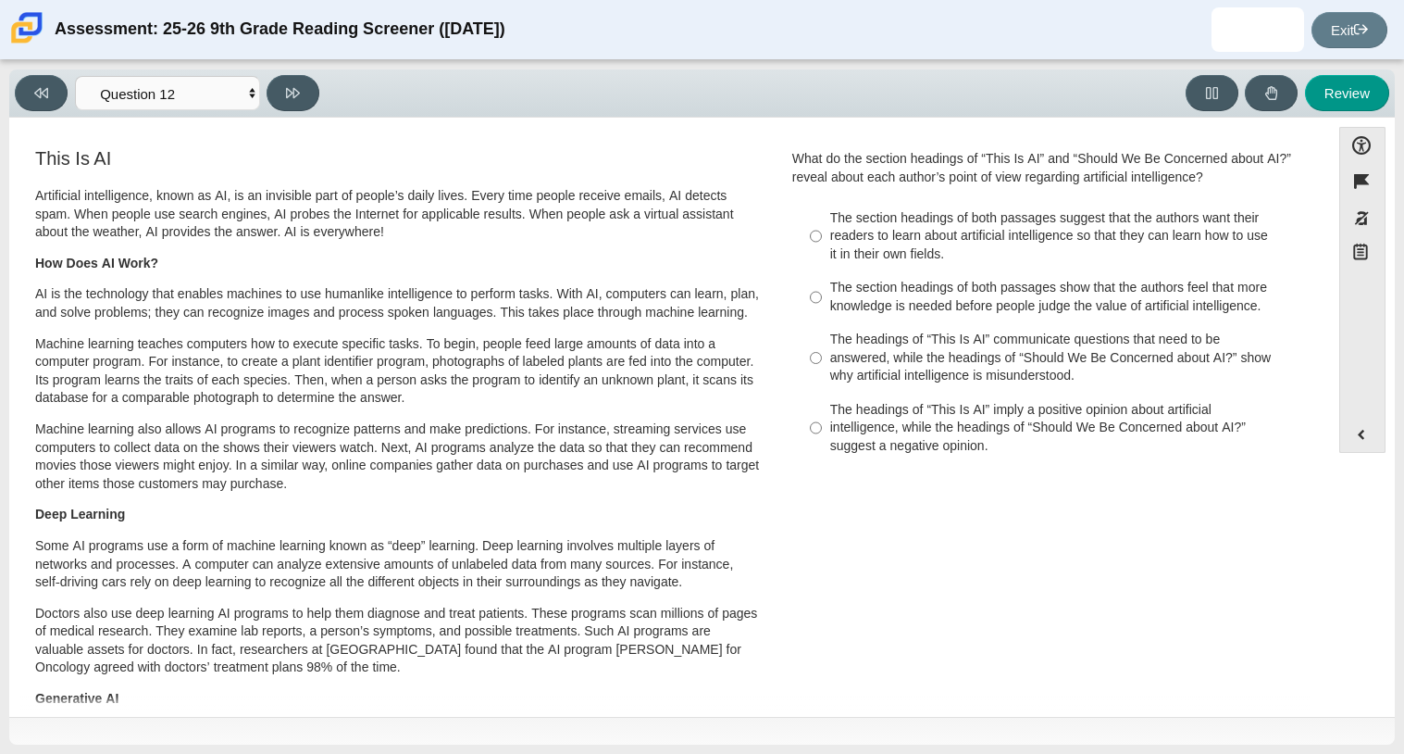
click at [1200, 405] on div "The headings of “This Is AI” imply a positive opinion about artificial intellig…" at bounding box center [1064, 428] width 468 height 55
click at [822, 405] on input "The headings of “This Is AI” imply a positive opinion about artificial intellig…" at bounding box center [816, 428] width 12 height 70
radio input "true"
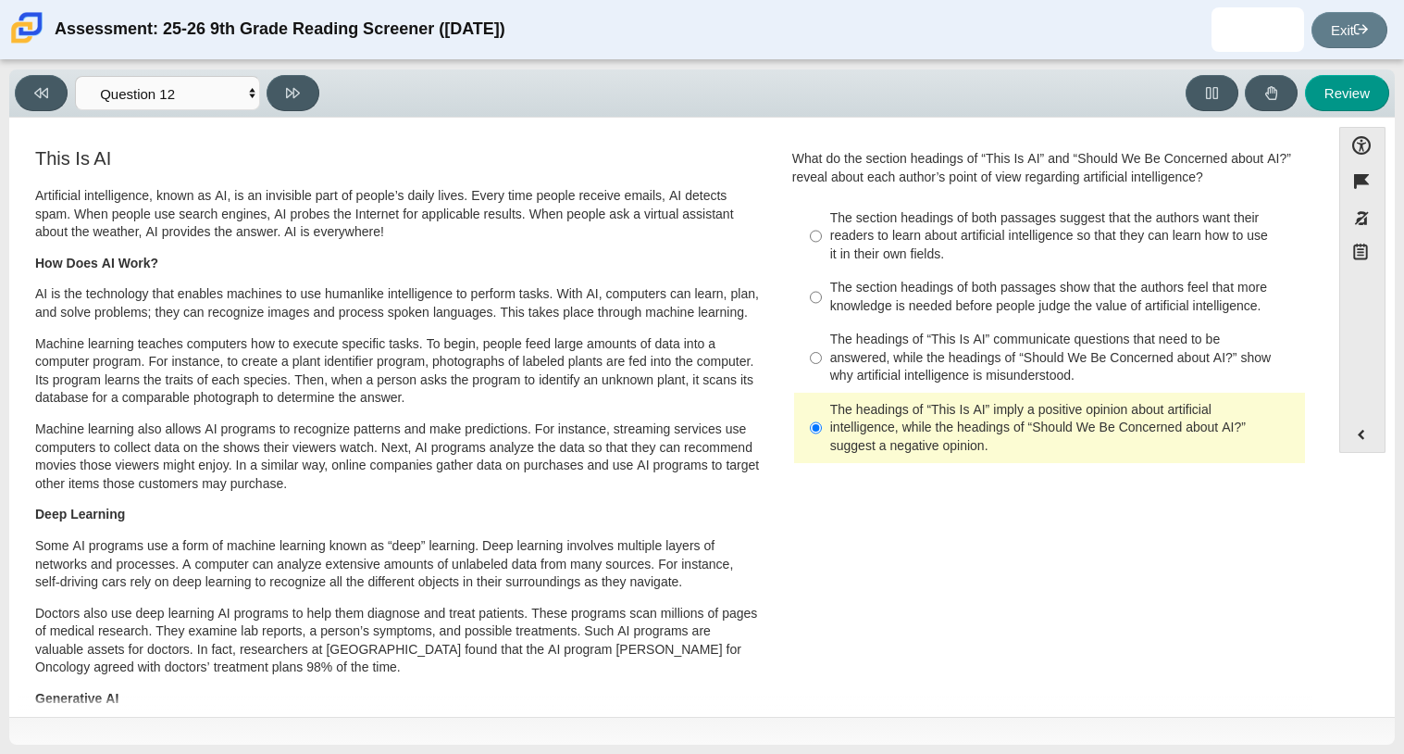
click at [262, 85] on div "Viewing Question 12 of 12 in Pacing Mode Questions Question 1 Question 2 Questi…" at bounding box center [171, 93] width 312 height 36
click at [242, 94] on select "Questions Question 1 Question 2 Question 3 Question 4 Question 5 Question 6 Que…" at bounding box center [167, 93] width 185 height 34
select select "ccc5b315-3c7c-471c-bf90-f22c8299c798"
click at [75, 76] on select "Questions Question 1 Question 2 Question 3 Question 4 Question 5 Question 6 Que…" at bounding box center [167, 93] width 185 height 34
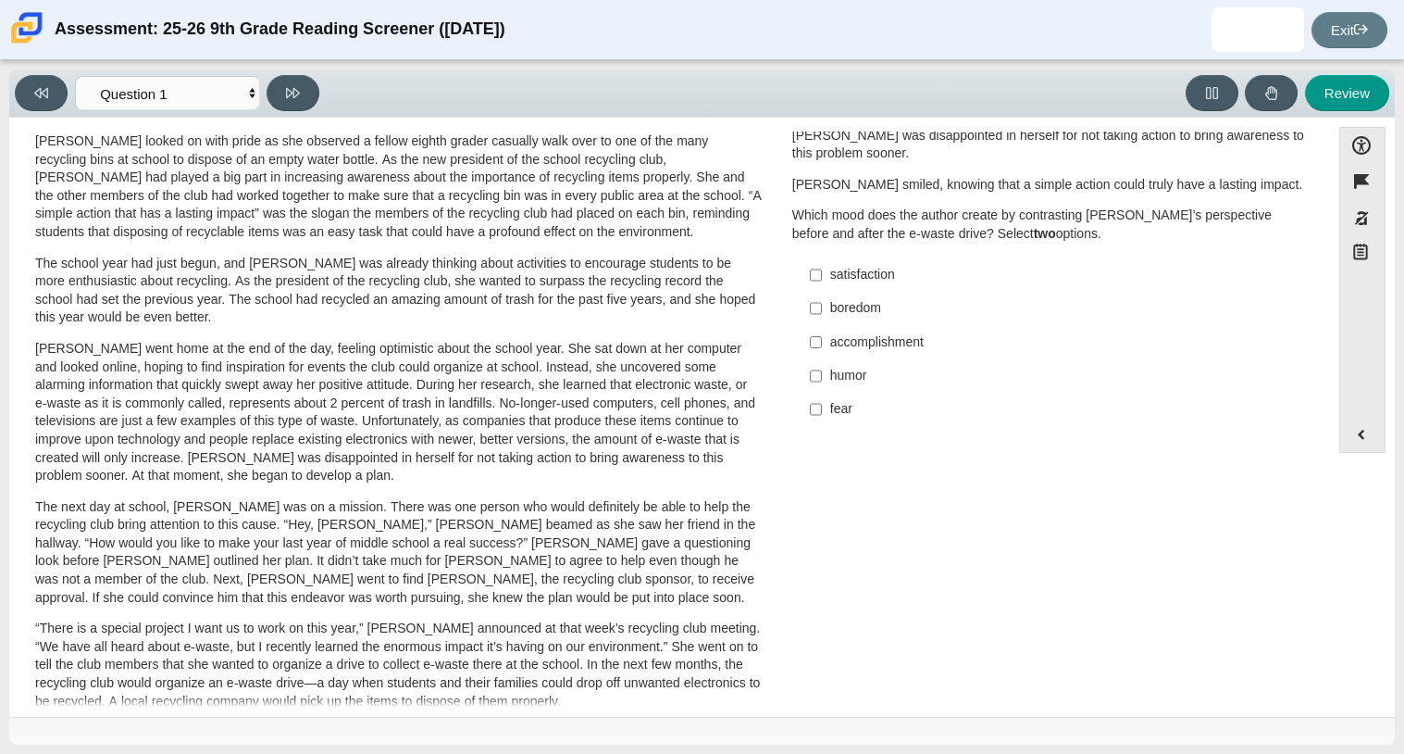
scroll to position [0, 0]
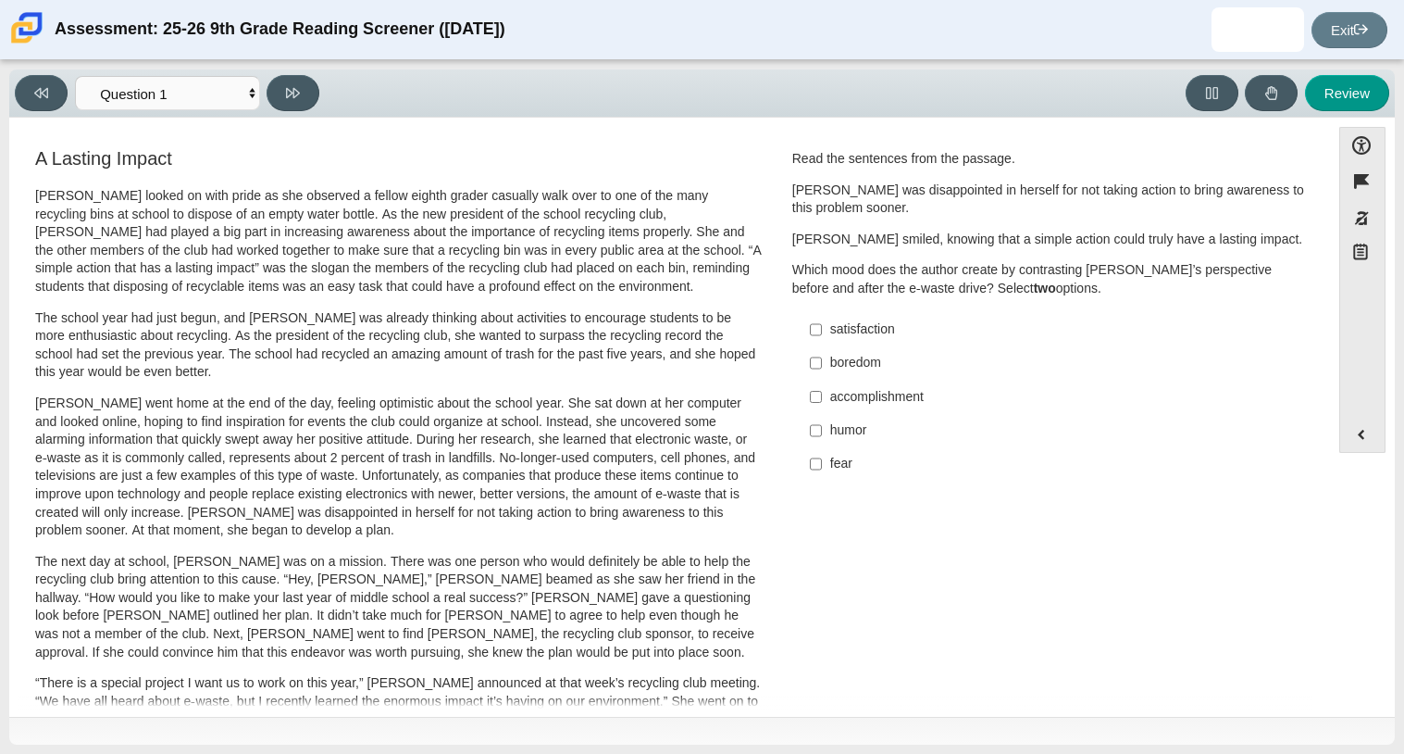
click at [890, 476] on label "fear fear" at bounding box center [1051, 463] width 508 height 33
click at [822, 476] on input "fear fear" at bounding box center [816, 463] width 12 height 33
checkbox input "true"
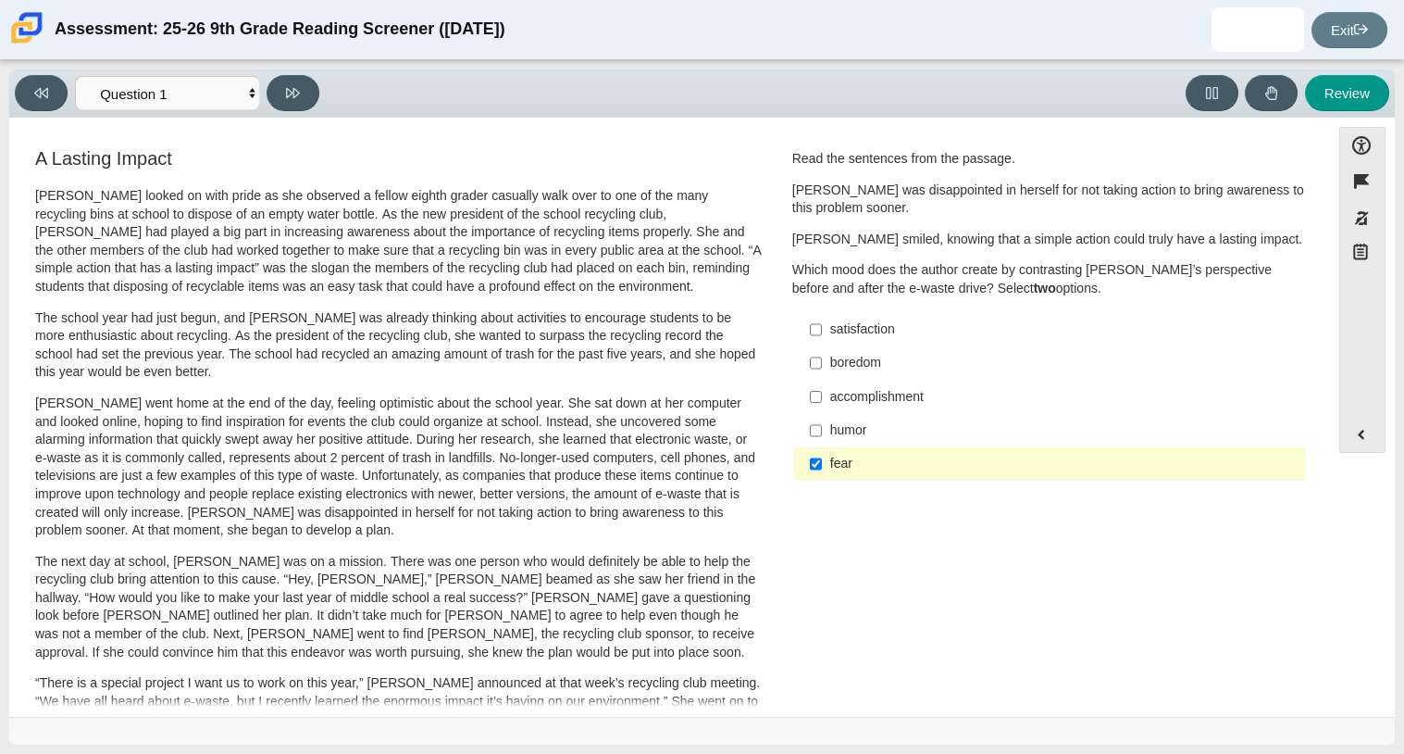
click at [942, 409] on label "accomplishment accomplishment" at bounding box center [1051, 396] width 508 height 33
click at [822, 409] on input "accomplishment accomplishment" at bounding box center [816, 396] width 12 height 33
checkbox input "true"
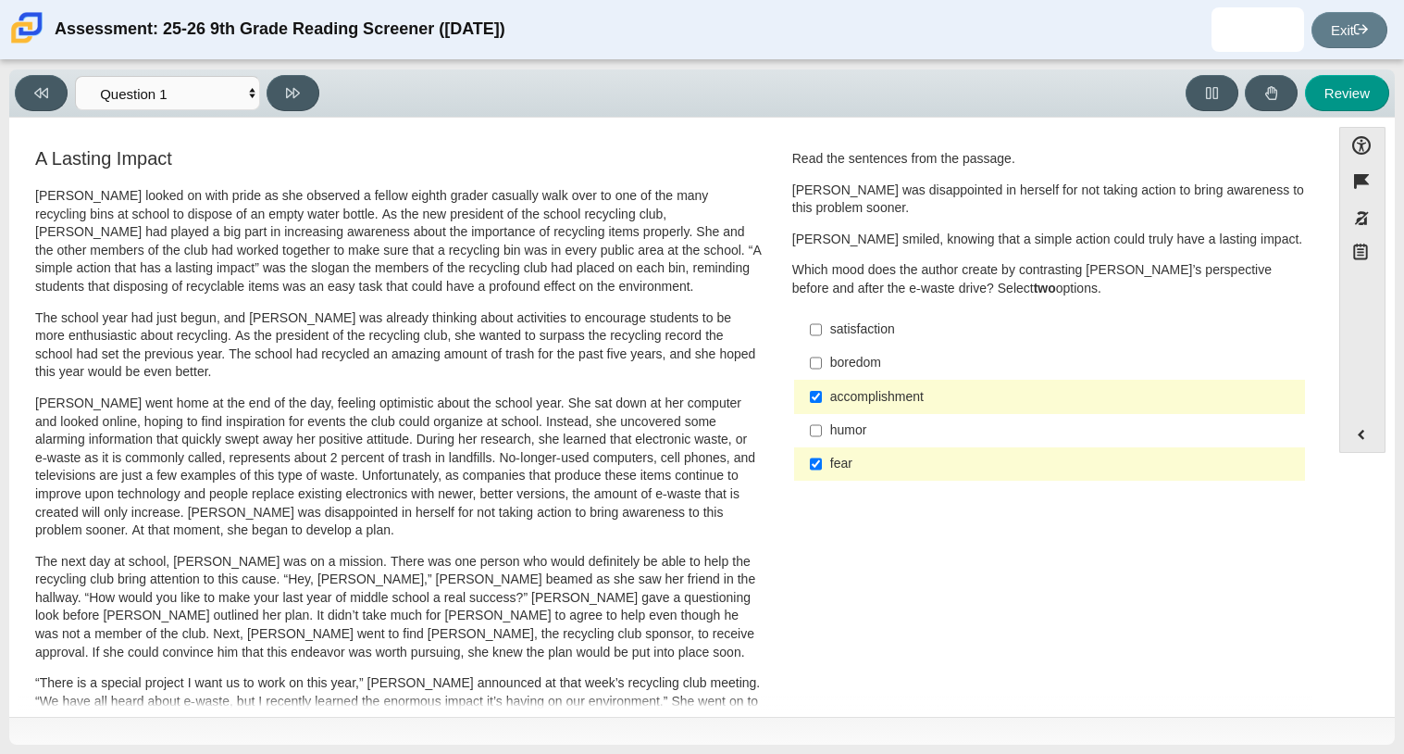
click at [1159, 414] on label "humor humor" at bounding box center [1051, 430] width 508 height 33
click at [822, 414] on input "humor humor" at bounding box center [816, 430] width 12 height 33
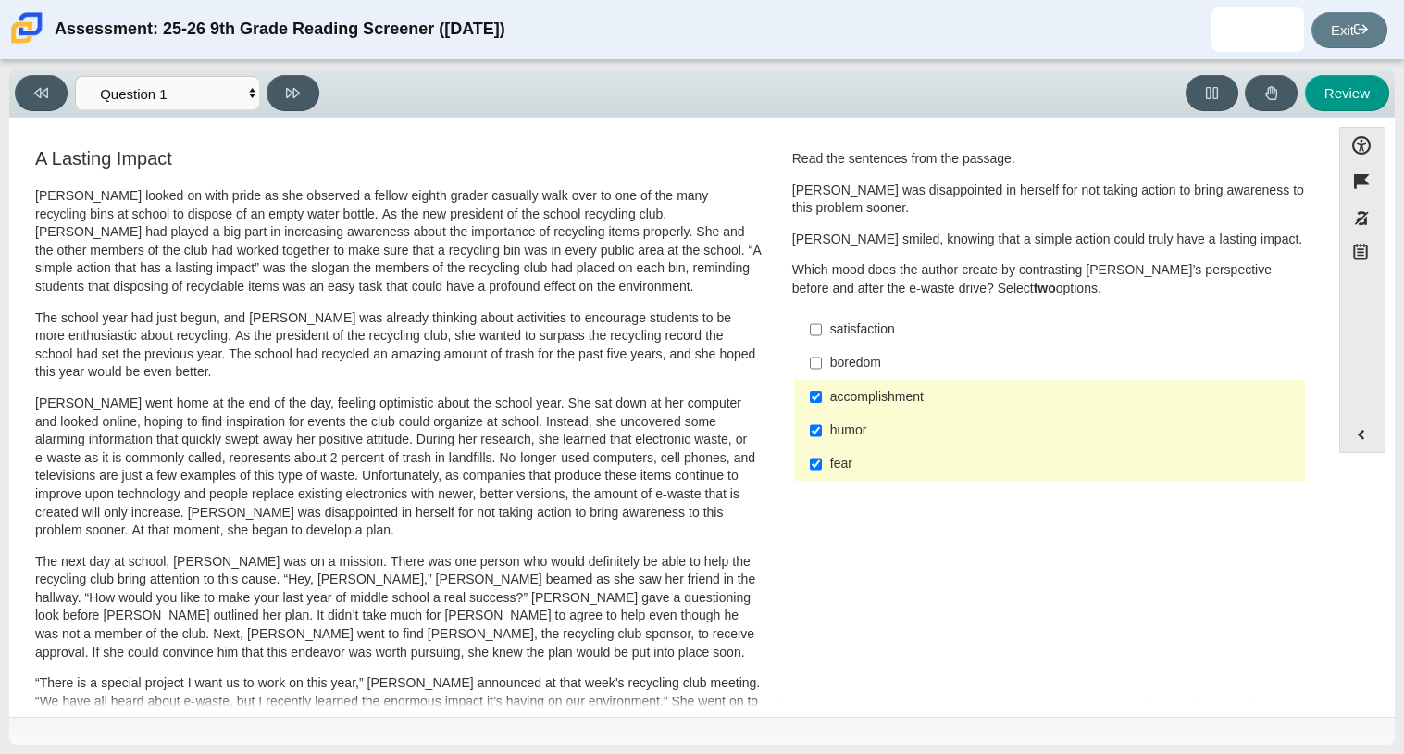
click at [1071, 422] on div "humor" at bounding box center [1064, 430] width 468 height 19
click at [822, 422] on input "humor humor" at bounding box center [816, 430] width 12 height 33
checkbox input "false"
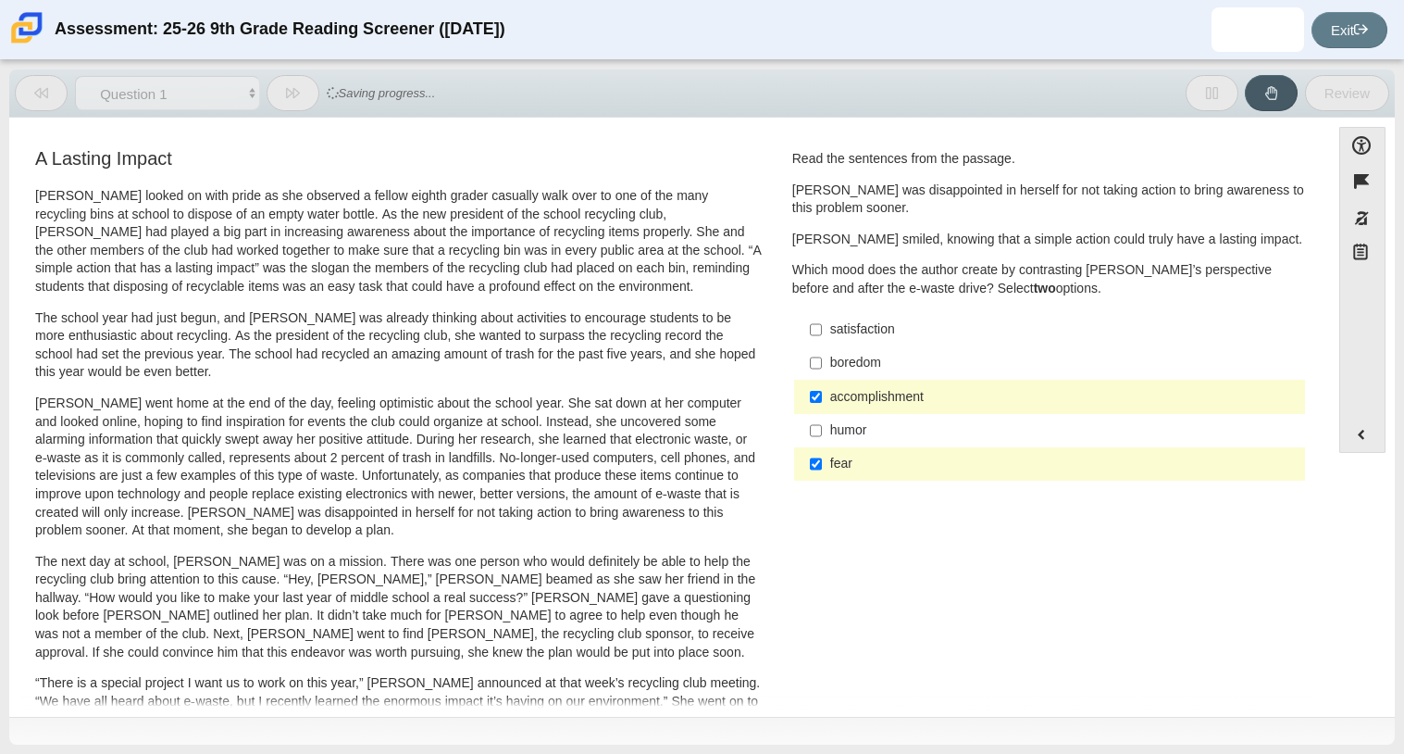
click at [1070, 386] on label "accomplishment accomplishment" at bounding box center [1051, 396] width 508 height 33
click at [822, 386] on input "accomplishment accomplishment" at bounding box center [816, 396] width 12 height 33
checkbox input "false"
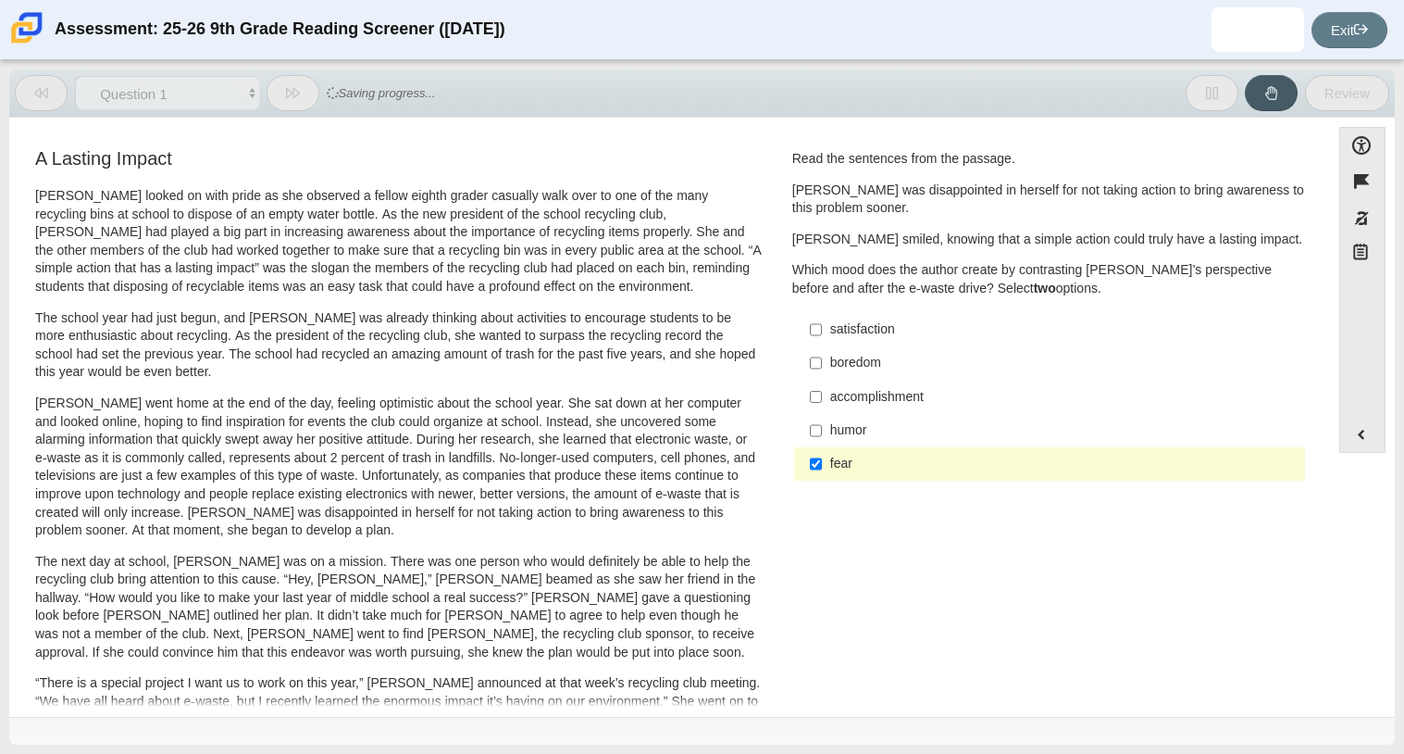
click at [1069, 327] on div "satisfaction" at bounding box center [1064, 329] width 468 height 19
click at [822, 327] on input "satisfaction satisfaction" at bounding box center [816, 329] width 12 height 33
checkbox input "true"
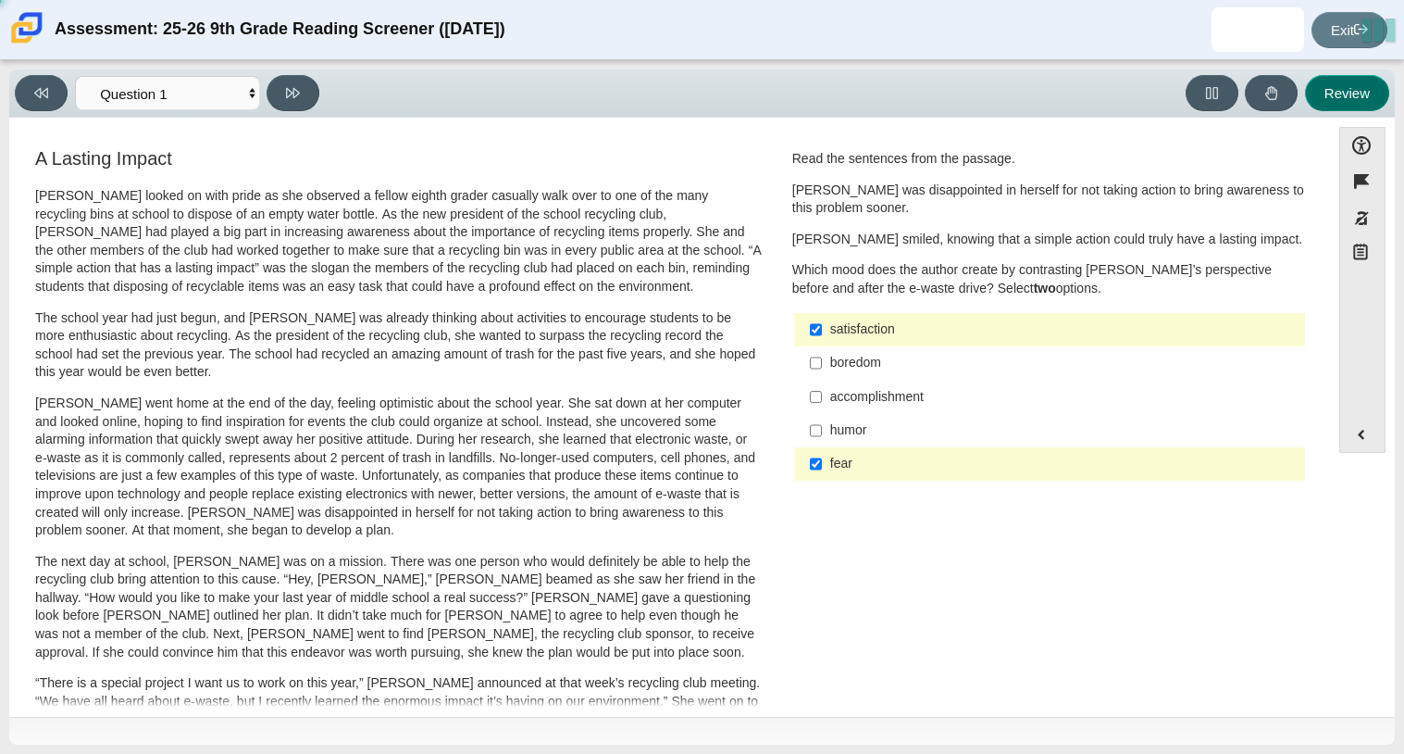
click at [1327, 98] on button "Review" at bounding box center [1347, 93] width 84 height 36
select select "review"
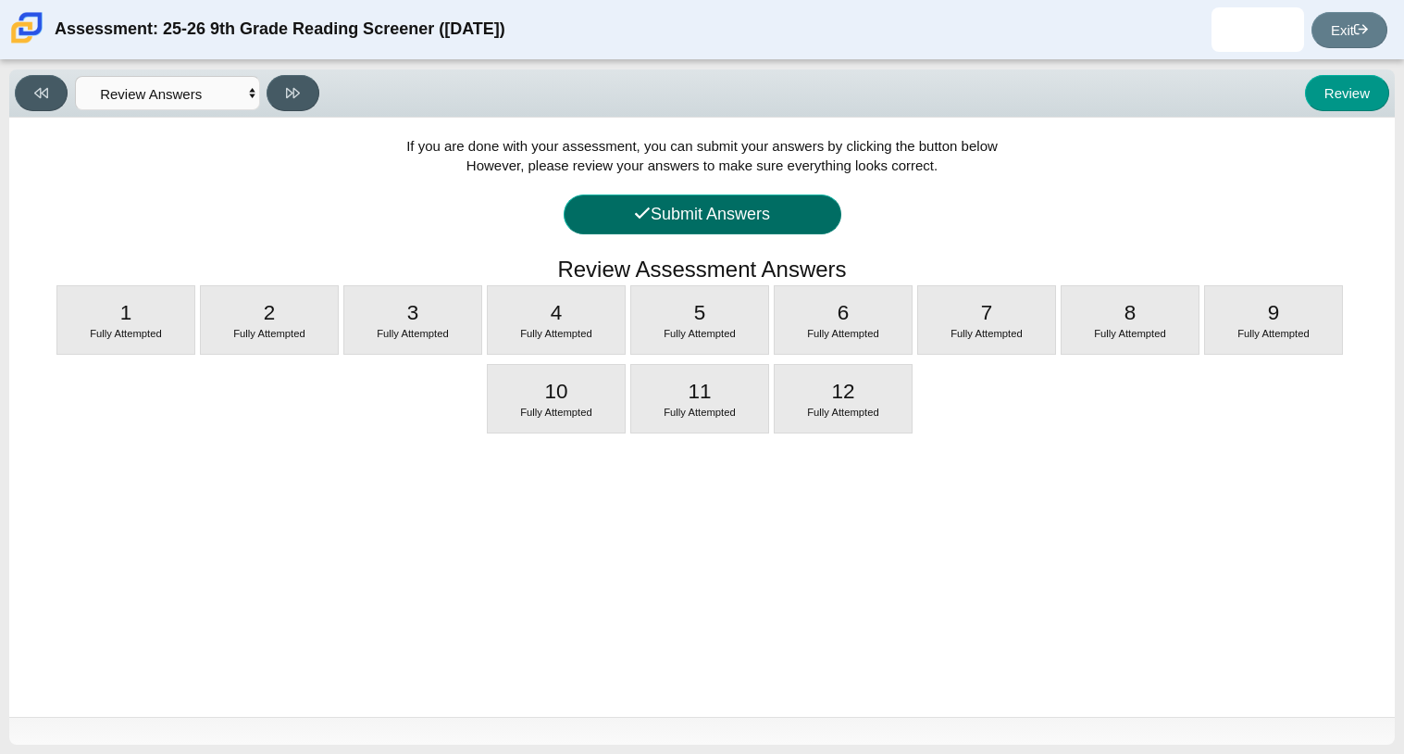
click at [792, 233] on button "Submit Answers" at bounding box center [703, 214] width 278 height 40
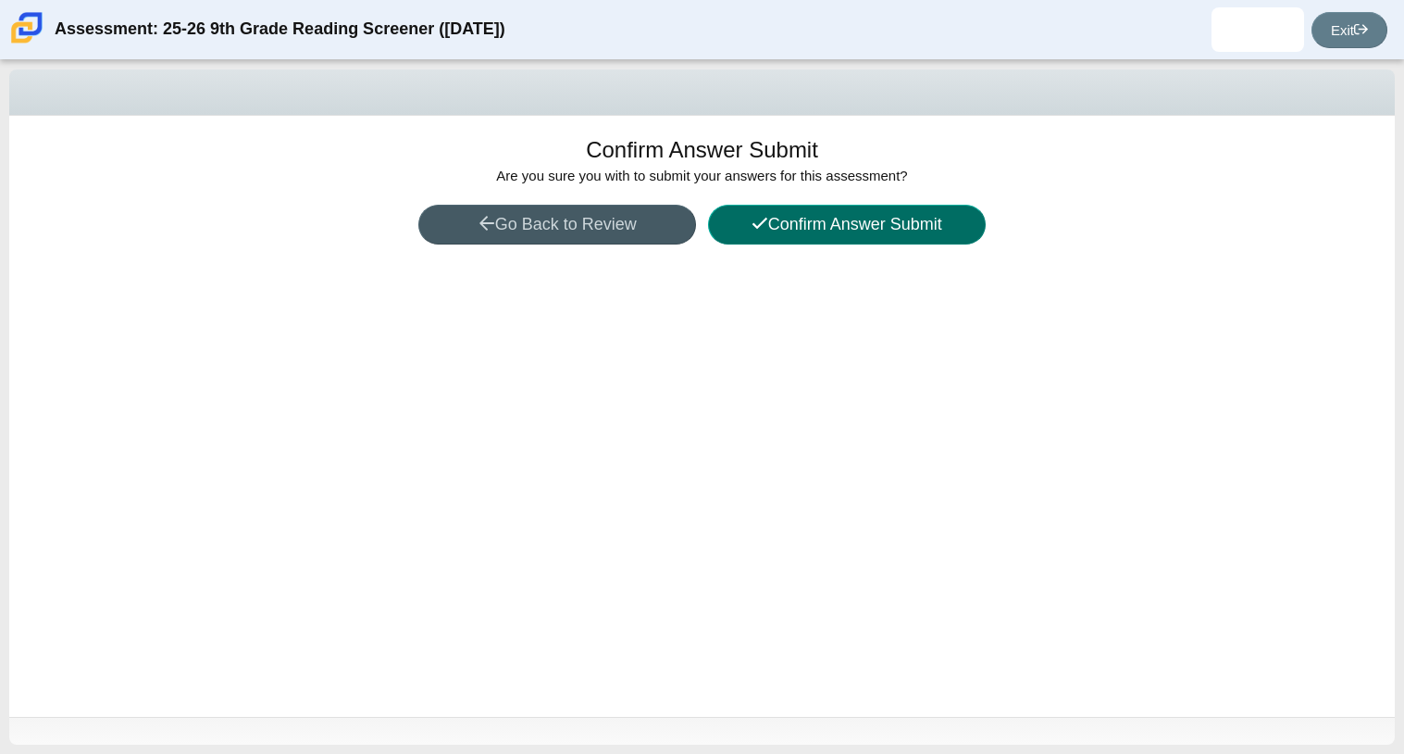
click at [792, 233] on button "Confirm Answer Submit" at bounding box center [847, 225] width 278 height 40
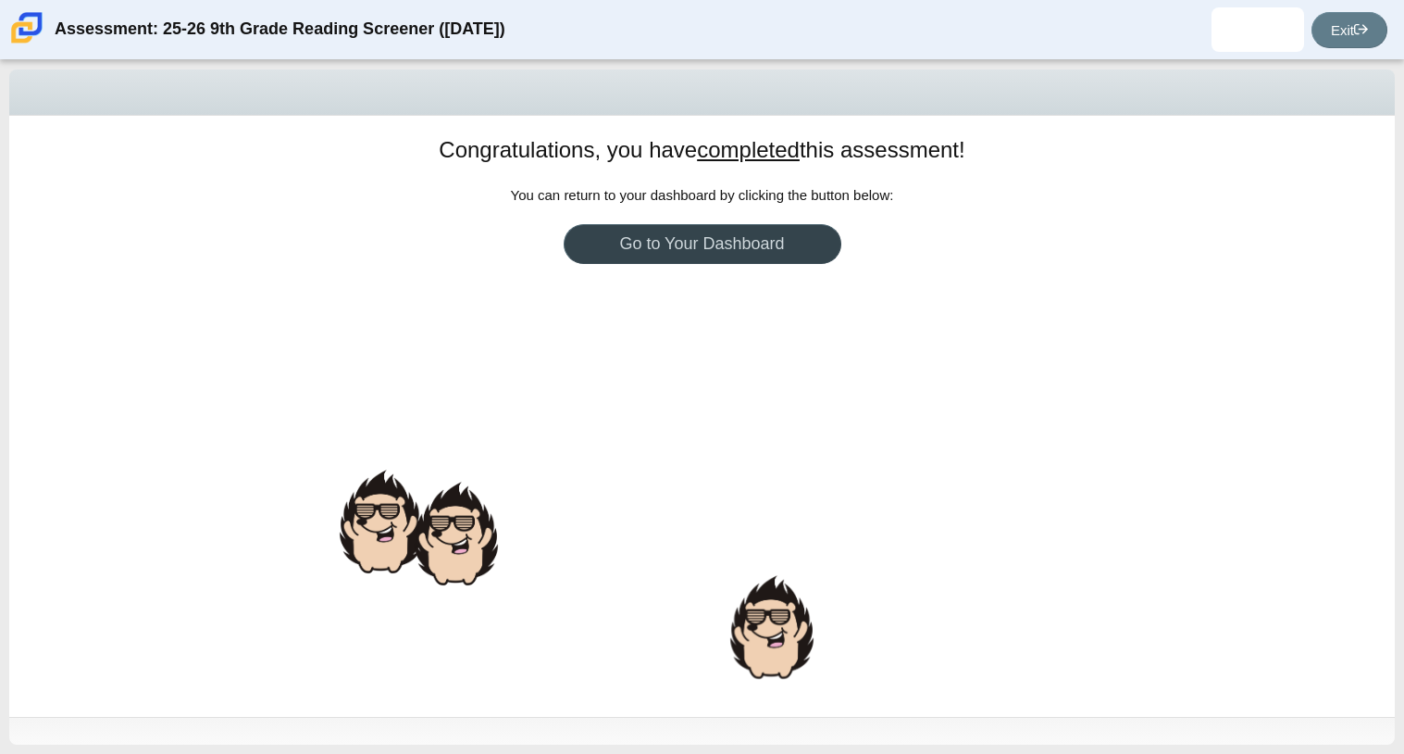
click at [741, 251] on link "Go to Your Dashboard" at bounding box center [703, 244] width 278 height 40
